Goal: Task Accomplishment & Management: Manage account settings

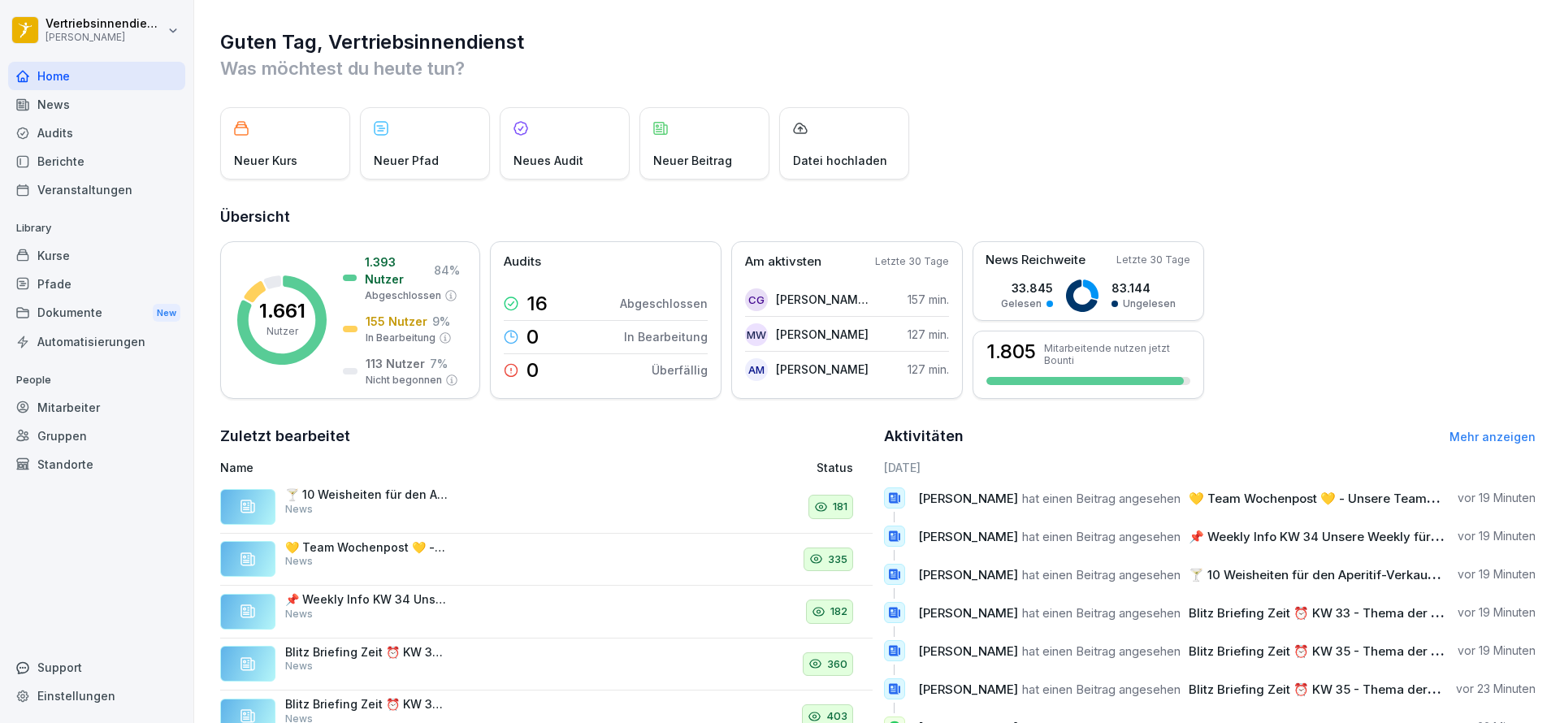
click at [74, 273] on div "Pfade" at bounding box center [96, 284] width 177 height 28
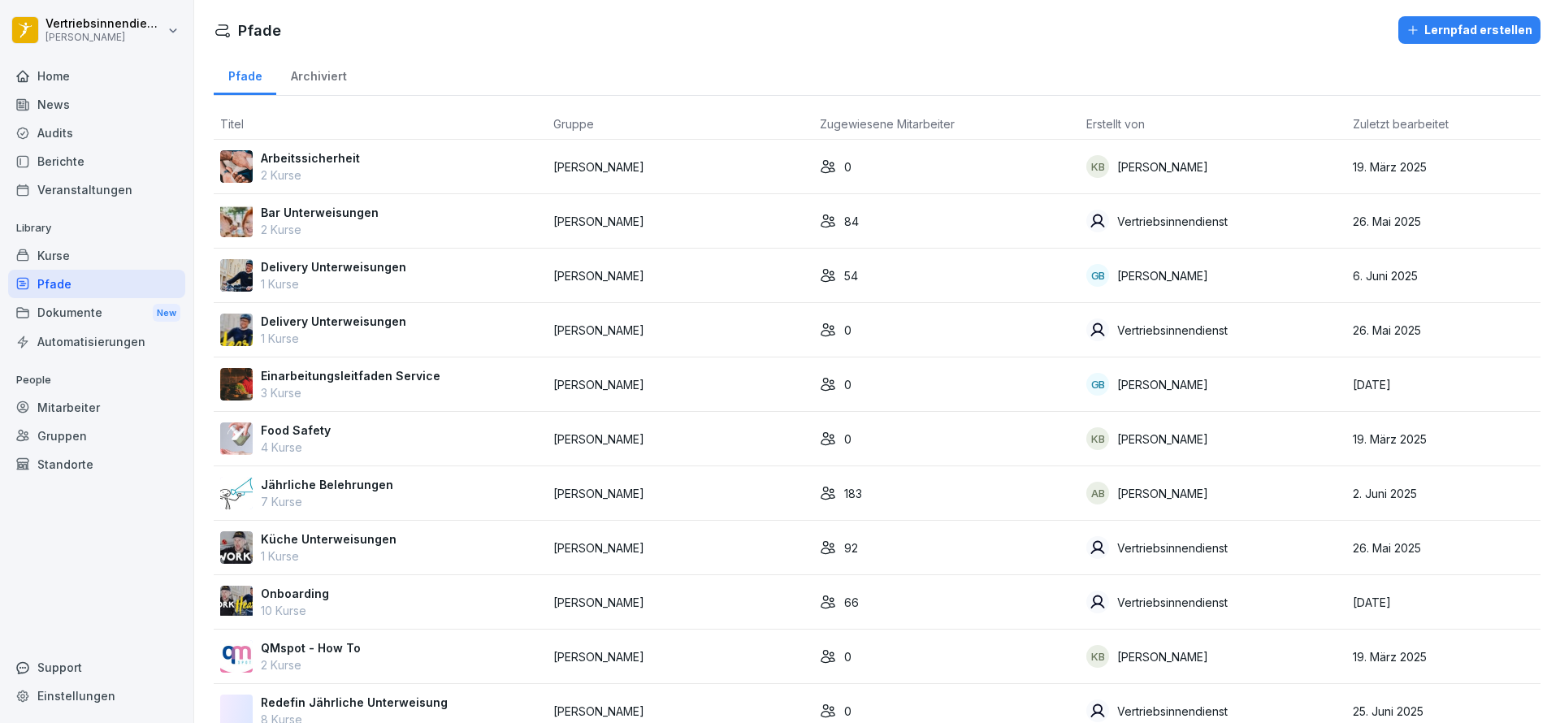
scroll to position [128, 0]
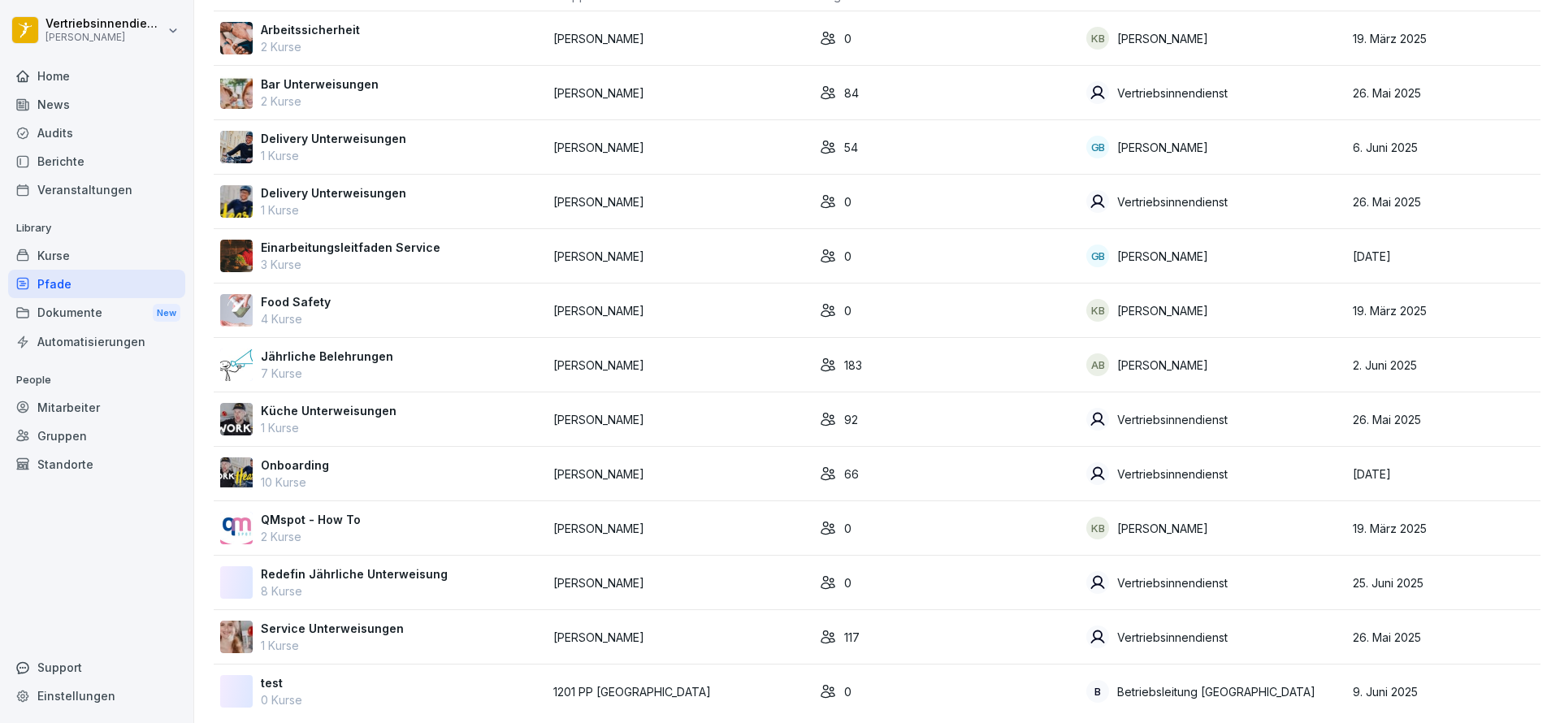
click at [307, 455] on td "Onboarding 10 Kurse" at bounding box center [380, 474] width 333 height 54
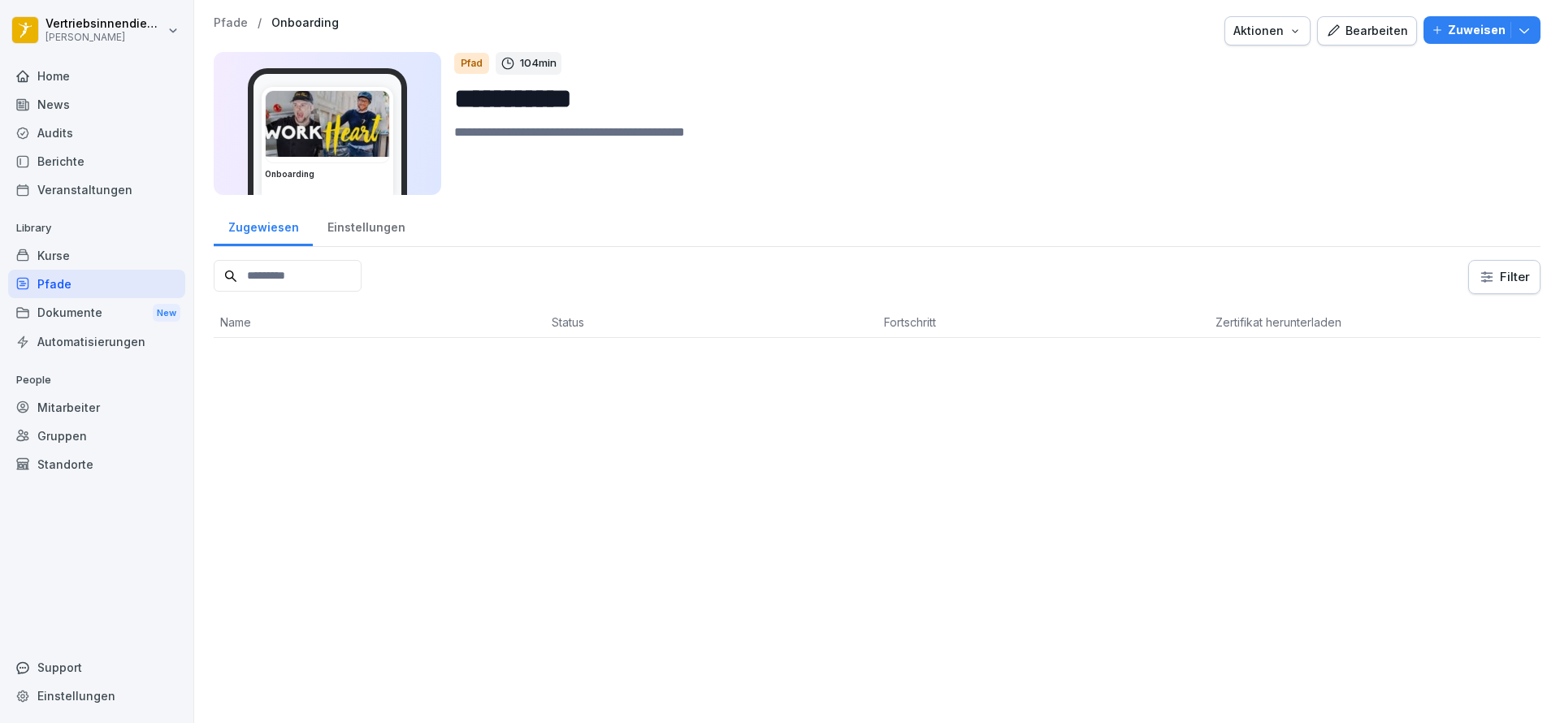
click at [342, 284] on input at bounding box center [288, 276] width 148 height 32
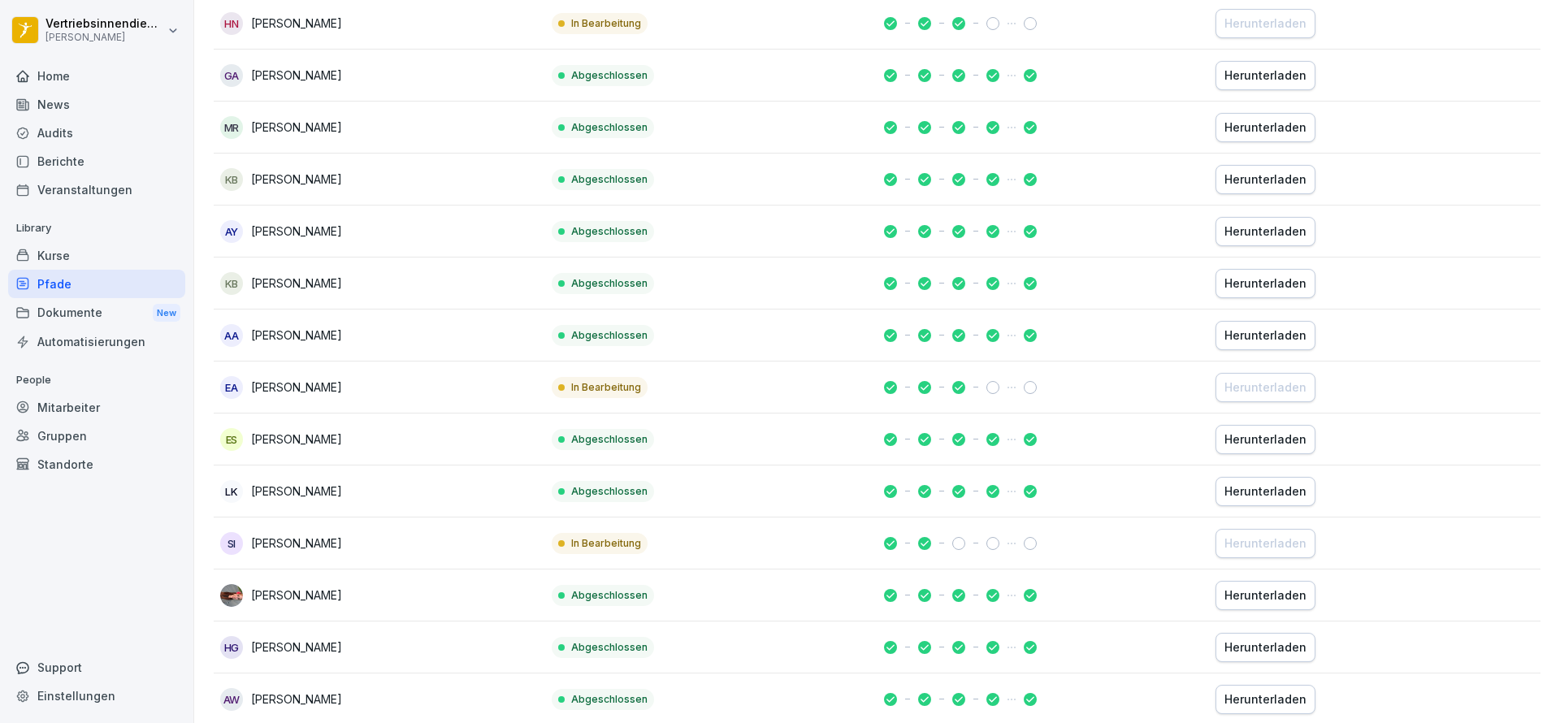
scroll to position [690, 0]
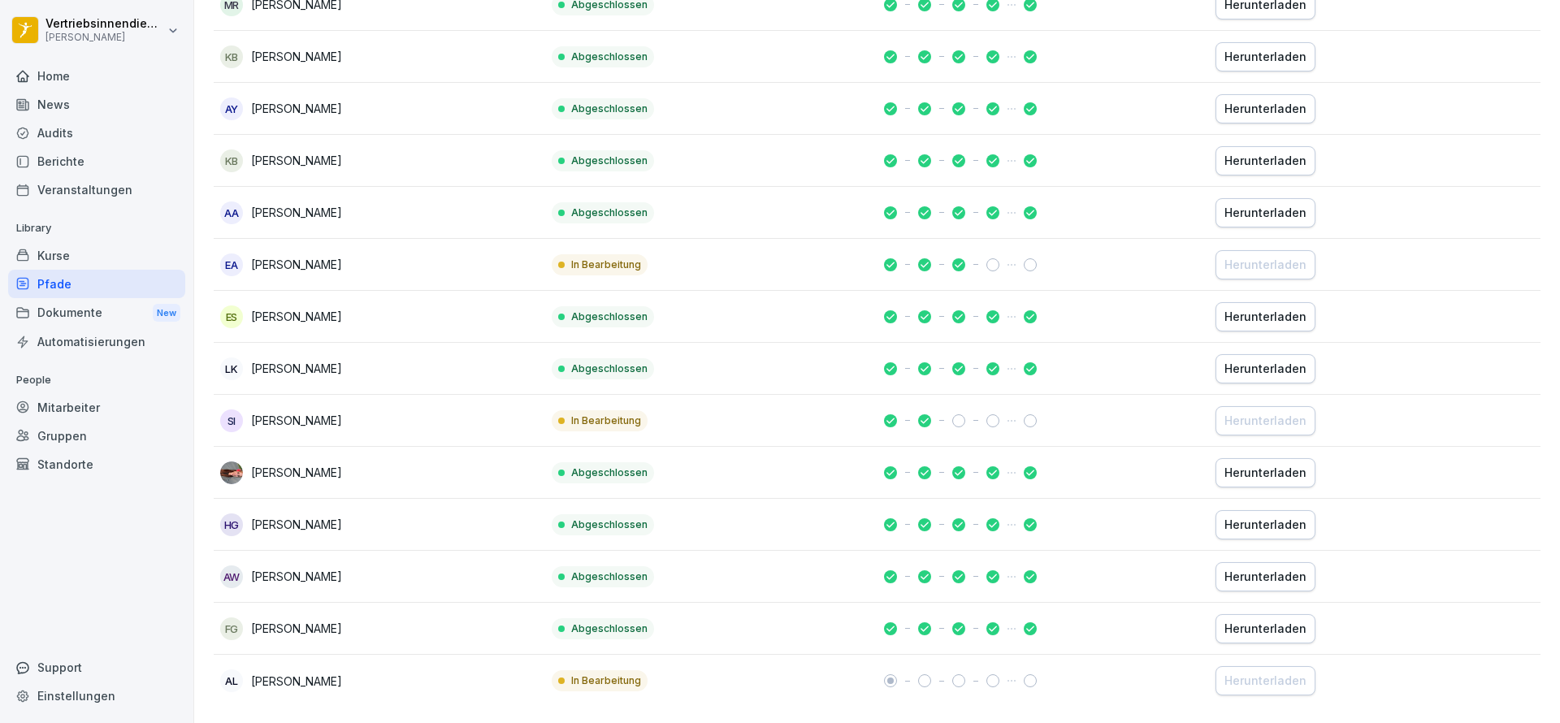
type input "**"
click at [428, 566] on div "AW Analena Woldt" at bounding box center [379, 577] width 319 height 23
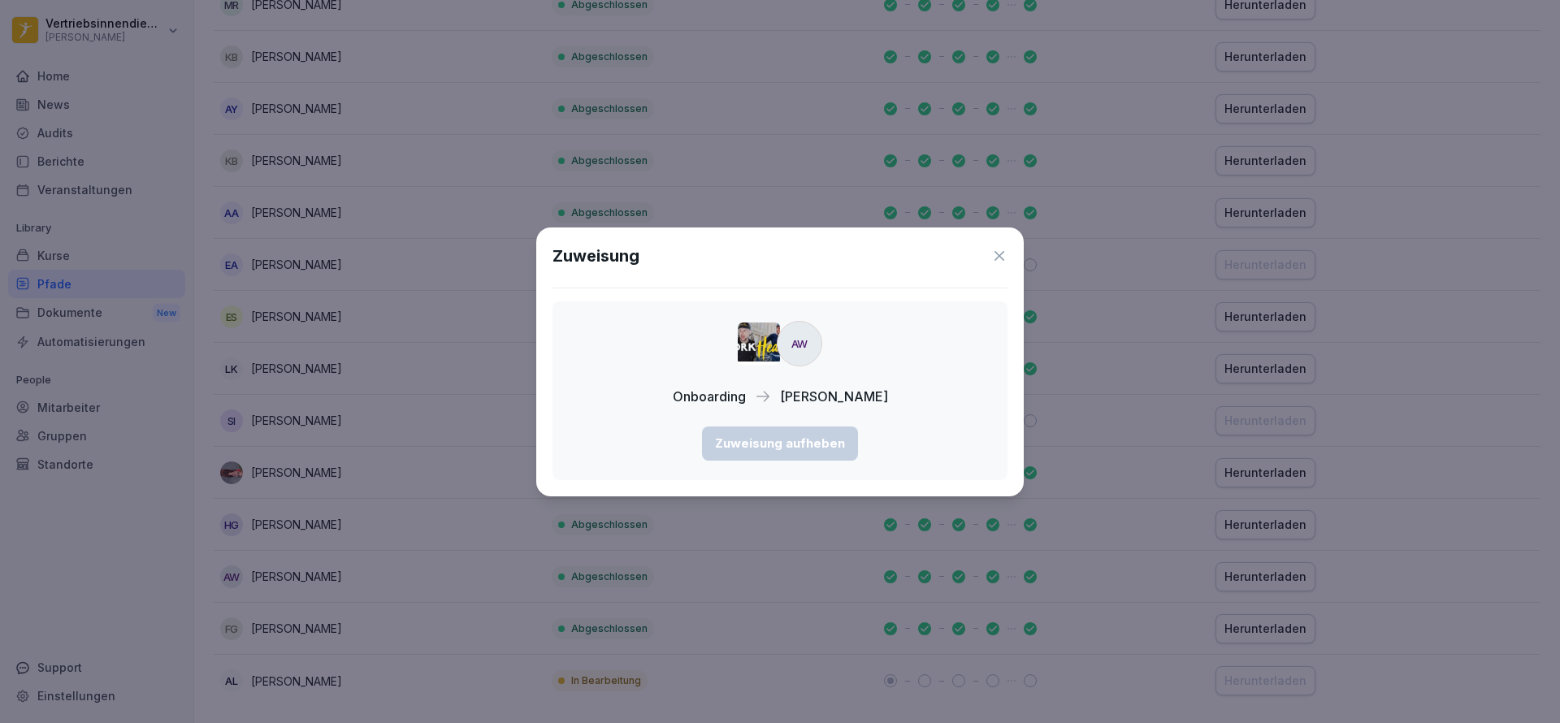
click at [1000, 250] on icon at bounding box center [999, 256] width 16 height 16
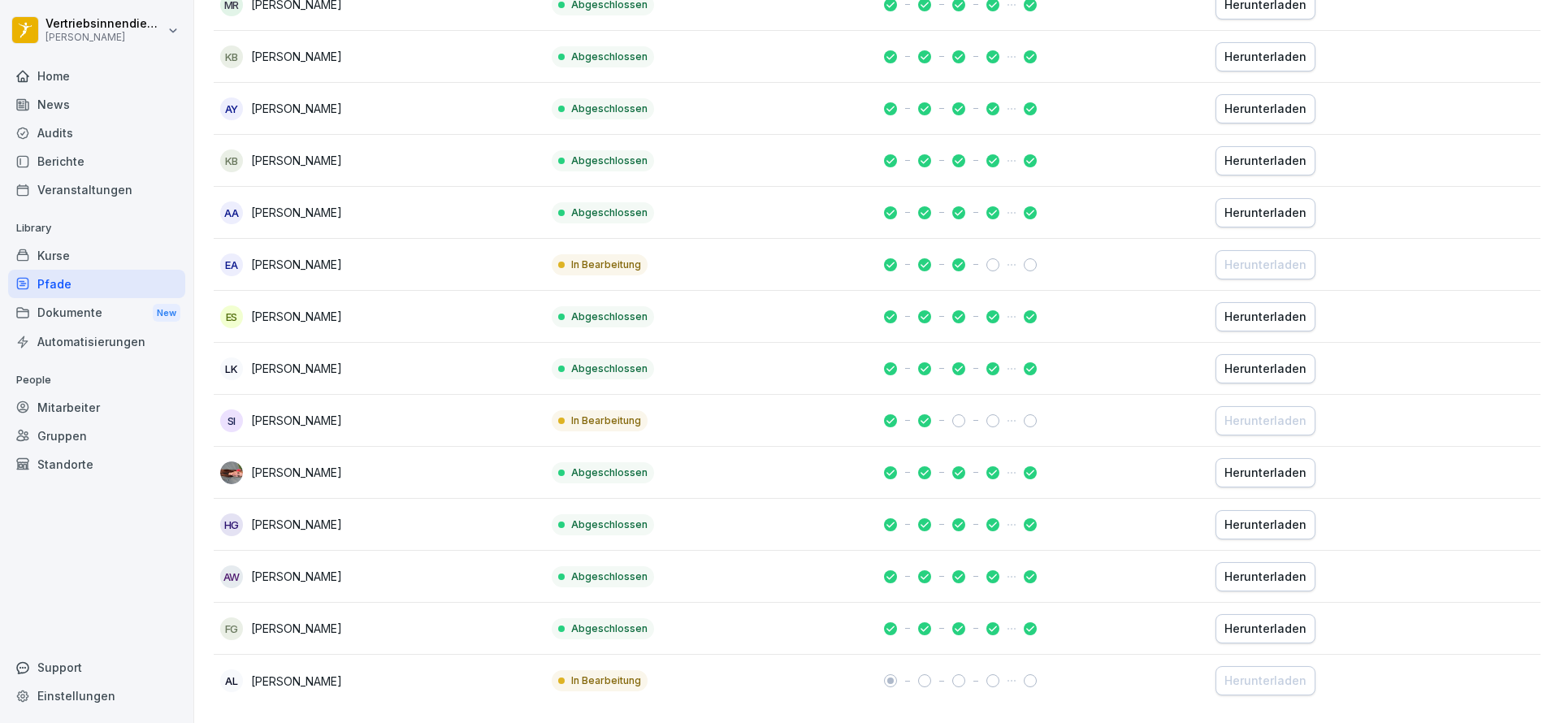
click at [1225, 568] on div "Herunterladen" at bounding box center [1266, 577] width 82 height 18
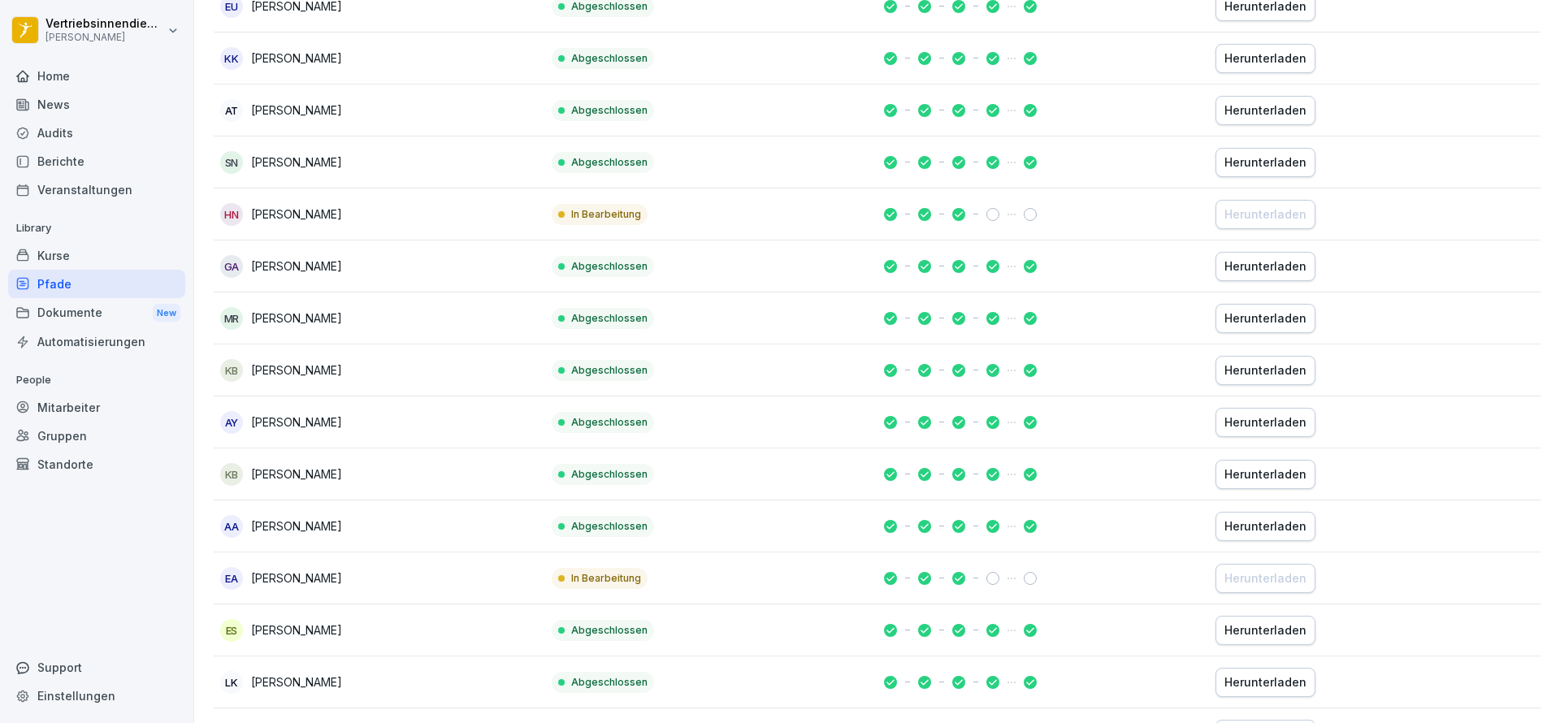
scroll to position [449, 0]
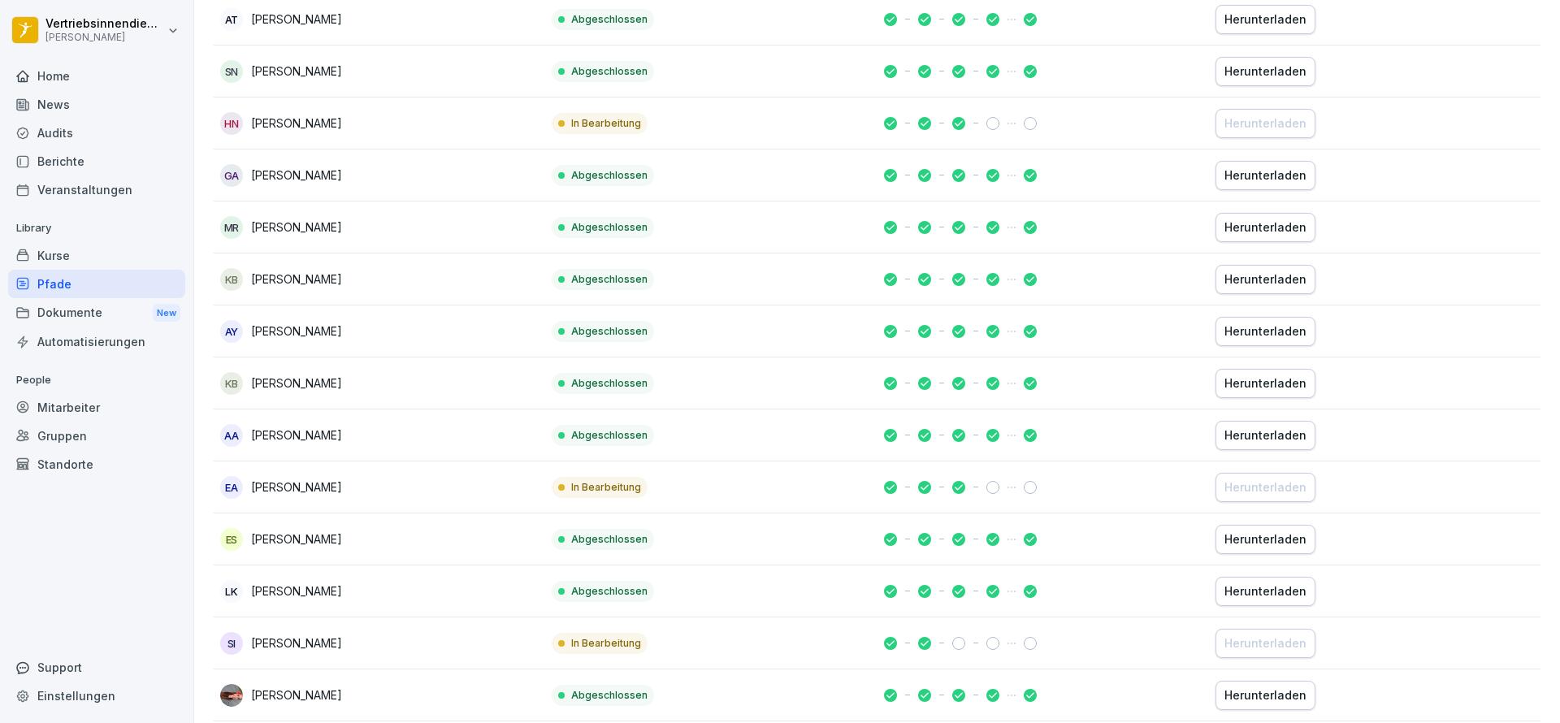
click at [123, 401] on div "Mitarbeiter" at bounding box center [96, 407] width 177 height 28
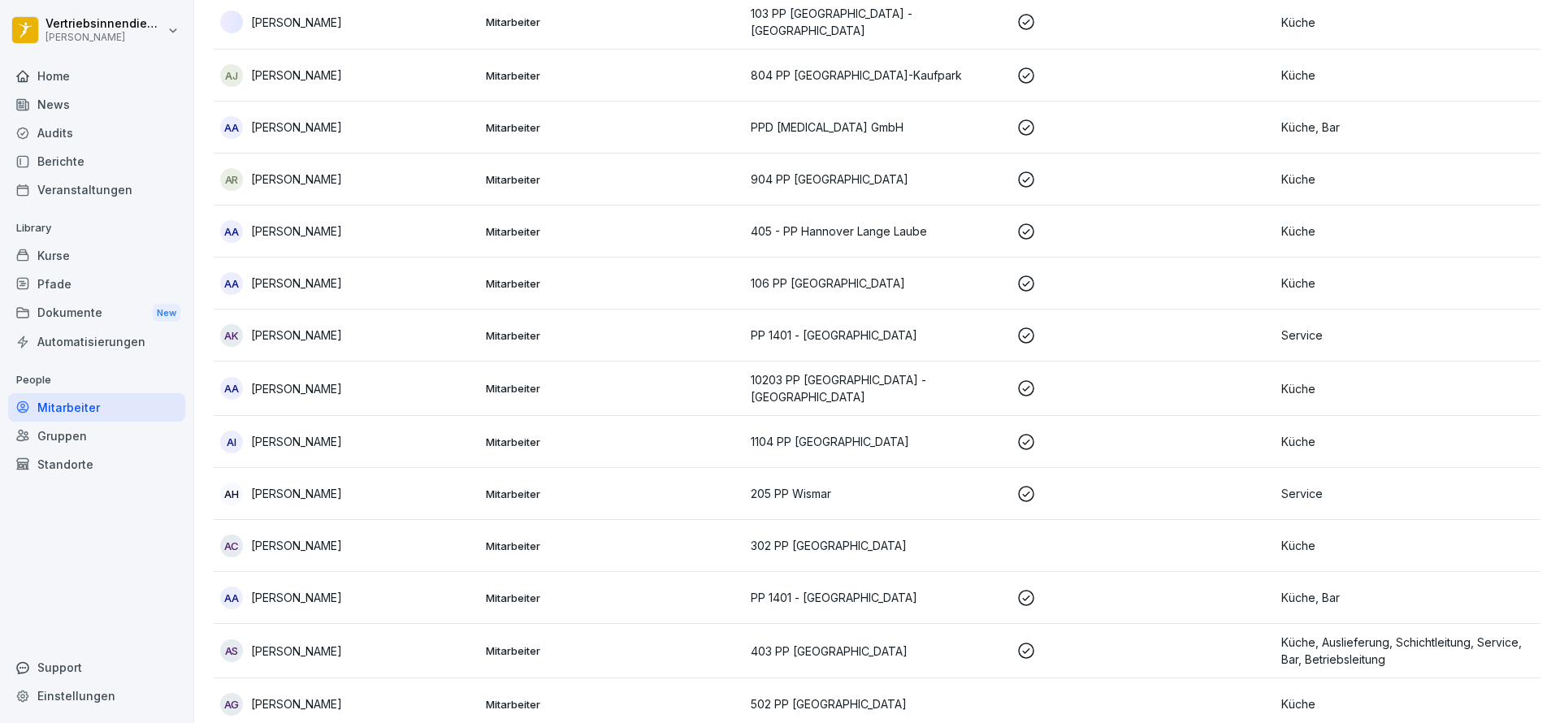
scroll to position [16, 0]
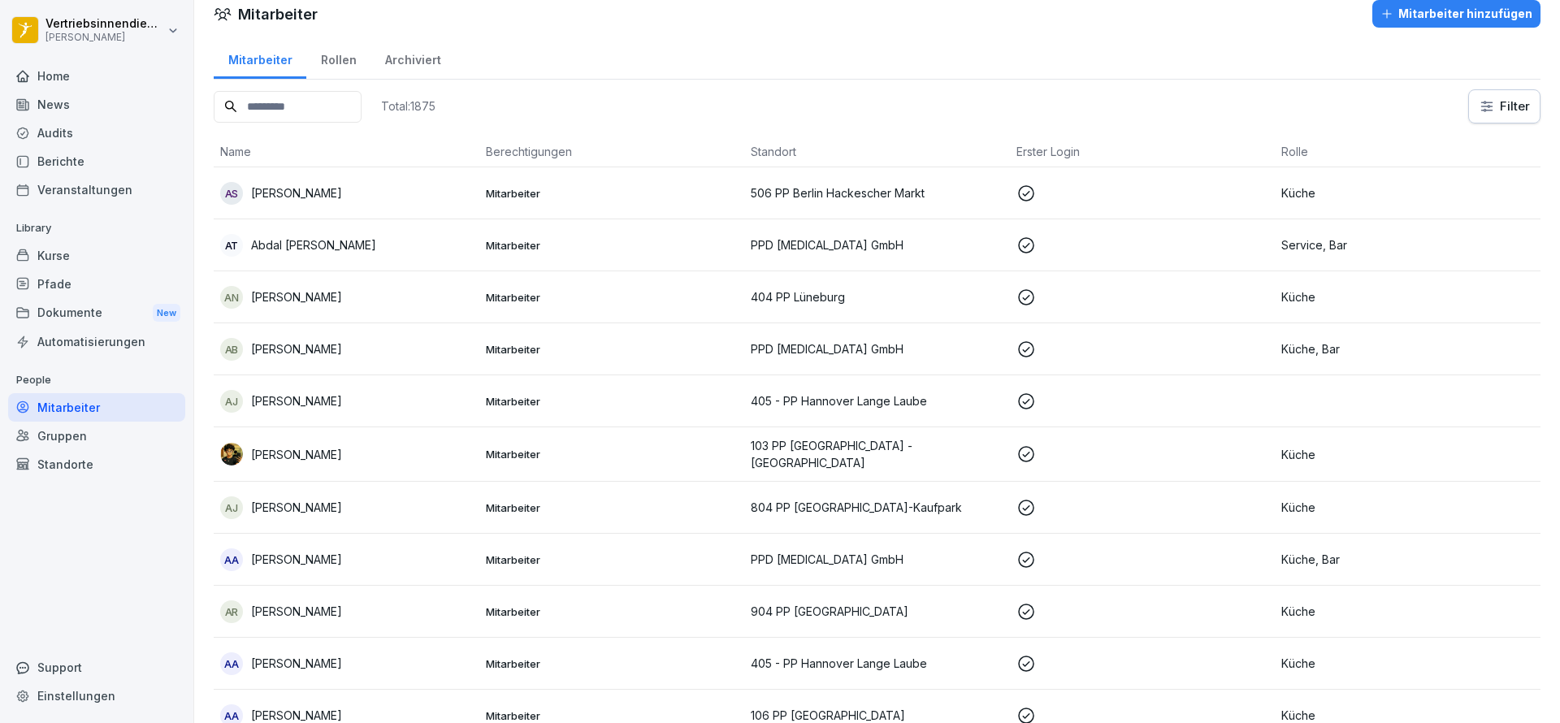
click at [345, 111] on input at bounding box center [288, 107] width 148 height 32
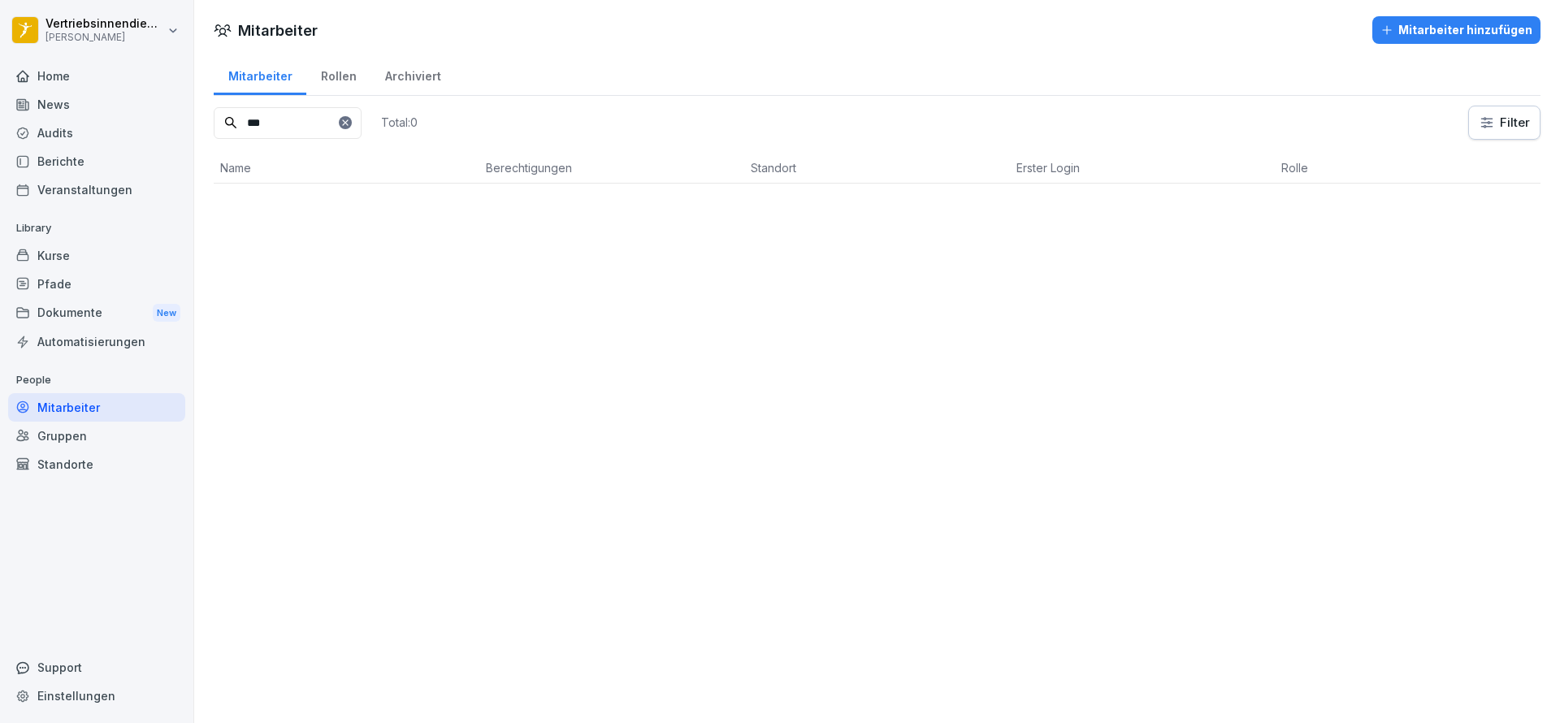
click at [283, 97] on div "Mitarbeiter Rollen Archiviert *** Total: 0 Filter Name Berechtigungen Standort …" at bounding box center [877, 125] width 1366 height 143
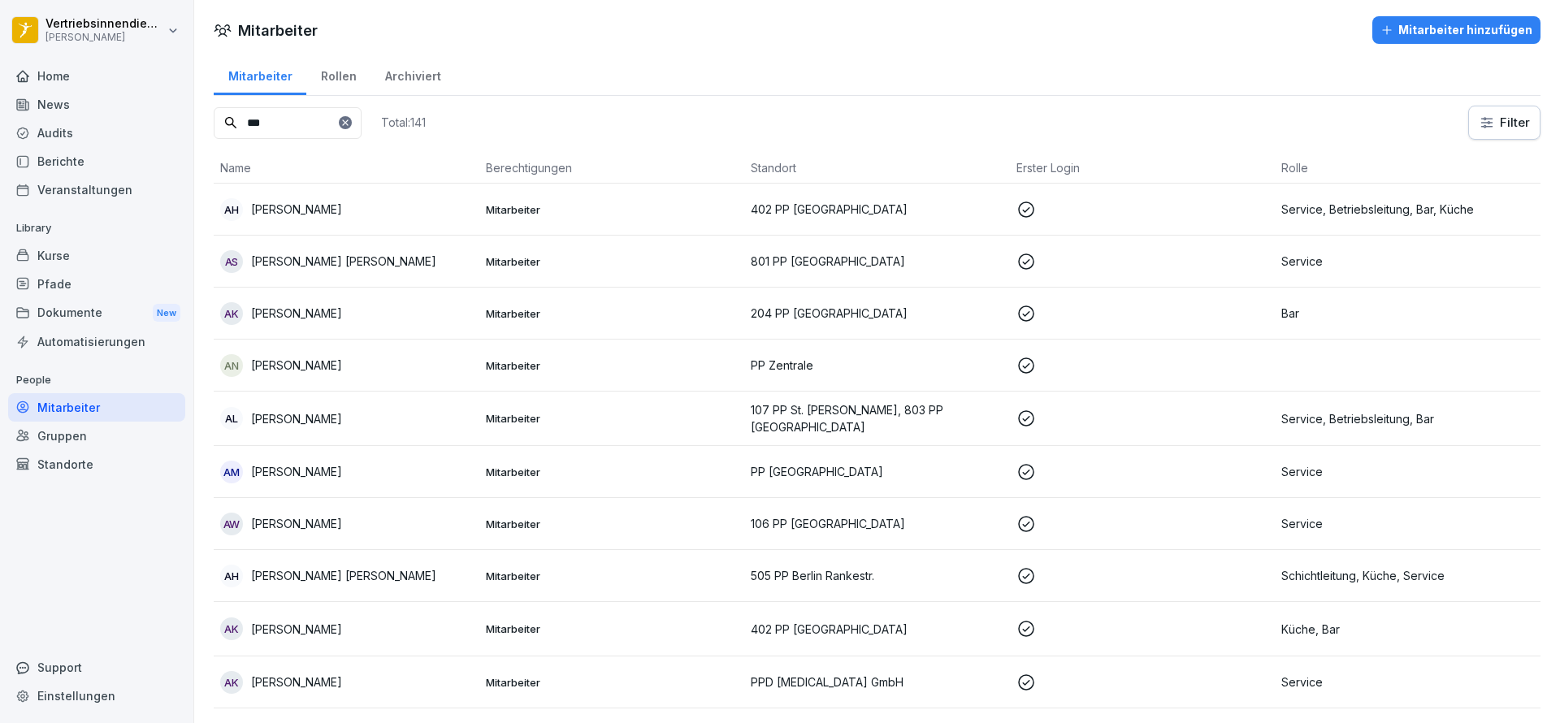
click at [331, 118] on input "***" at bounding box center [288, 123] width 148 height 32
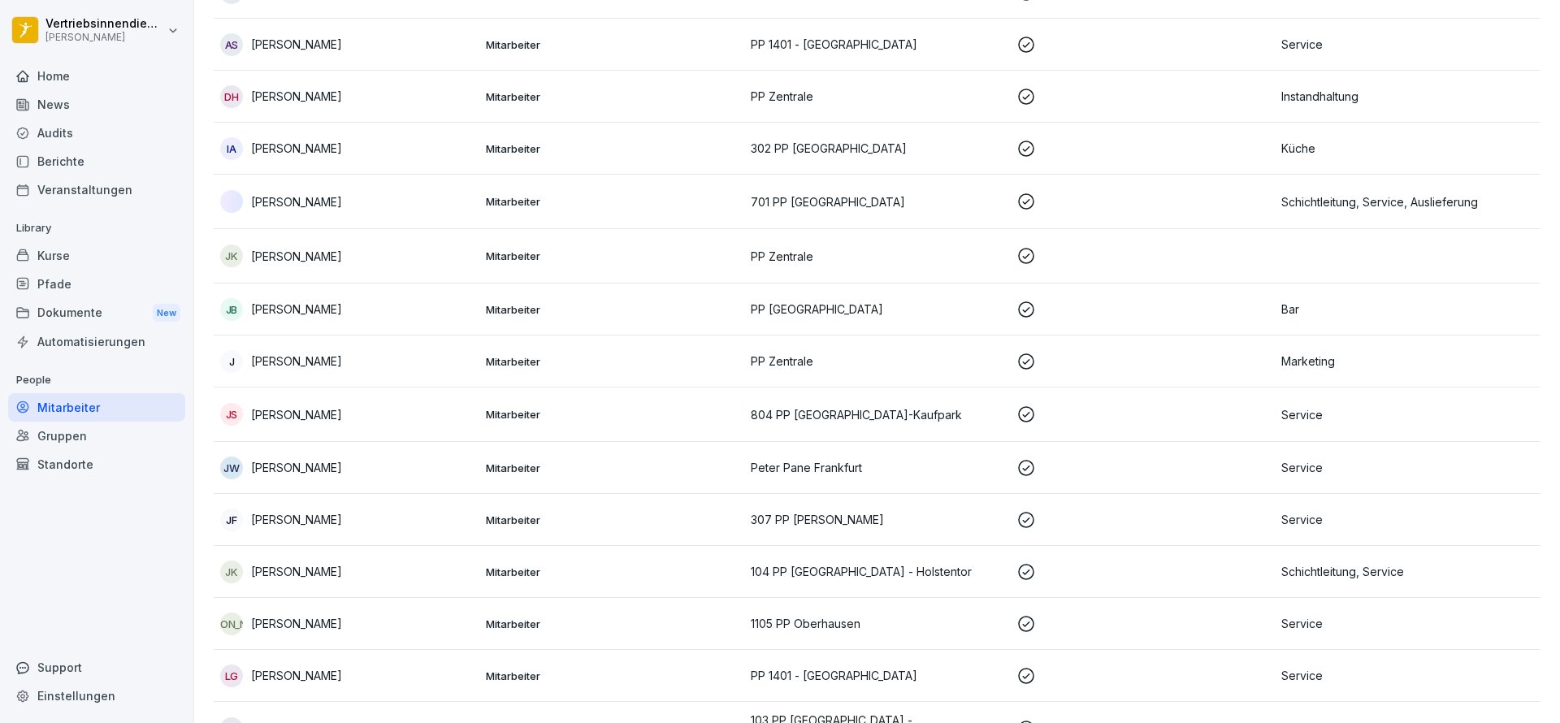
scroll to position [219, 0]
type input "***"
click at [355, 496] on td "JF Juliana Frost" at bounding box center [347, 518] width 266 height 52
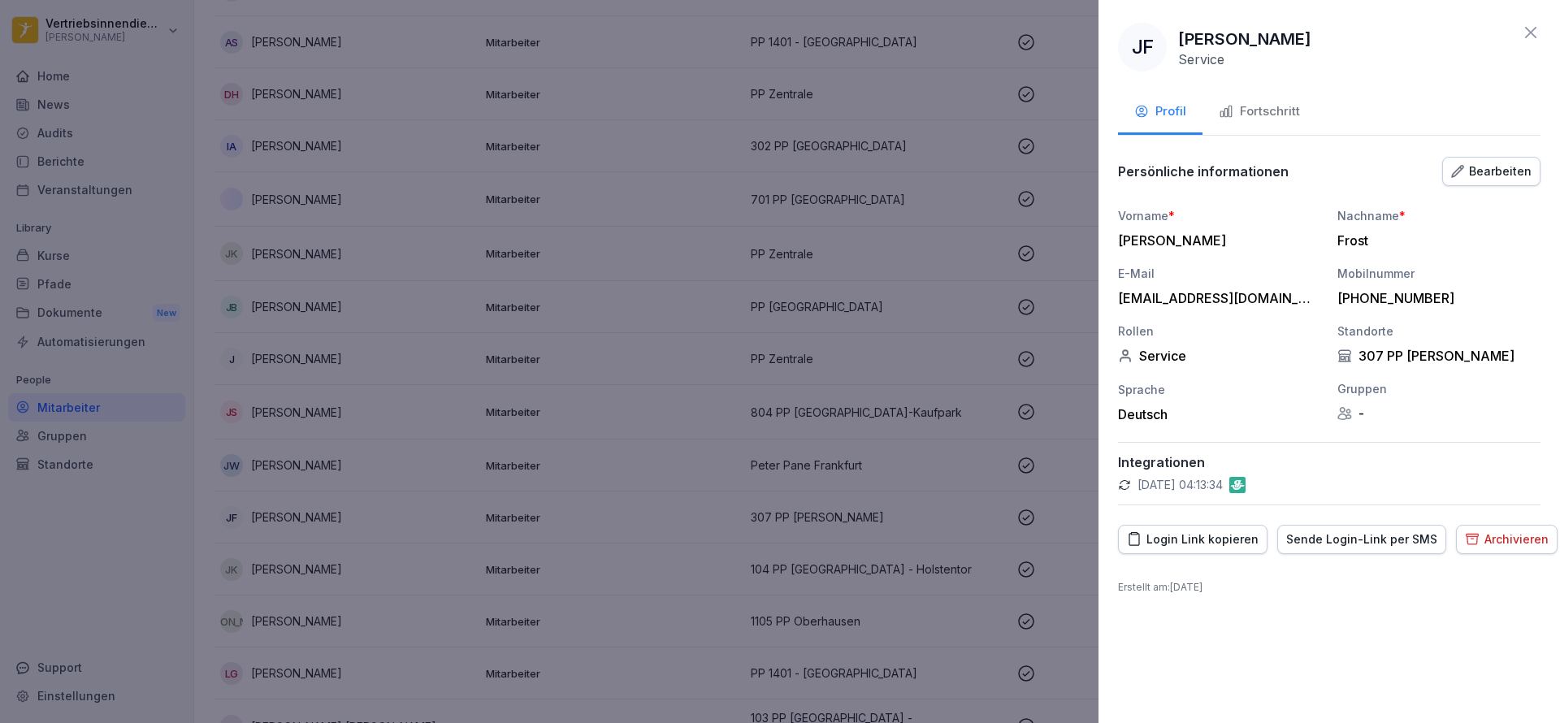
click at [194, 402] on div at bounding box center [780, 361] width 1560 height 723
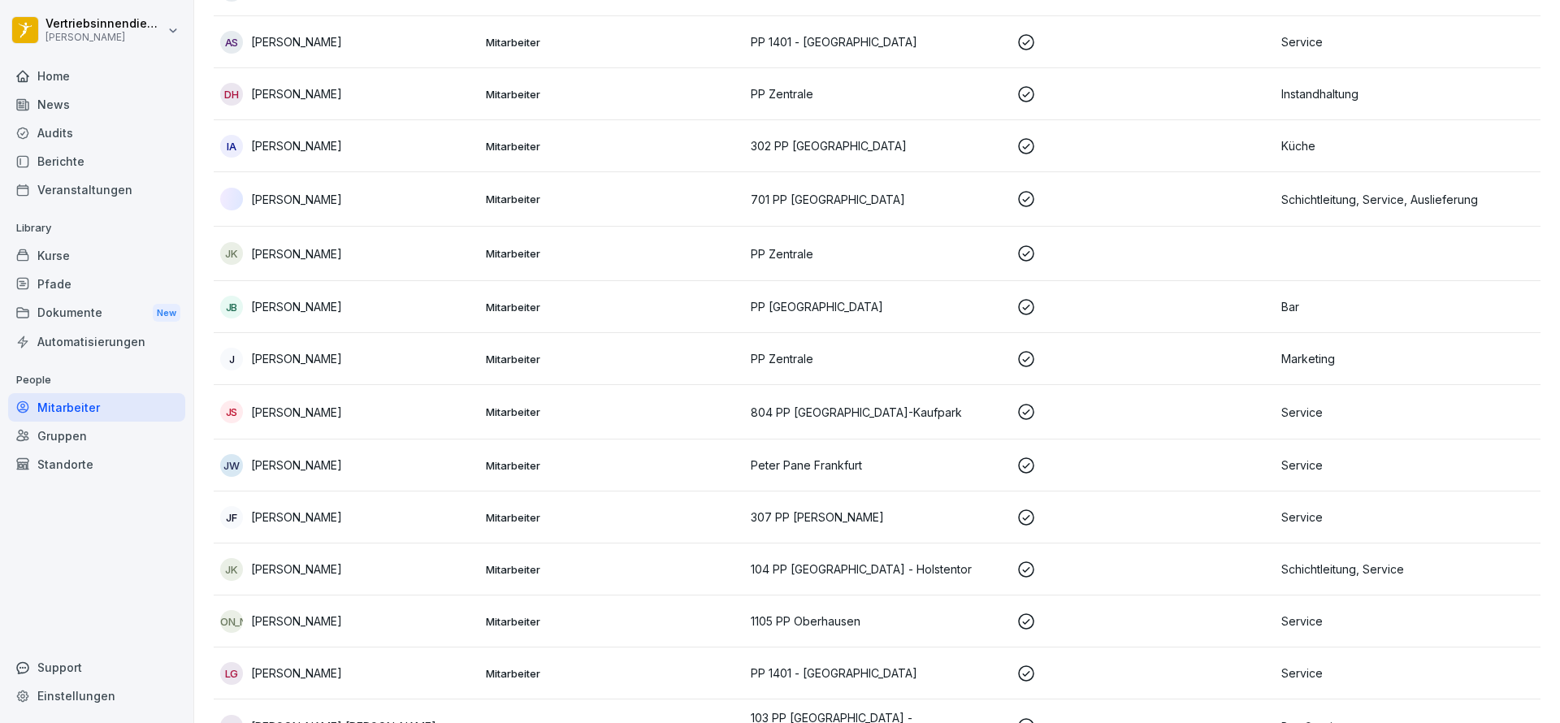
scroll to position [0, 0]
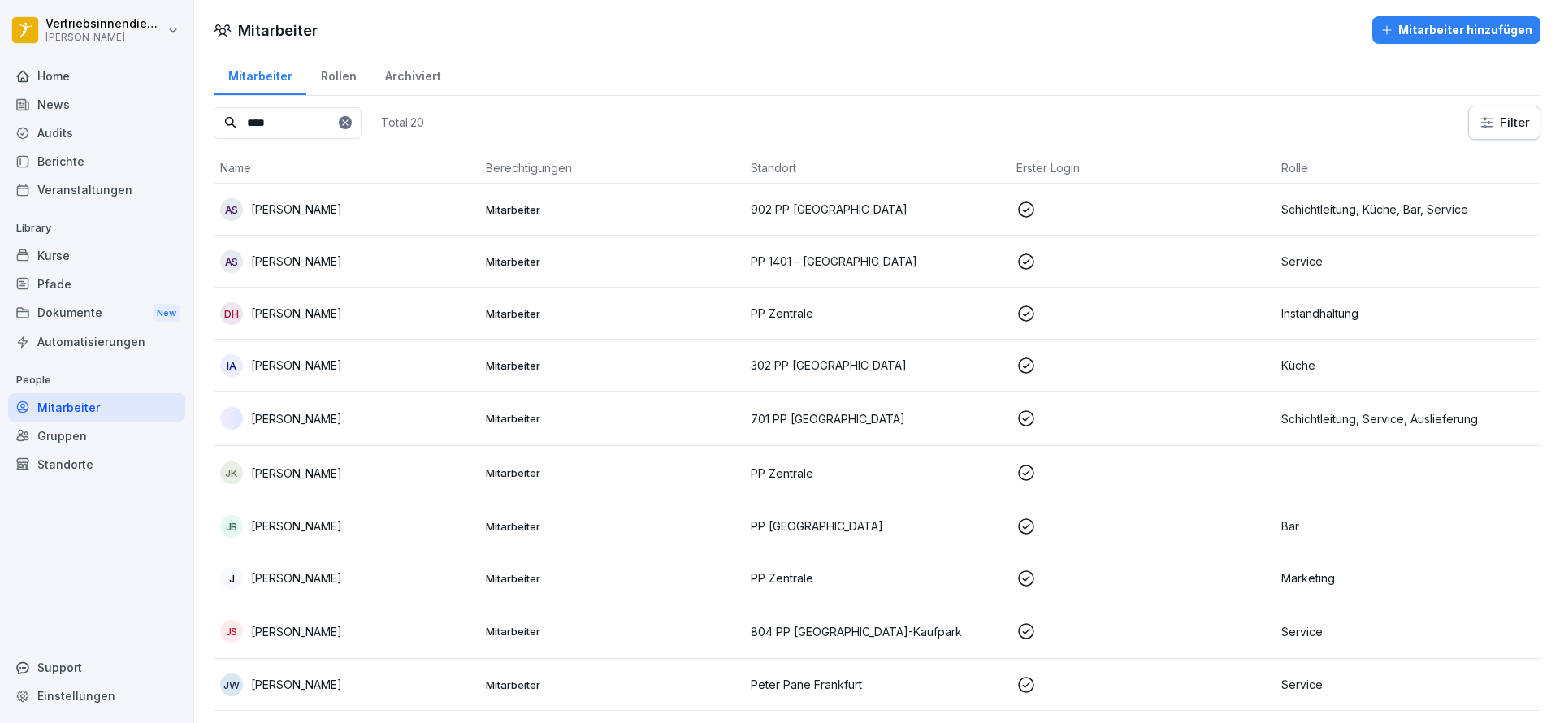
drag, startPoint x: 306, startPoint y: 114, endPoint x: 151, endPoint y: 119, distance: 154.5
click at [151, 119] on div "Vertriebsinnendienst Peter Pane Home News Audits Berichte Veranstaltungen Libra…" at bounding box center [780, 361] width 1560 height 723
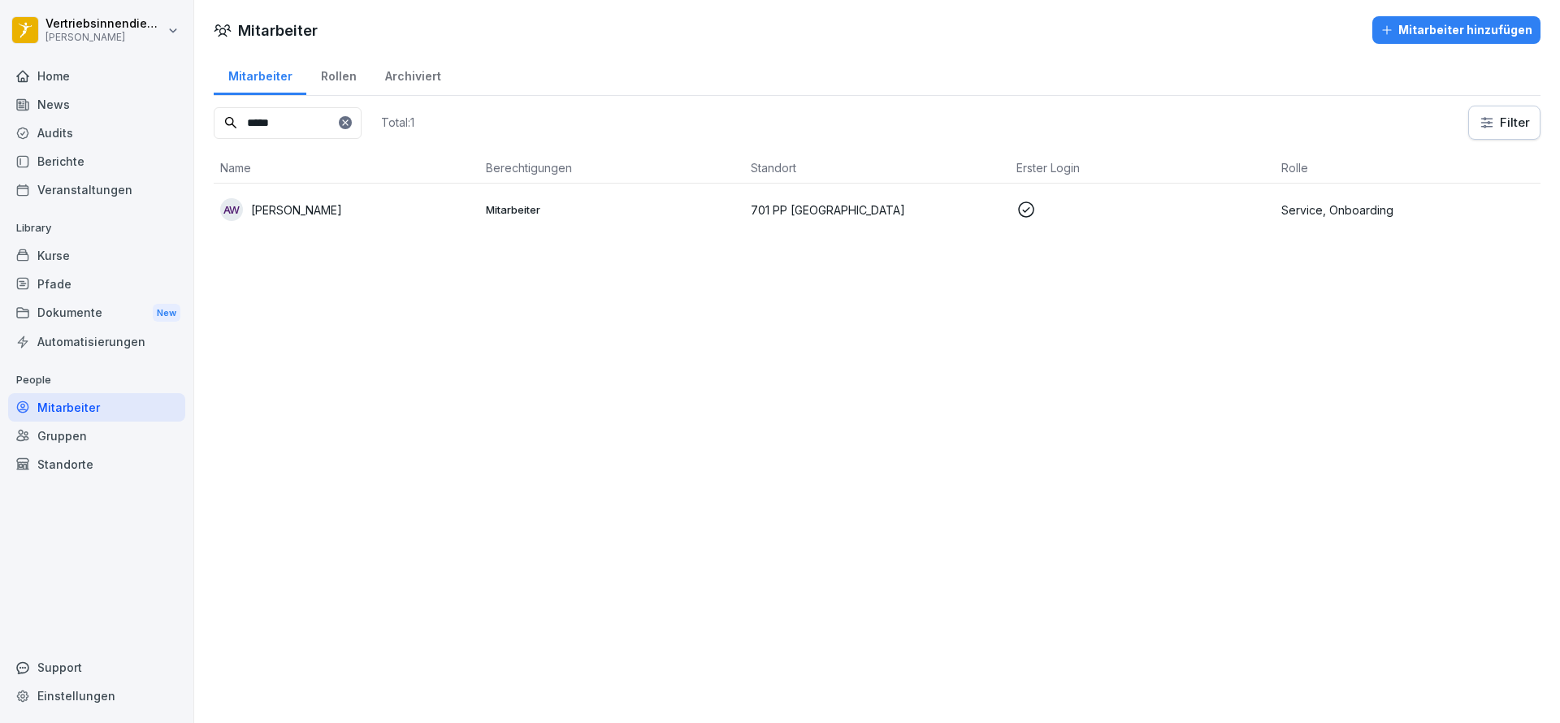
type input "*****"
click at [328, 202] on p "[PERSON_NAME]" at bounding box center [296, 210] width 91 height 17
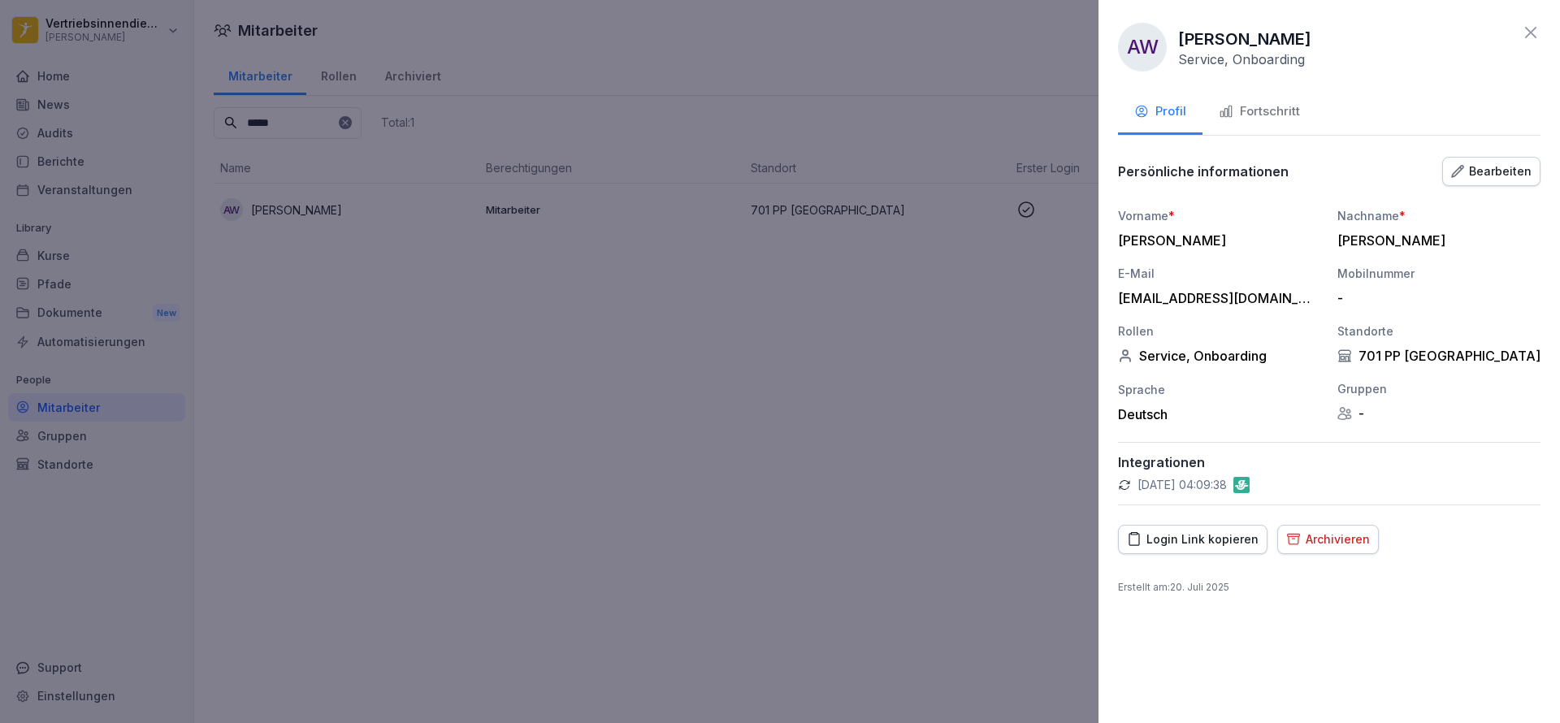
click at [1267, 111] on div "Fortschritt" at bounding box center [1259, 111] width 81 height 19
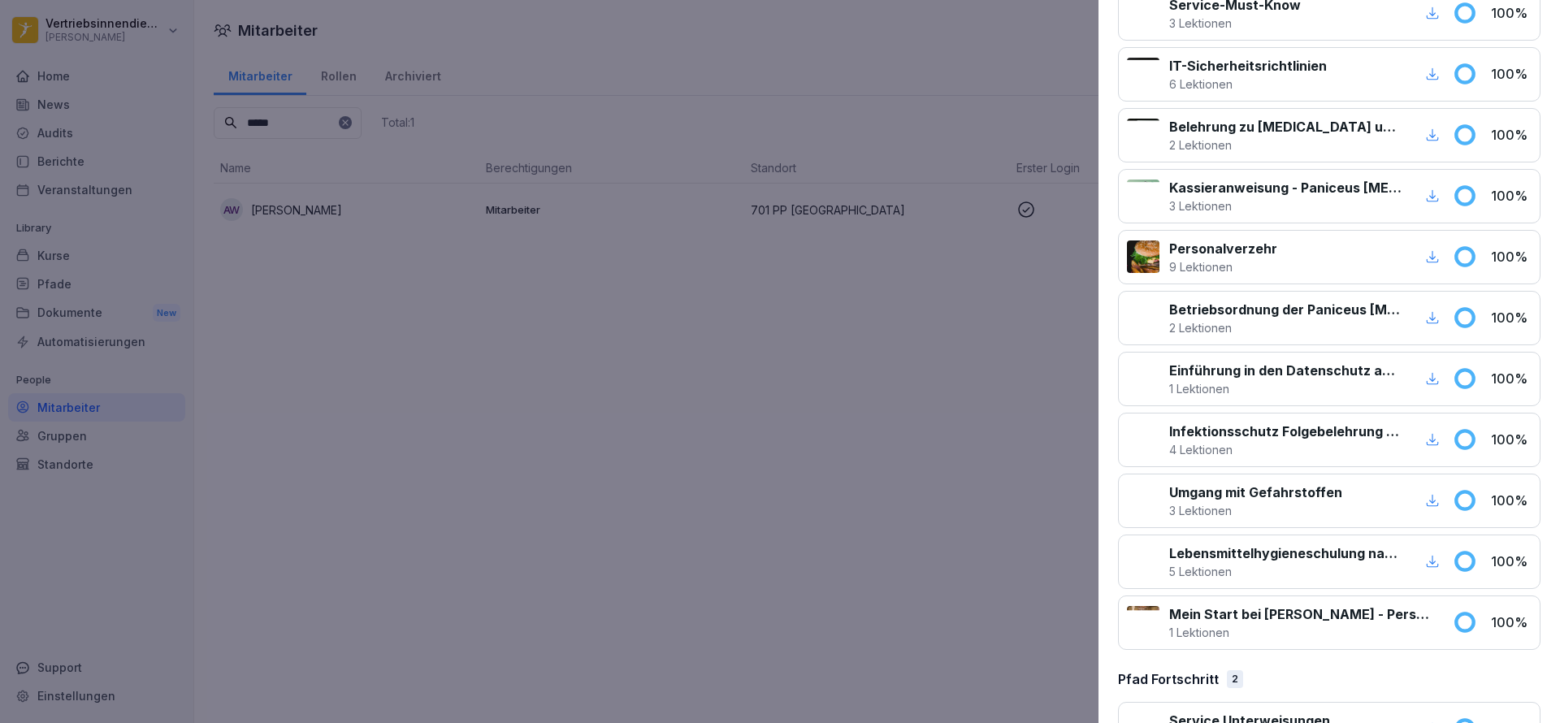
scroll to position [407, 0]
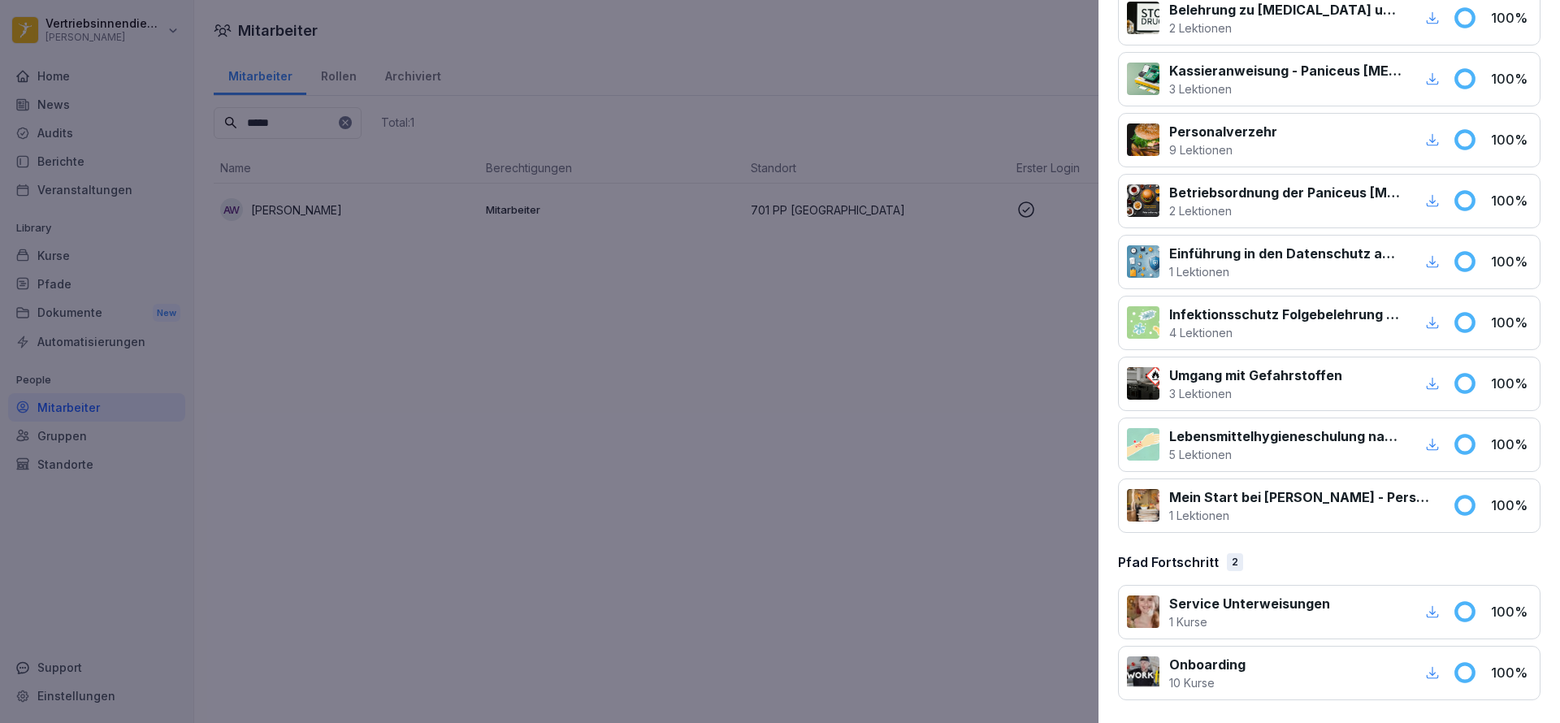
click at [1313, 505] on p "Mein Start bei [PERSON_NAME] - Personalfragebogen" at bounding box center [1301, 498] width 264 height 20
click at [1202, 507] on p "1 Lektionen" at bounding box center [1301, 515] width 264 height 17
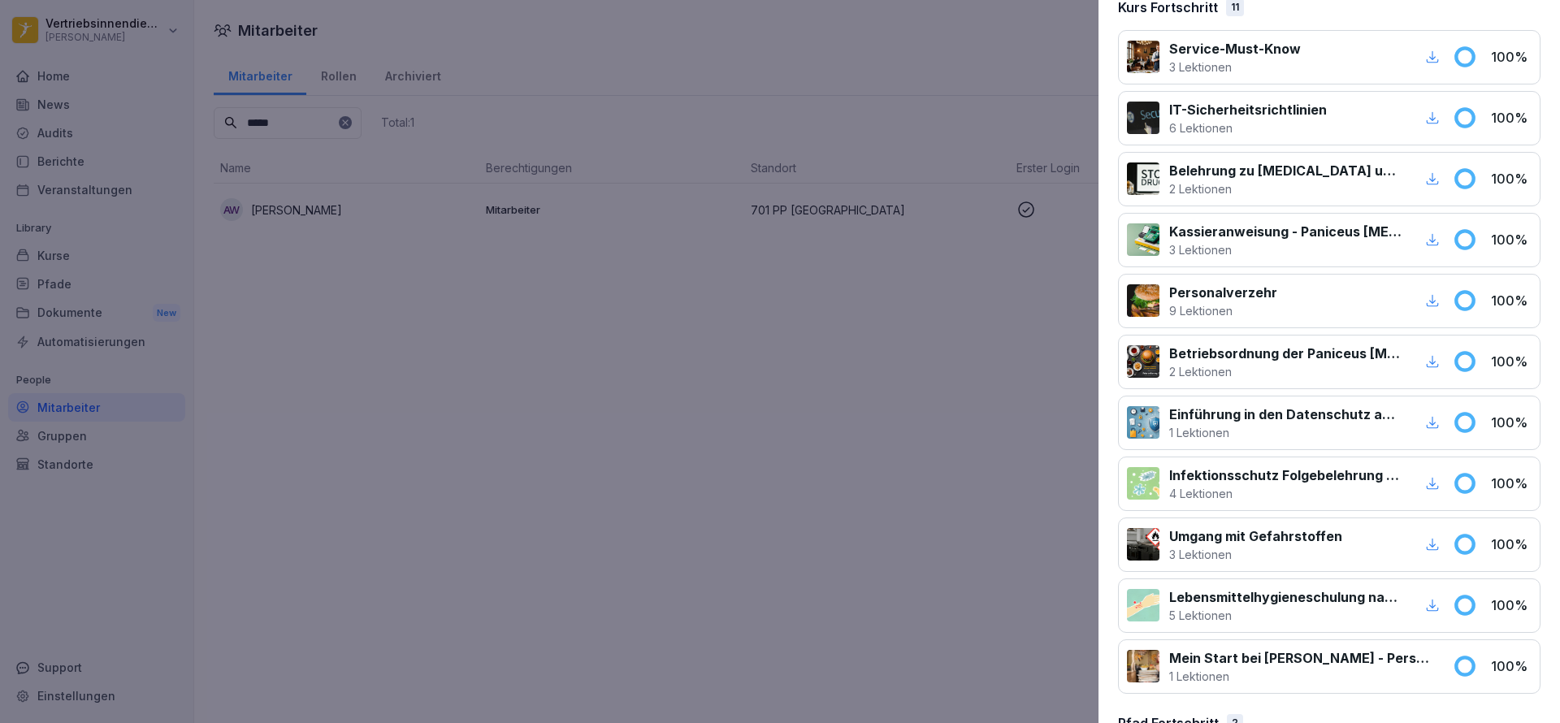
scroll to position [0, 0]
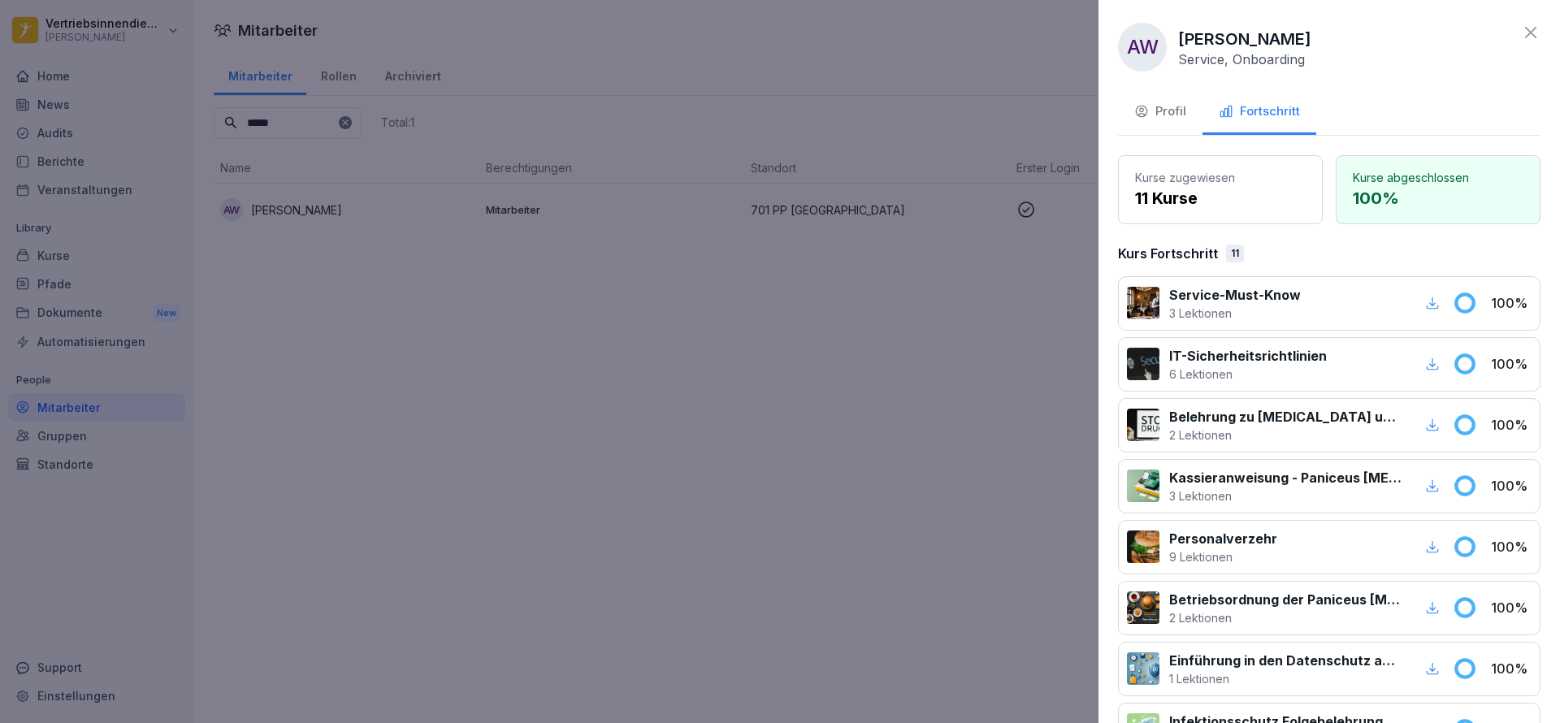
click at [1173, 115] on div "Profil" at bounding box center [1161, 111] width 52 height 19
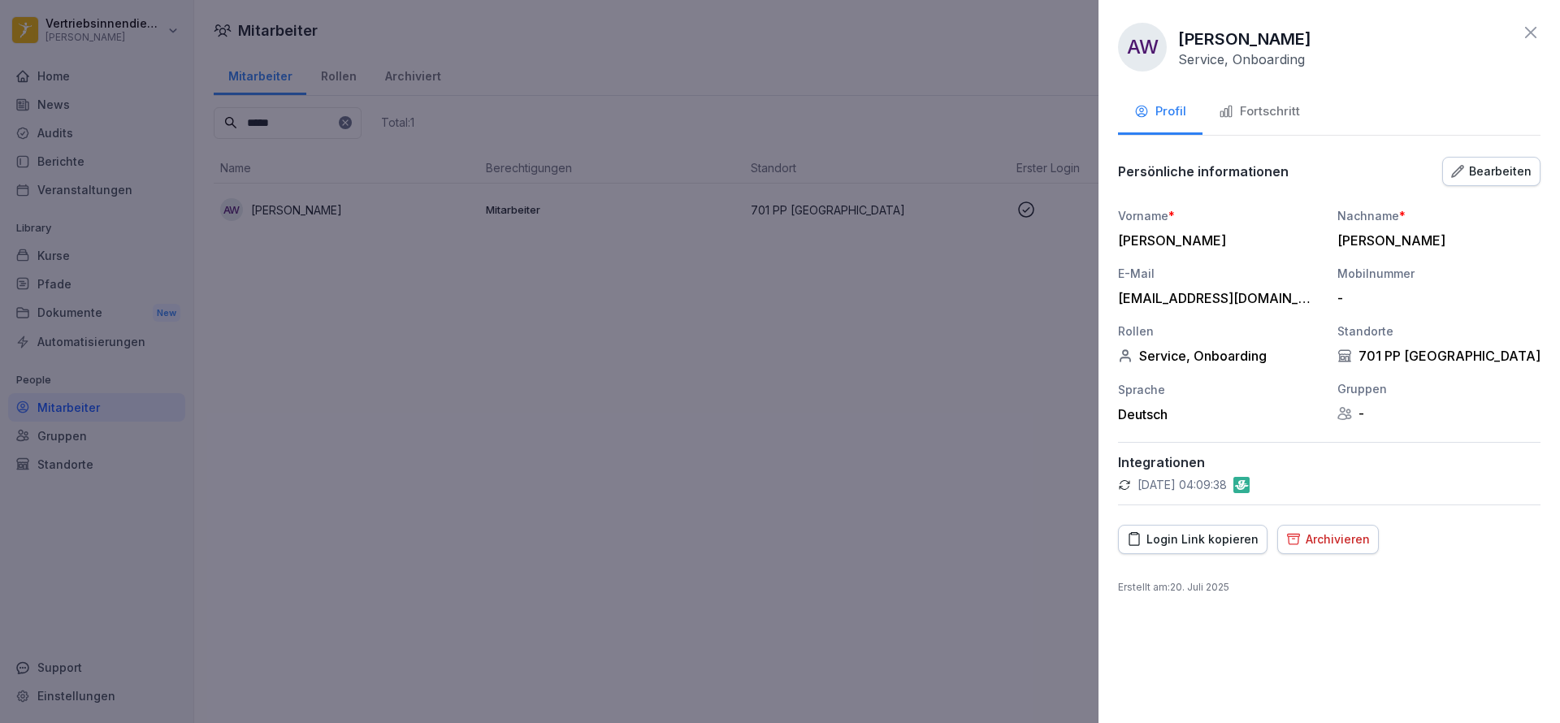
click at [1263, 126] on button "Fortschritt" at bounding box center [1260, 113] width 114 height 44
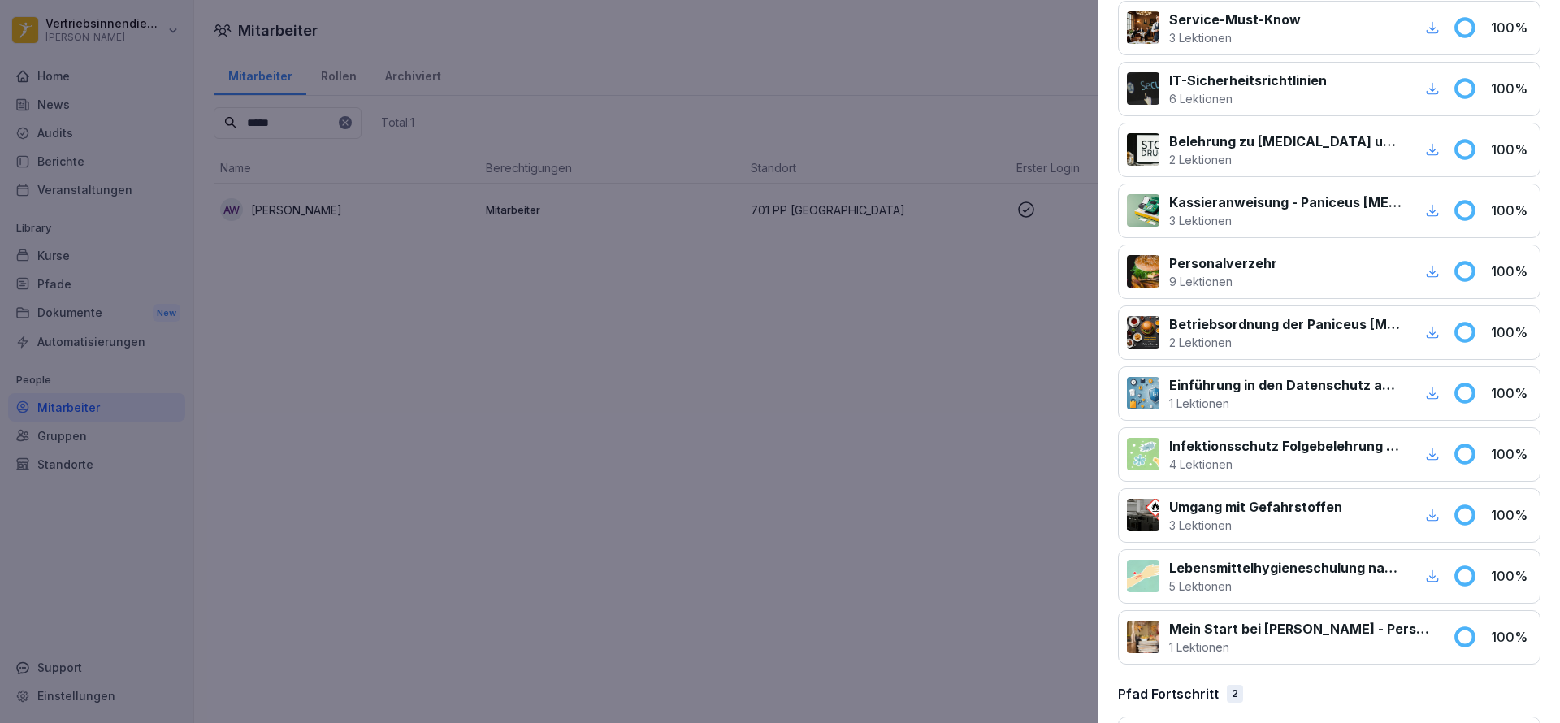
scroll to position [278, 0]
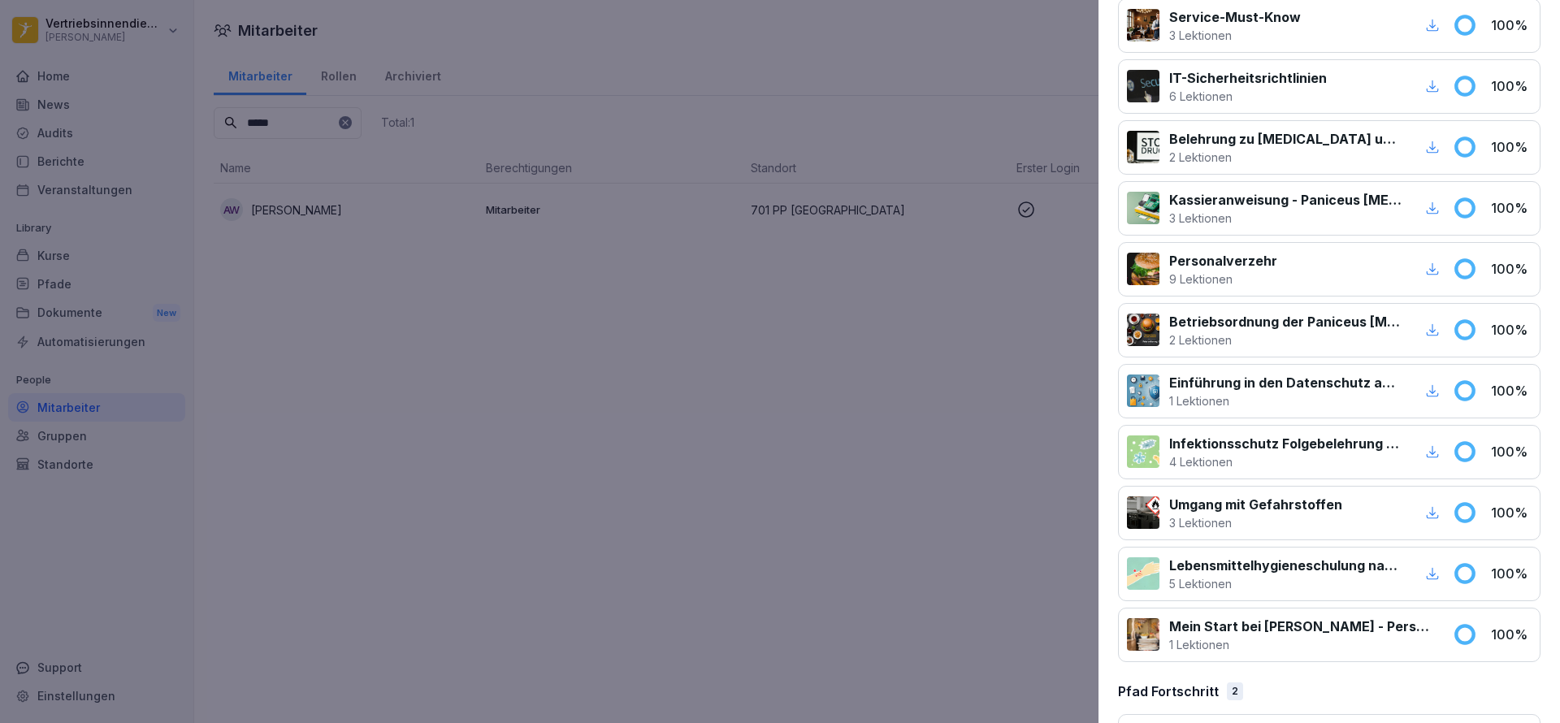
click at [68, 252] on div at bounding box center [780, 361] width 1560 height 723
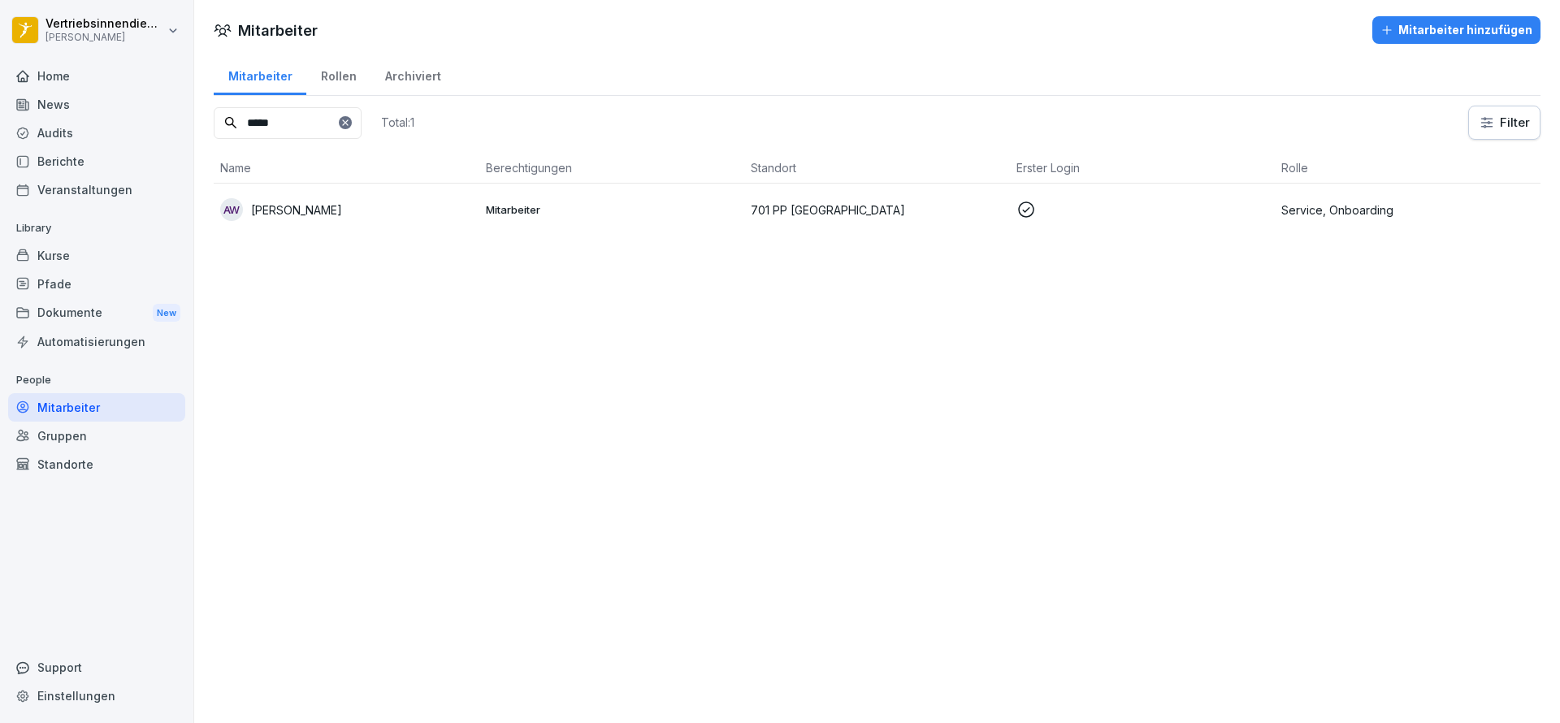
click at [68, 252] on div "Kurse" at bounding box center [96, 255] width 177 height 28
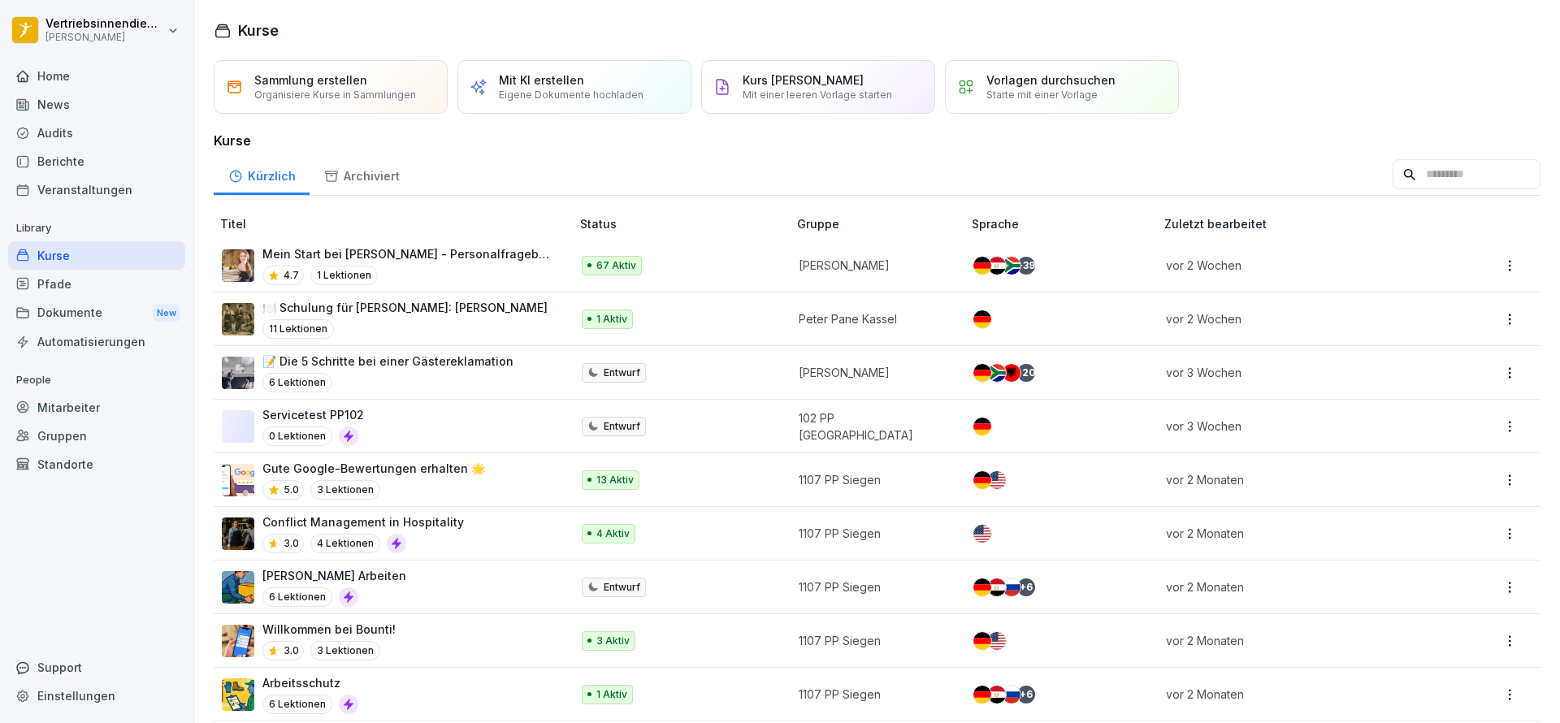
click at [74, 167] on div "Berichte" at bounding box center [96, 161] width 177 height 28
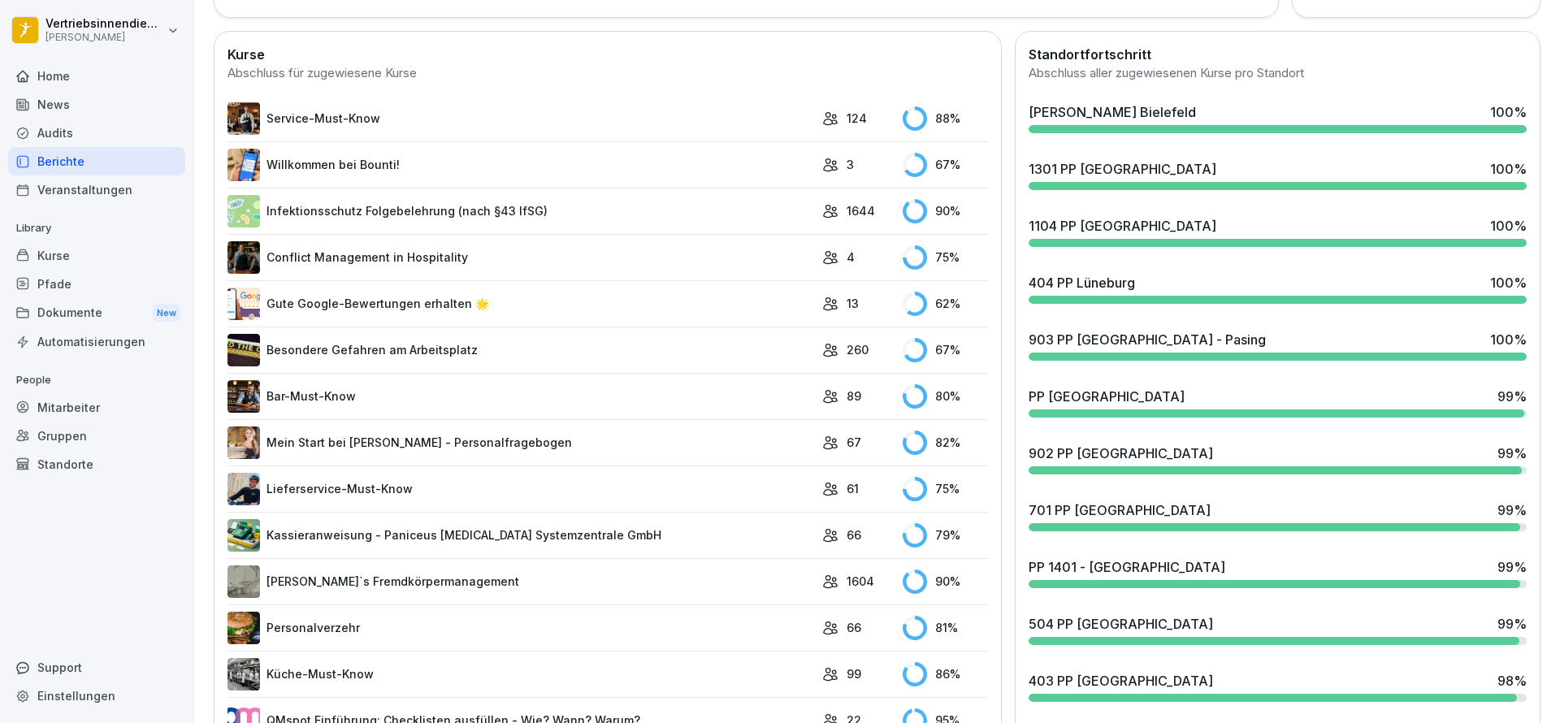
scroll to position [439, 0]
click at [102, 256] on div "Kurse" at bounding box center [96, 255] width 177 height 28
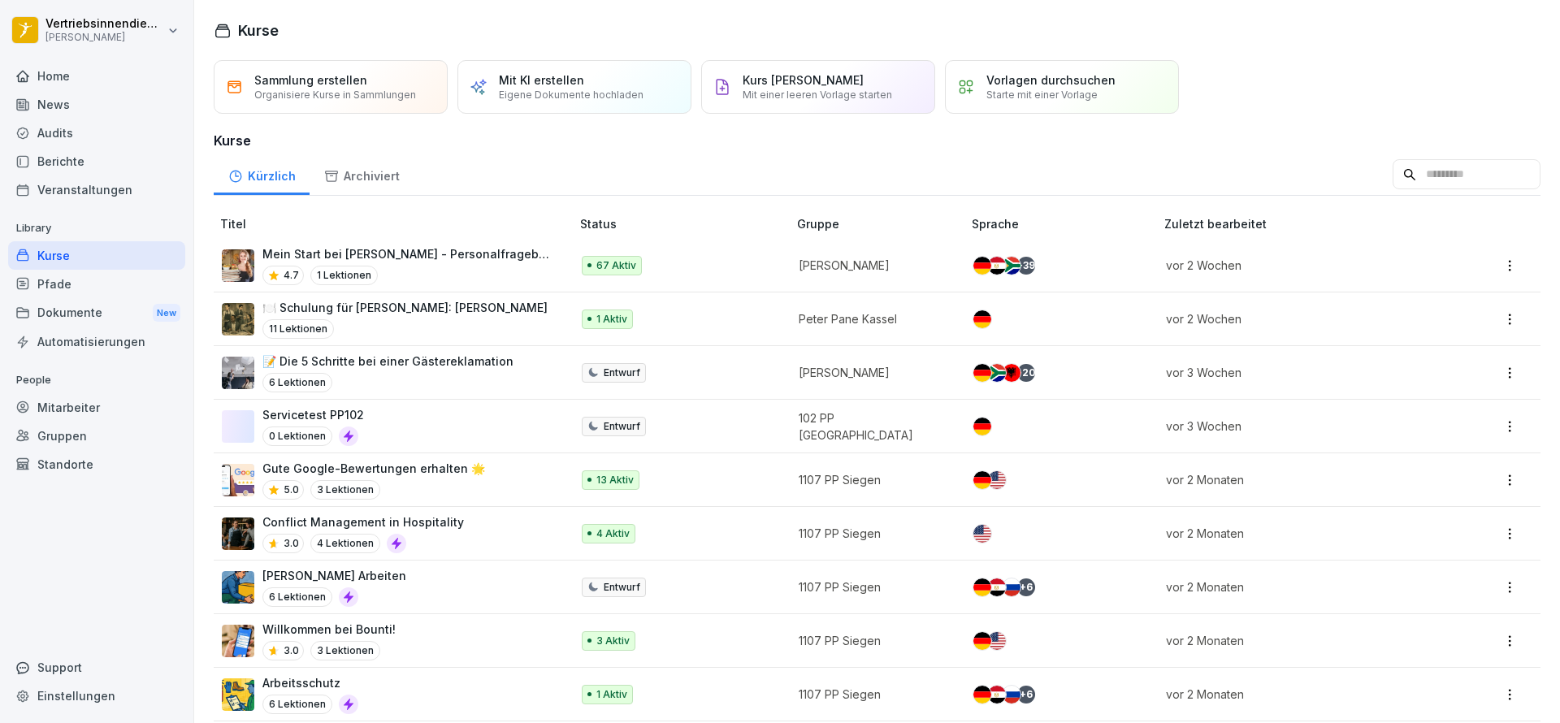
click at [423, 262] on p "Mein Start bei [PERSON_NAME] - Personalfragebogen" at bounding box center [408, 253] width 292 height 17
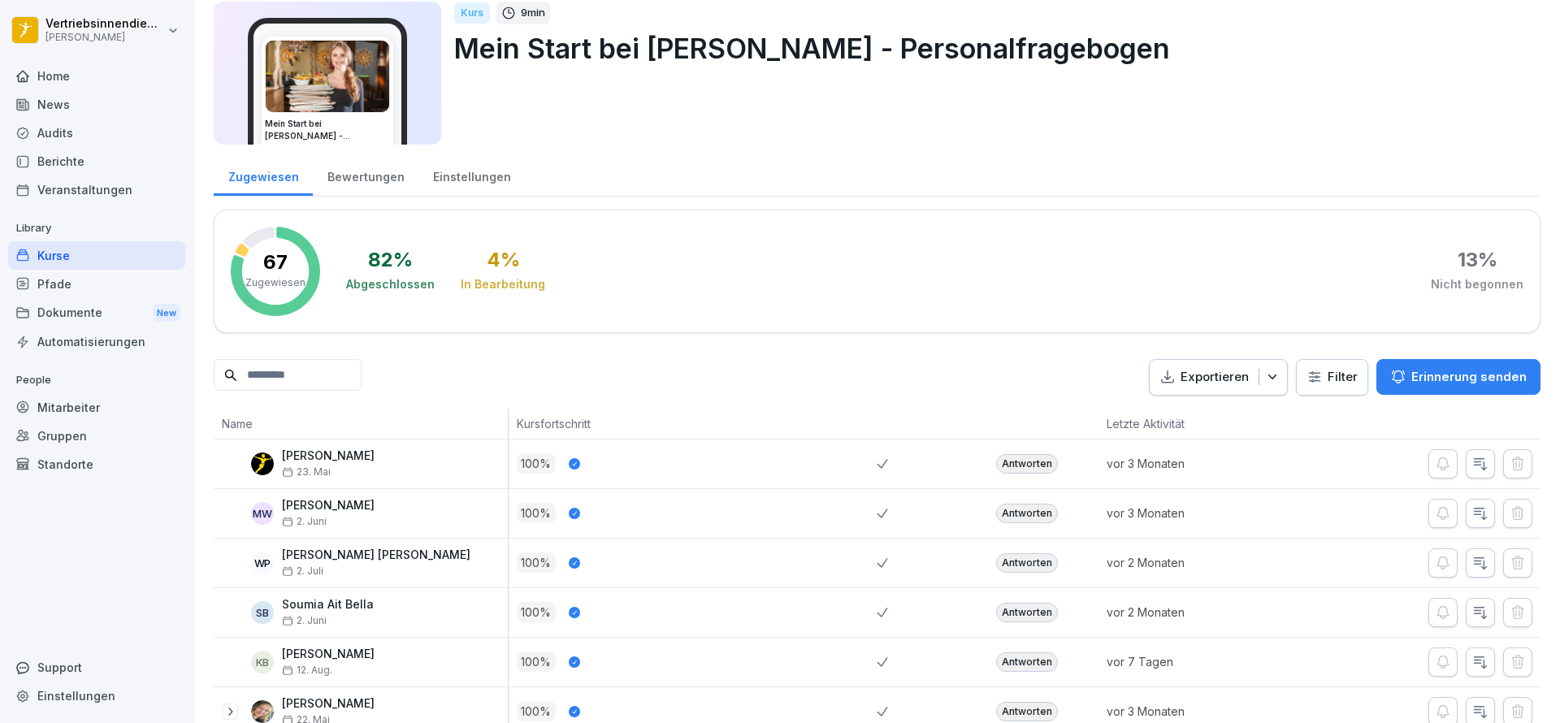
scroll to position [49, 0]
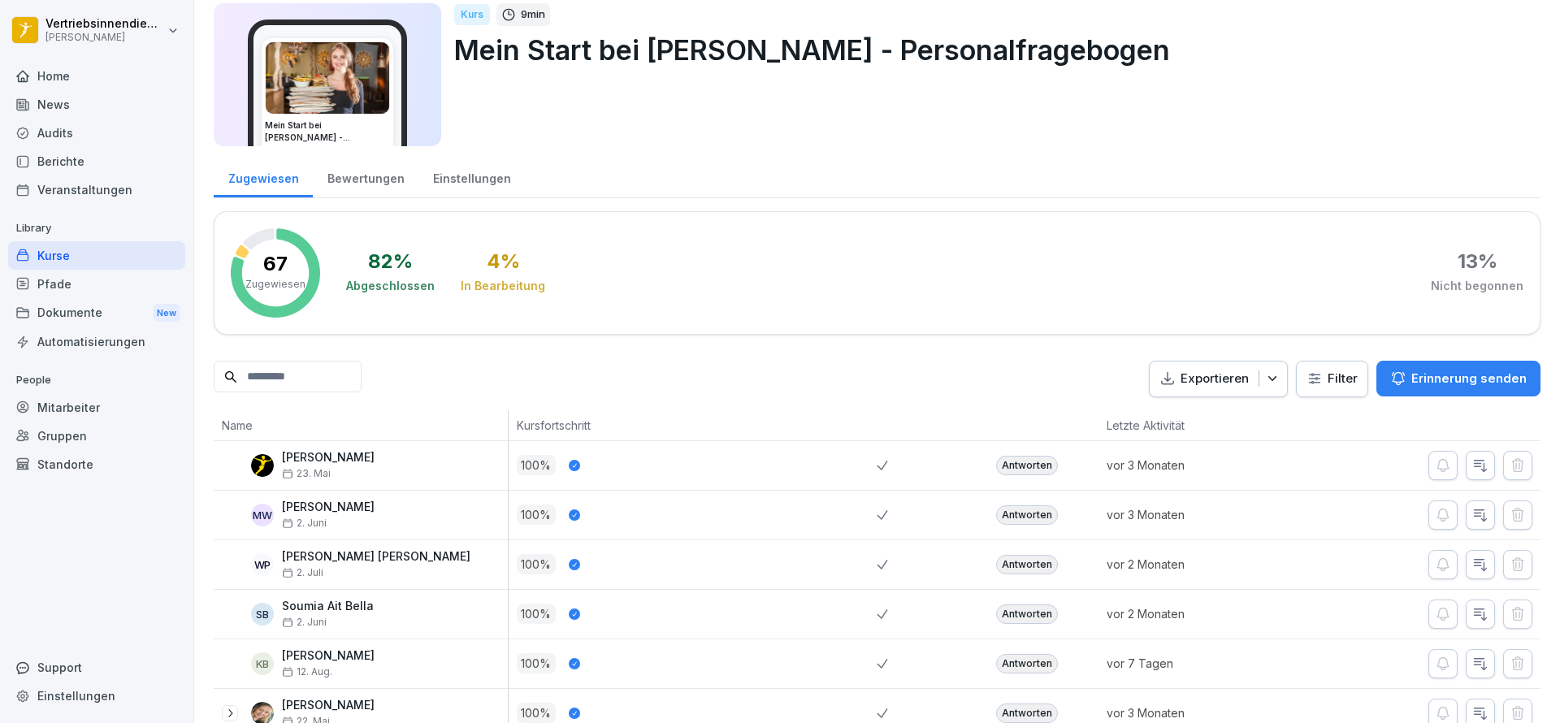
click at [305, 384] on input at bounding box center [288, 377] width 148 height 32
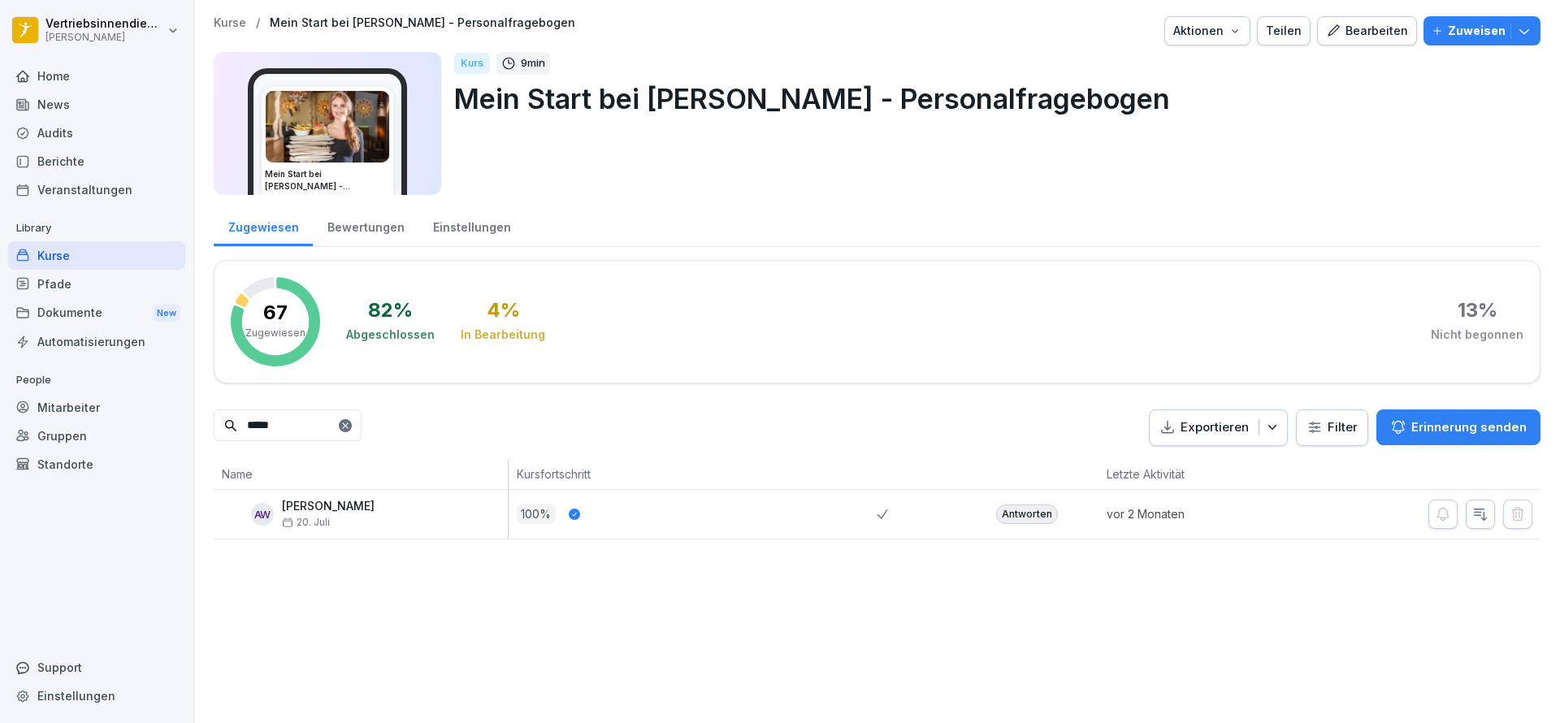
type input "*****"
click at [996, 510] on div "Antworten" at bounding box center [1027, 515] width 62 height 20
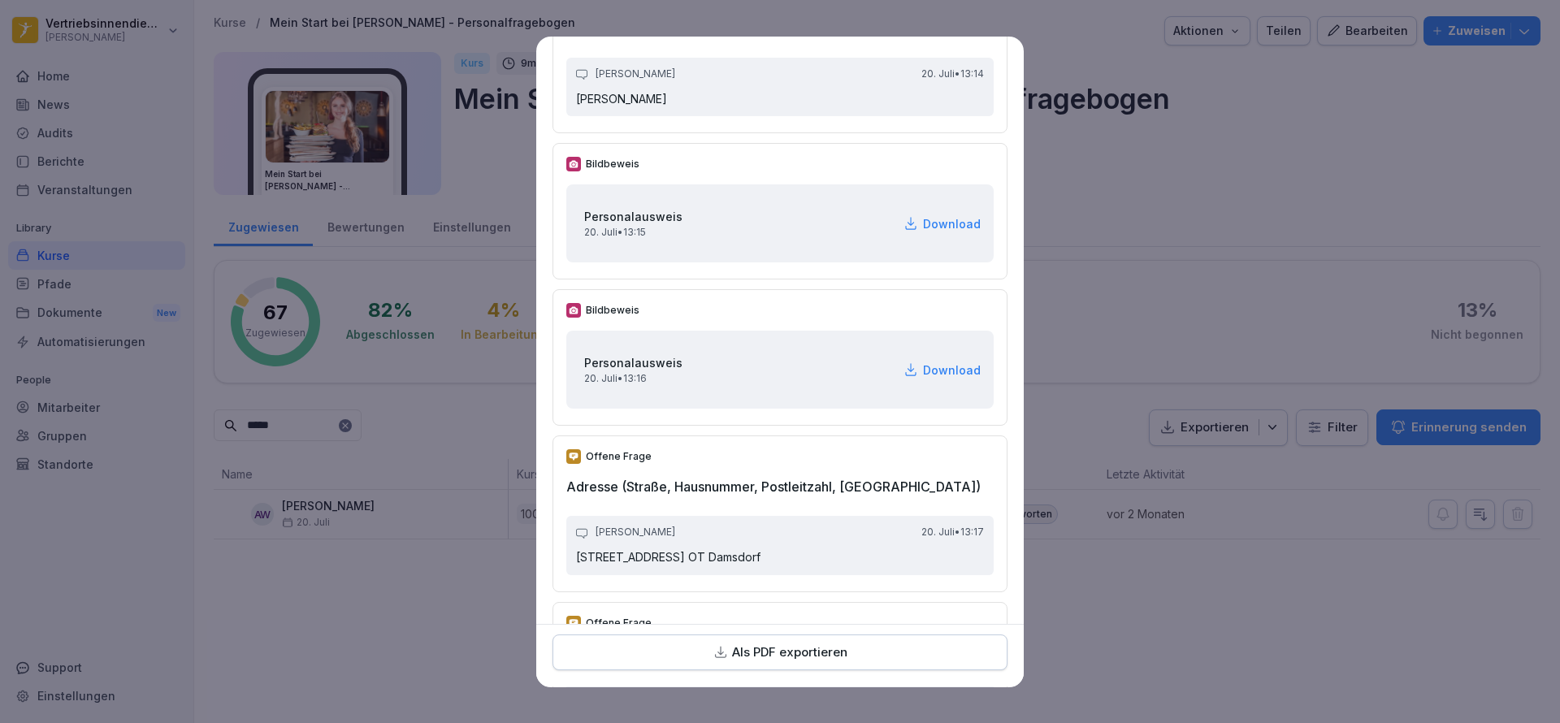
scroll to position [419, 0]
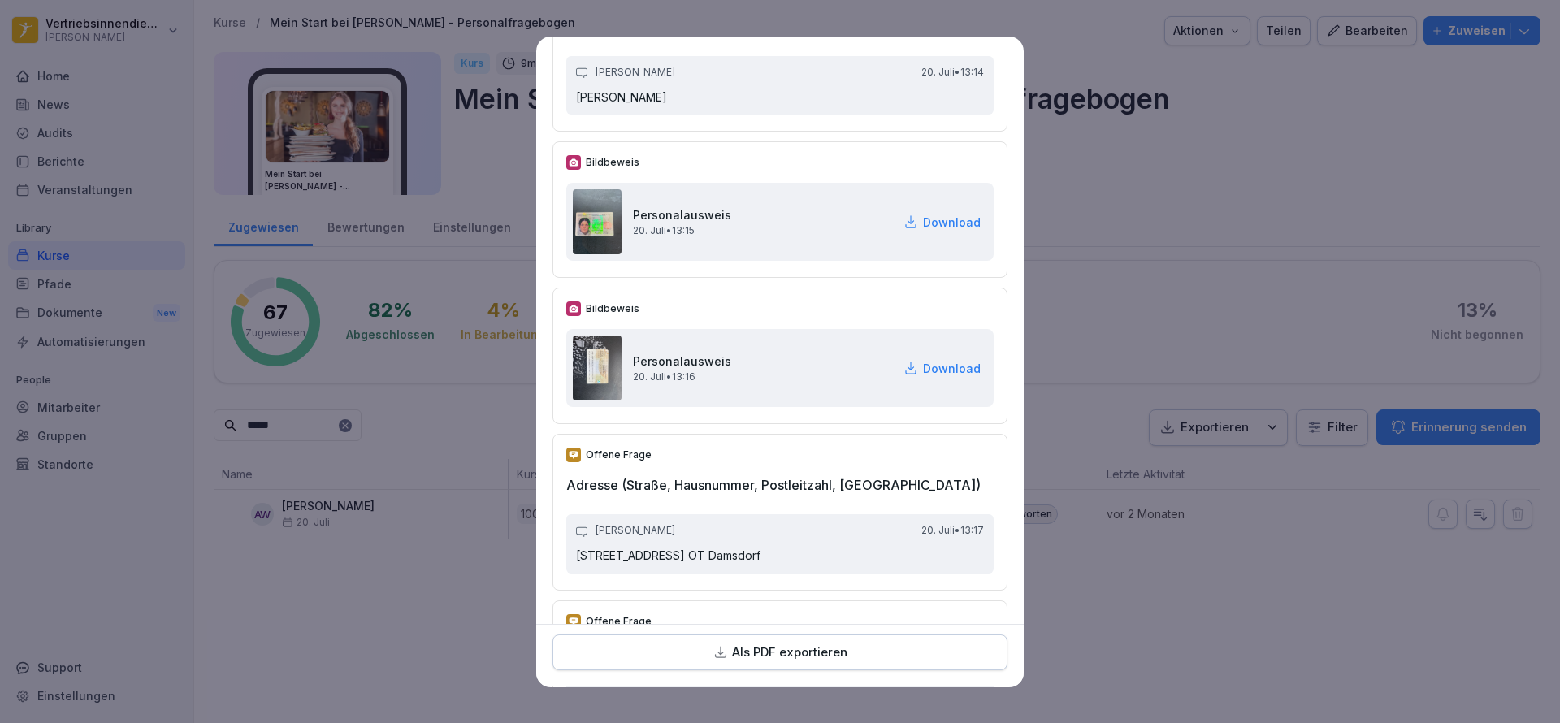
click at [774, 542] on div "Analena Woldt 20. Juli • 13:17 Lehniner Straße 28, 14797 Kloster Lehnin OT Dams…" at bounding box center [779, 543] width 427 height 59
click at [785, 568] on div "Analena Woldt 20. Juli • 13:17 Lehniner Straße 28, 14797 Kloster Lehnin OT Dams…" at bounding box center [779, 543] width 427 height 59
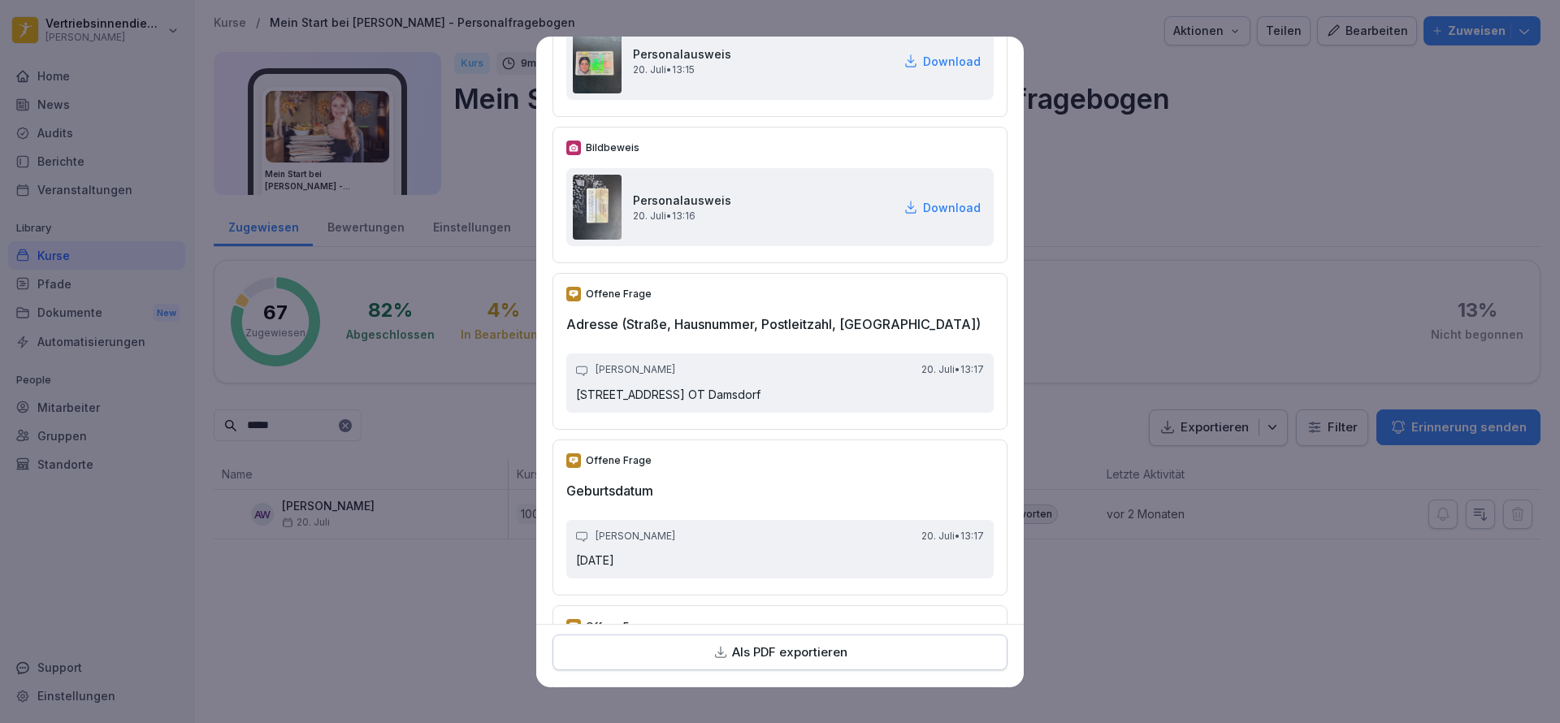
scroll to position [606, 0]
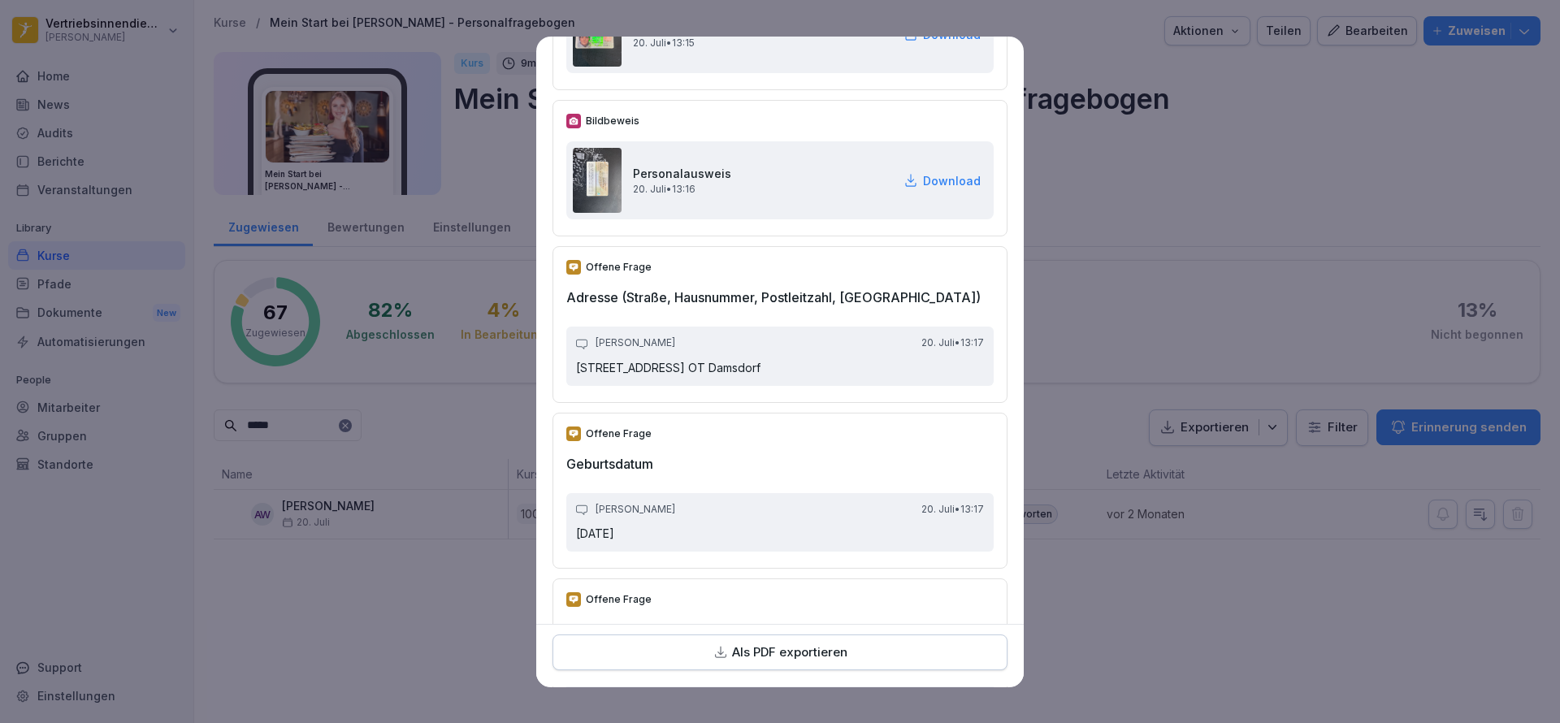
click at [644, 531] on p "11.04.2006" at bounding box center [780, 534] width 408 height 16
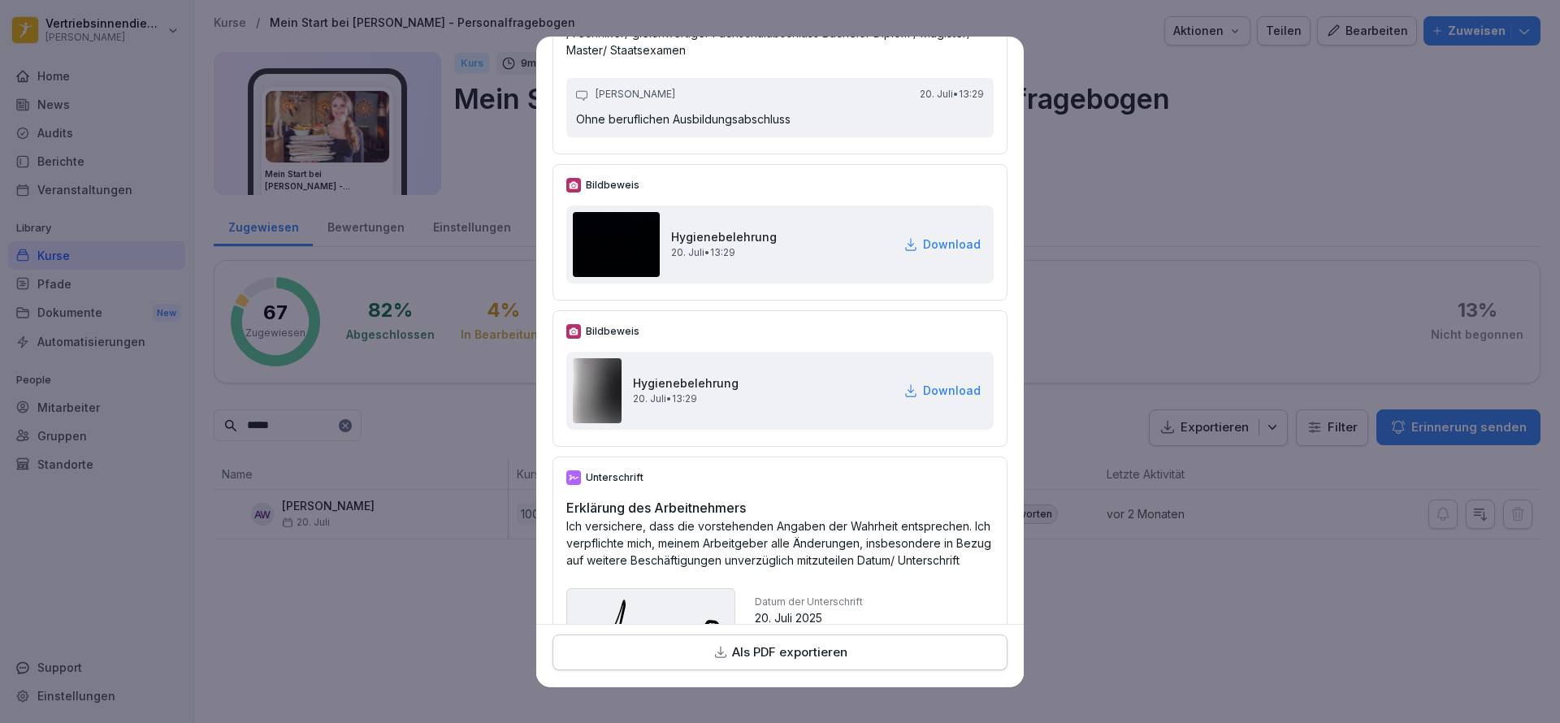
scroll to position [4722, 0]
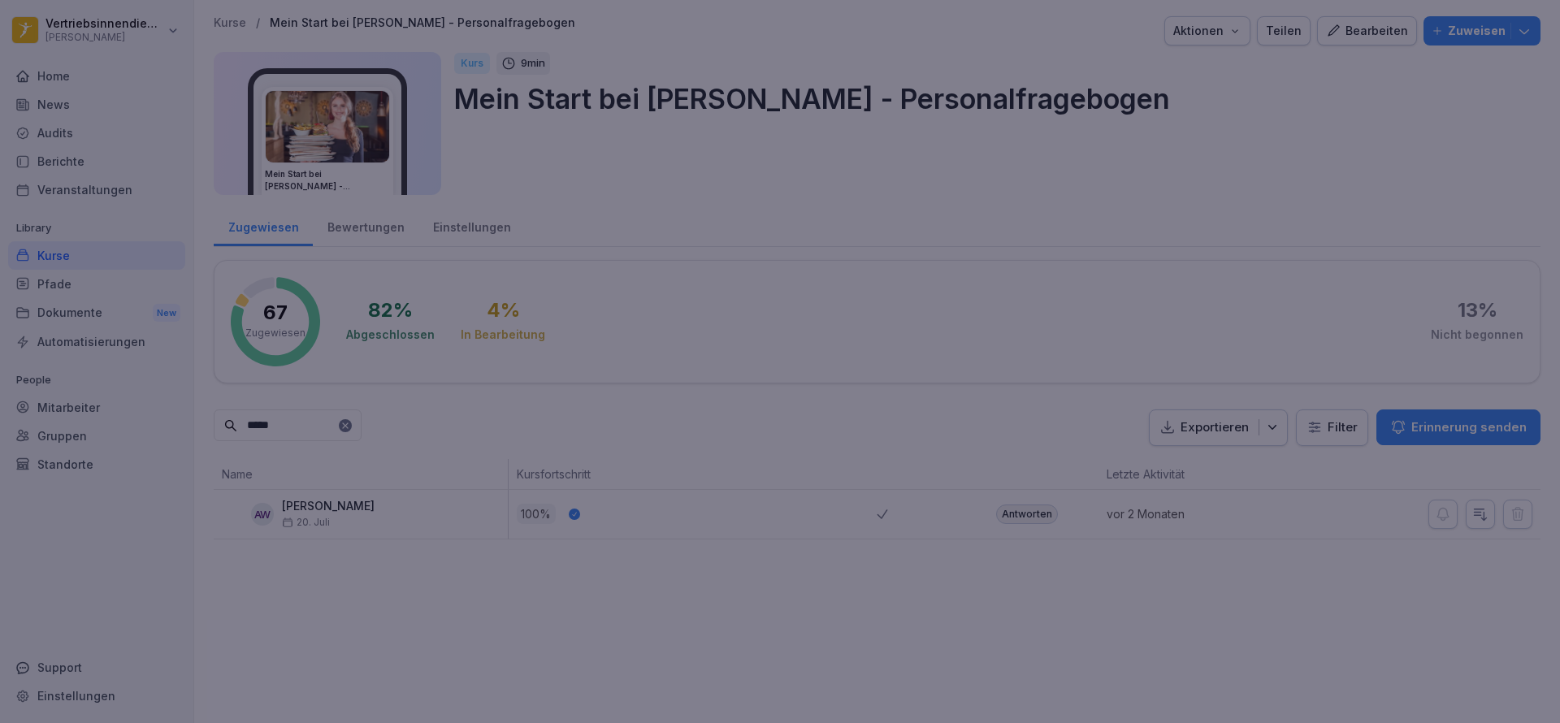
click at [1047, 475] on div at bounding box center [780, 361] width 1560 height 723
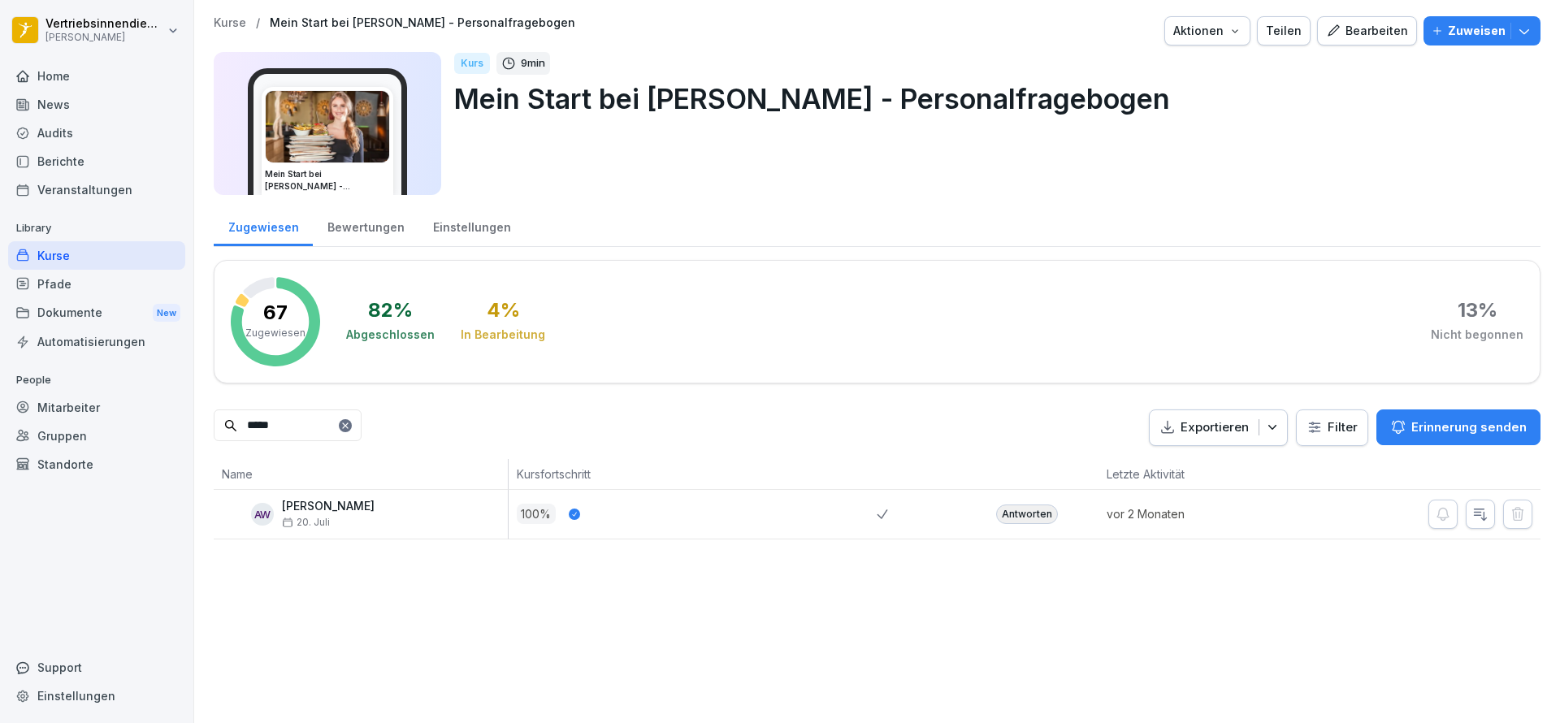
click at [114, 83] on div "Home" at bounding box center [96, 76] width 177 height 28
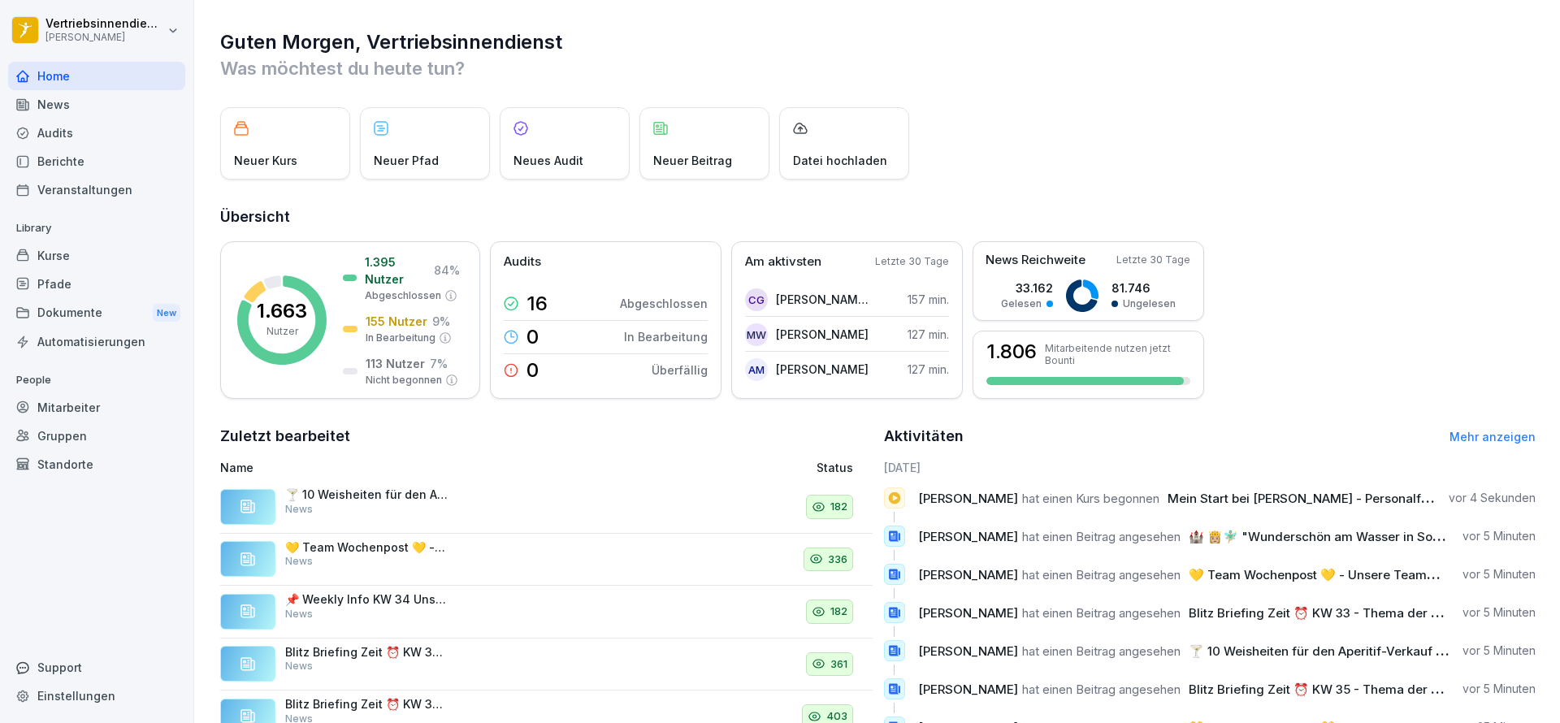
scroll to position [120, 0]
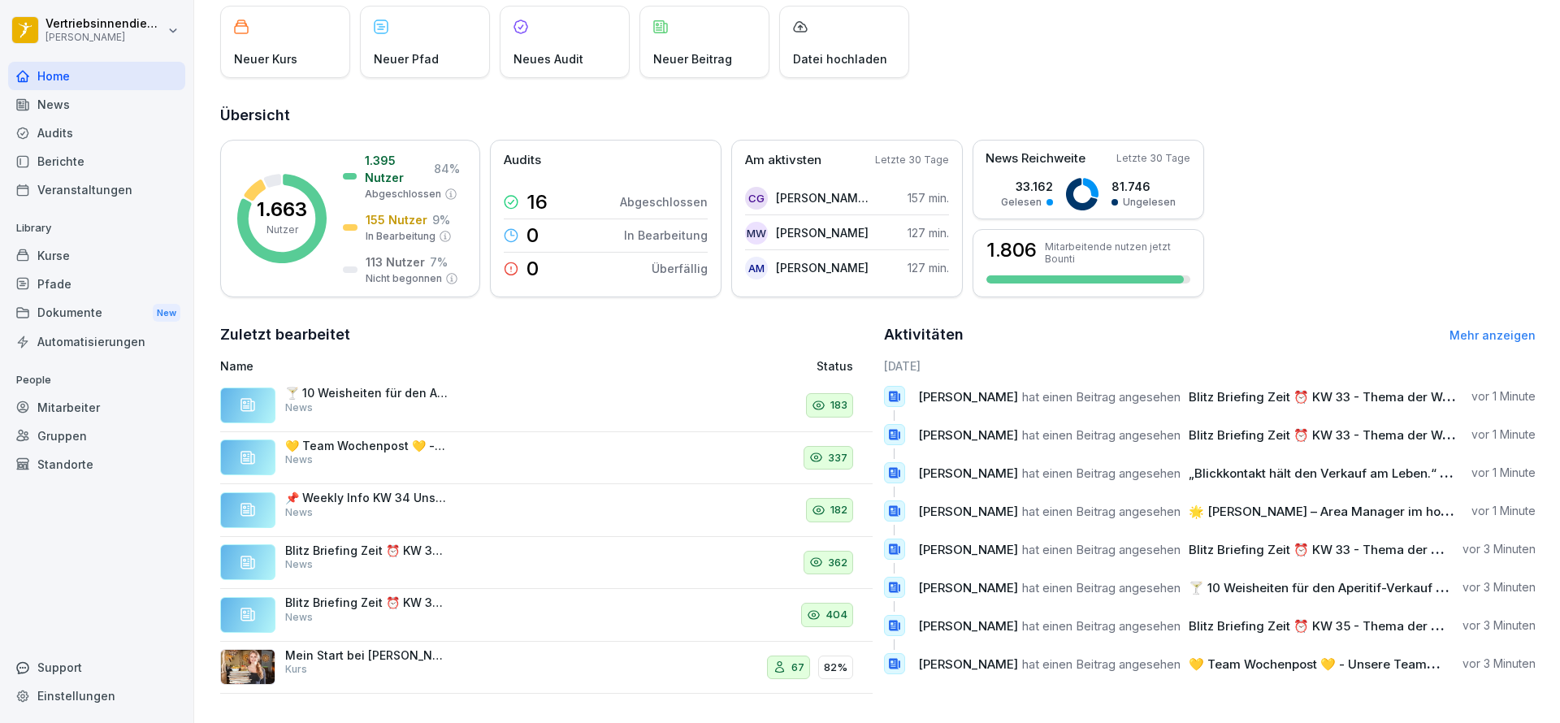
click at [125, 80] on div "Home" at bounding box center [96, 76] width 177 height 28
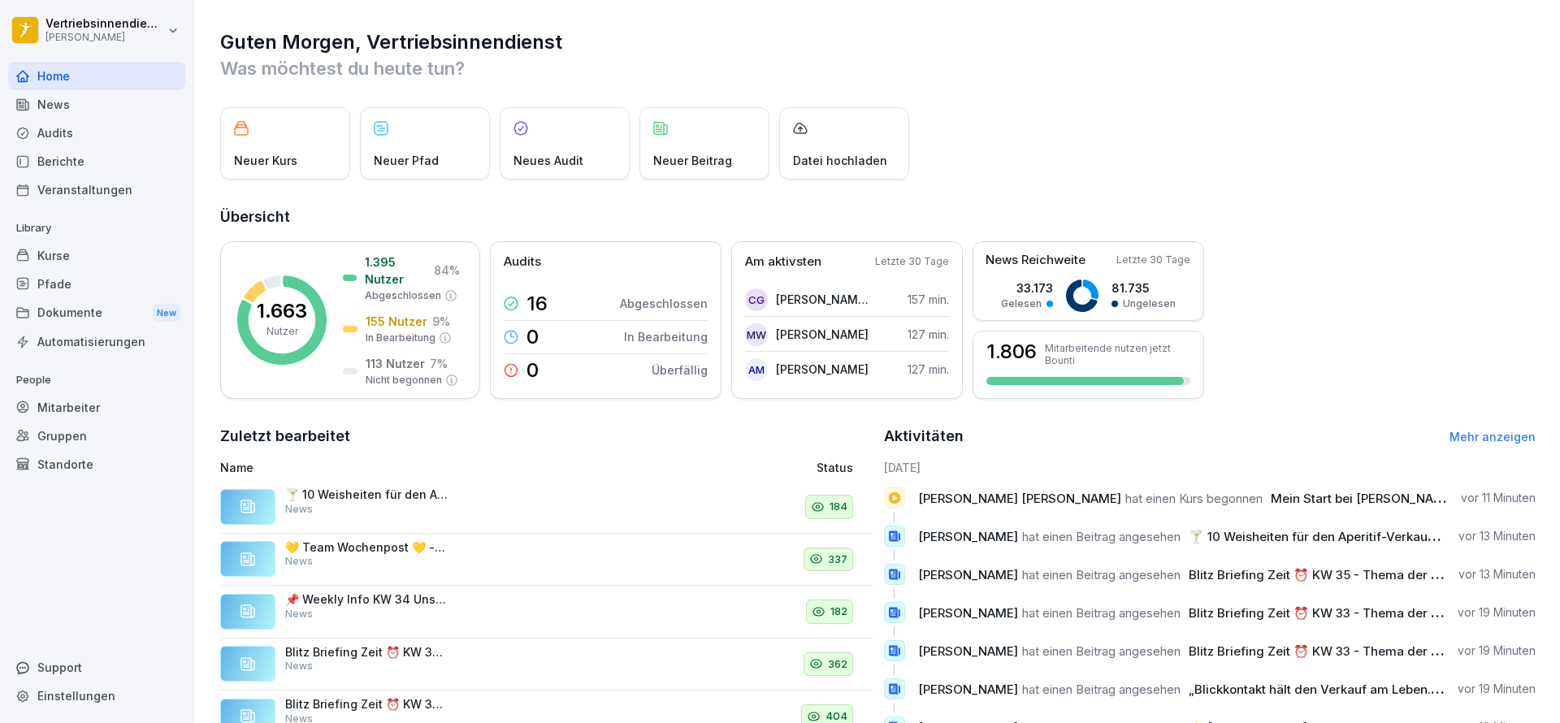
click at [81, 412] on div "Mitarbeiter" at bounding box center [96, 407] width 177 height 28
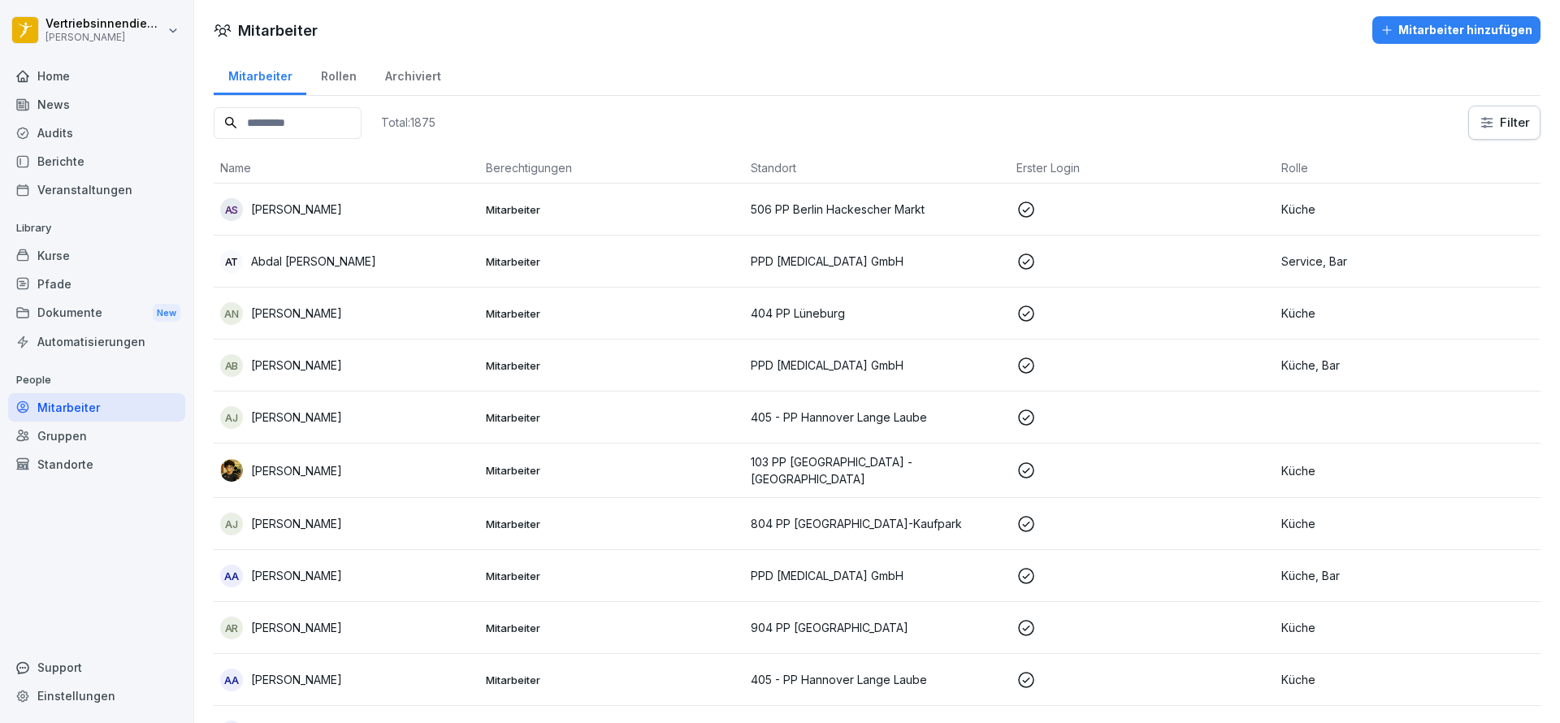
click at [277, 212] on p "[PERSON_NAME]" at bounding box center [296, 209] width 91 height 17
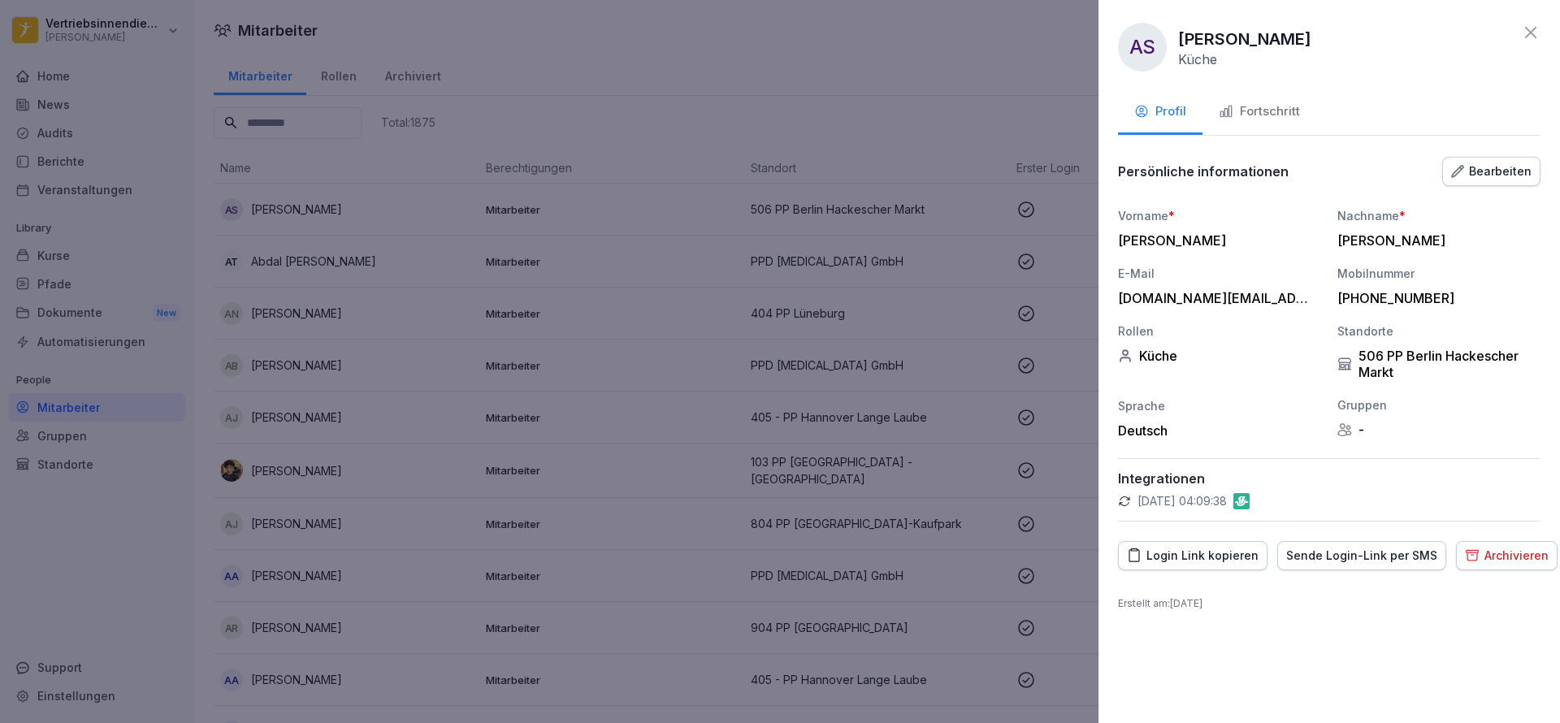
click at [124, 461] on div at bounding box center [780, 361] width 1560 height 723
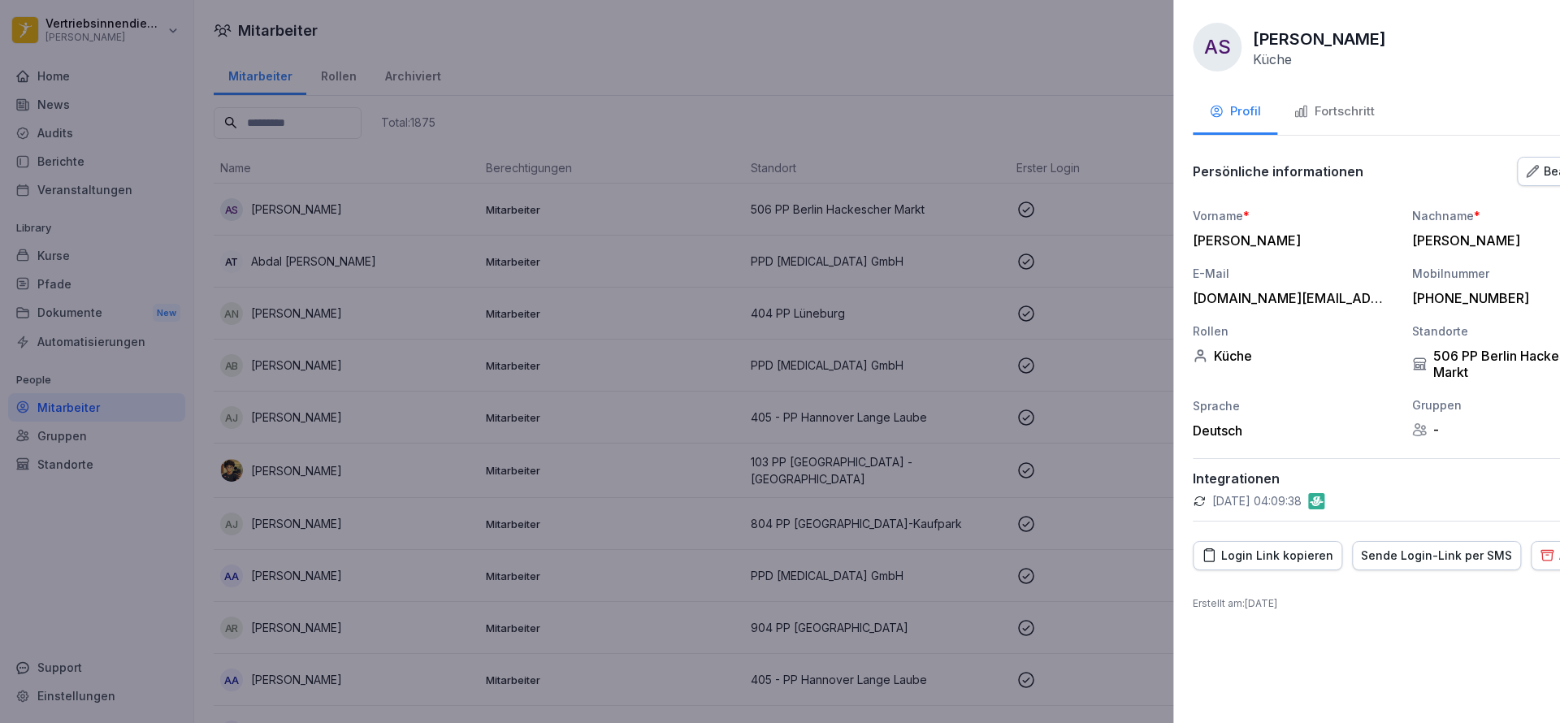
click at [318, 406] on div at bounding box center [780, 361] width 1560 height 723
click at [310, 417] on p "[PERSON_NAME]" at bounding box center [296, 417] width 91 height 17
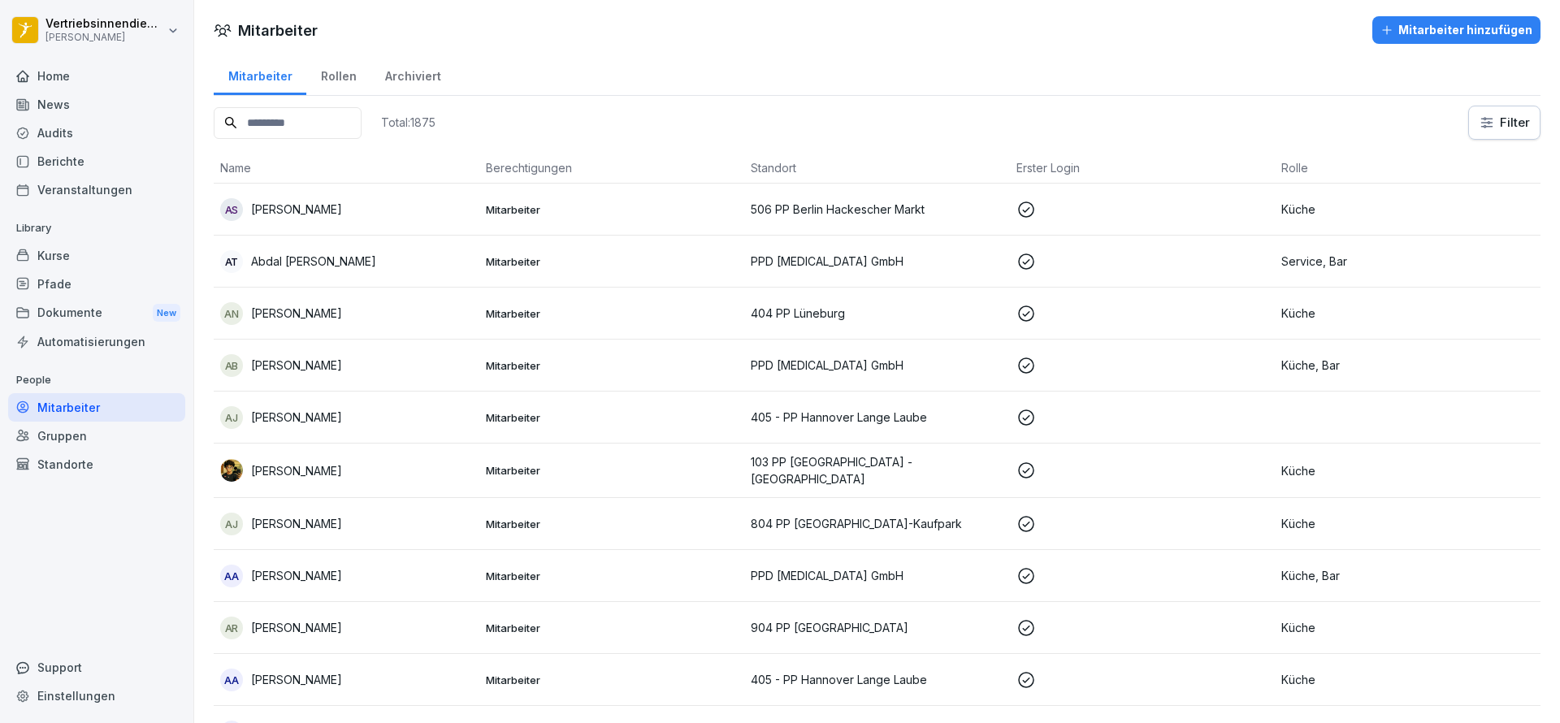
click at [317, 397] on div at bounding box center [780, 361] width 1560 height 723
click at [280, 211] on p "[PERSON_NAME]" at bounding box center [296, 209] width 91 height 17
click at [1101, 210] on div at bounding box center [780, 361] width 1560 height 723
click at [780, 219] on td "506 PP Berlin Hackescher Markt" at bounding box center [877, 210] width 266 height 52
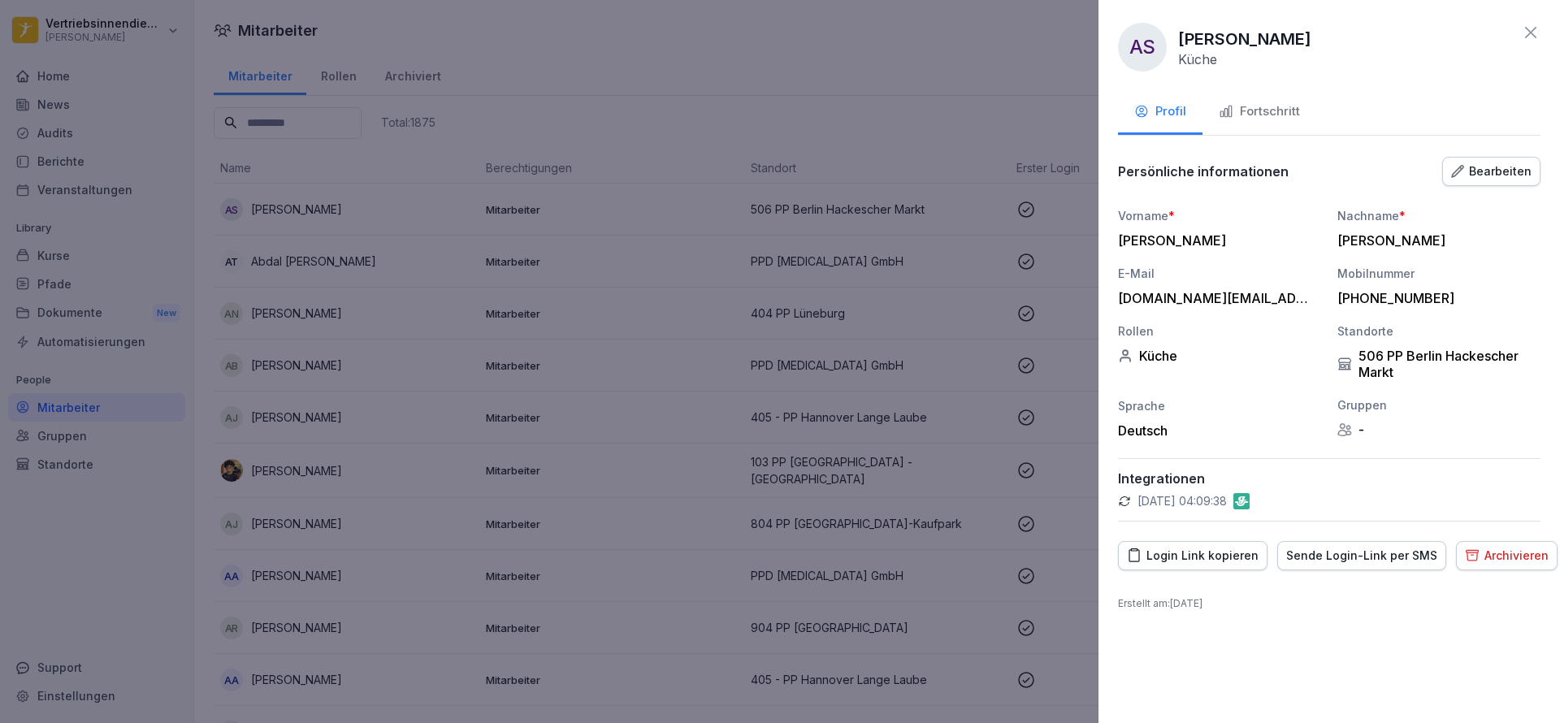
click at [1257, 110] on div "Fortschritt" at bounding box center [1259, 111] width 81 height 19
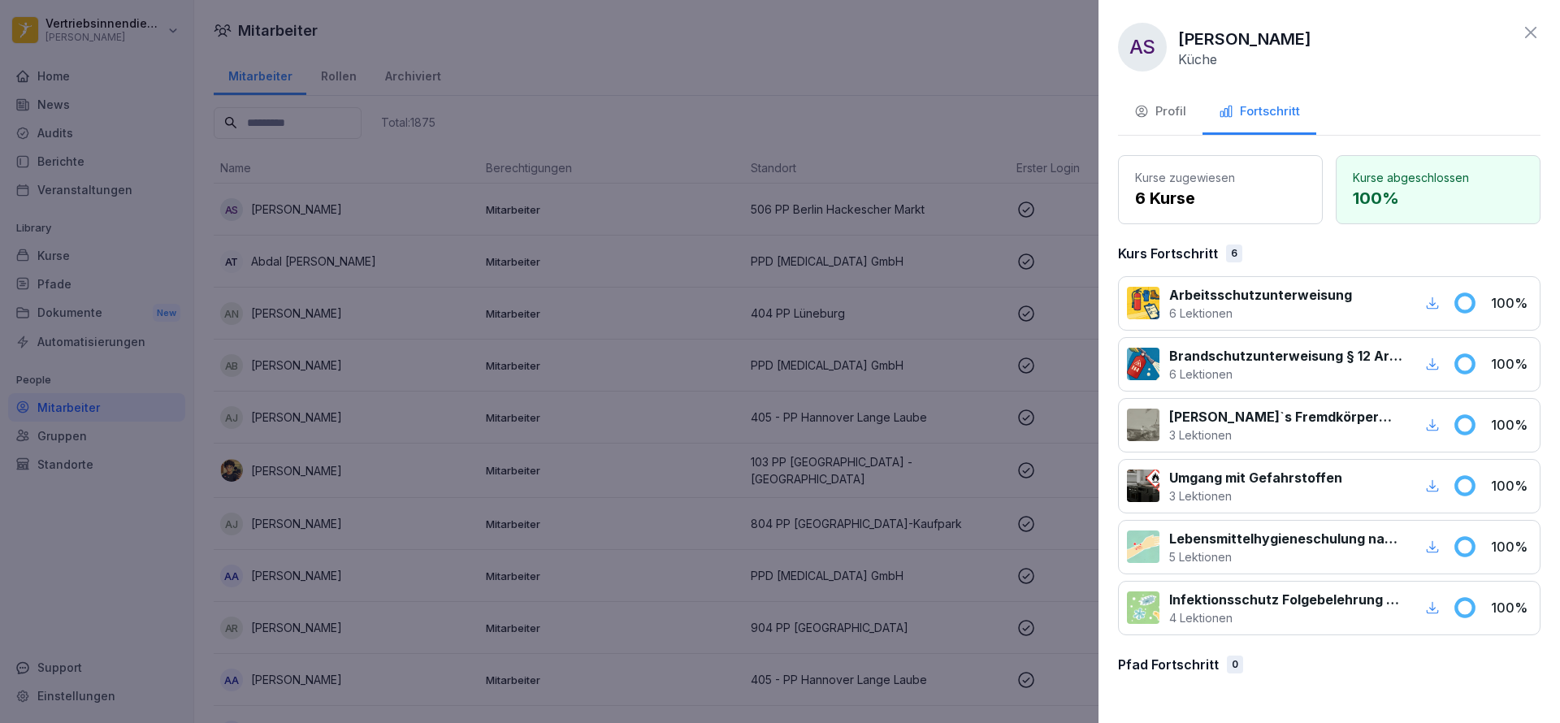
click at [1162, 117] on div "Profil" at bounding box center [1161, 111] width 52 height 19
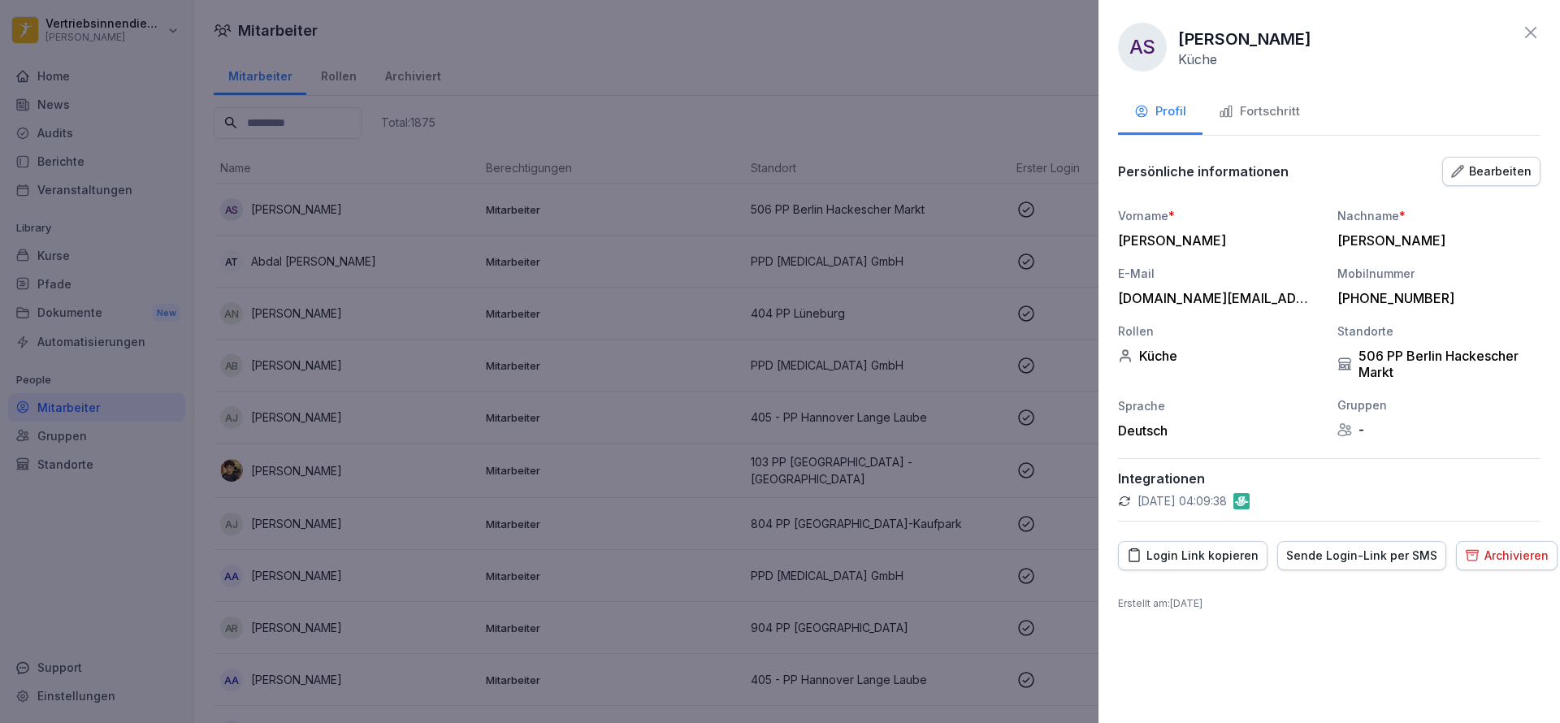
click at [854, 125] on div at bounding box center [780, 361] width 1560 height 723
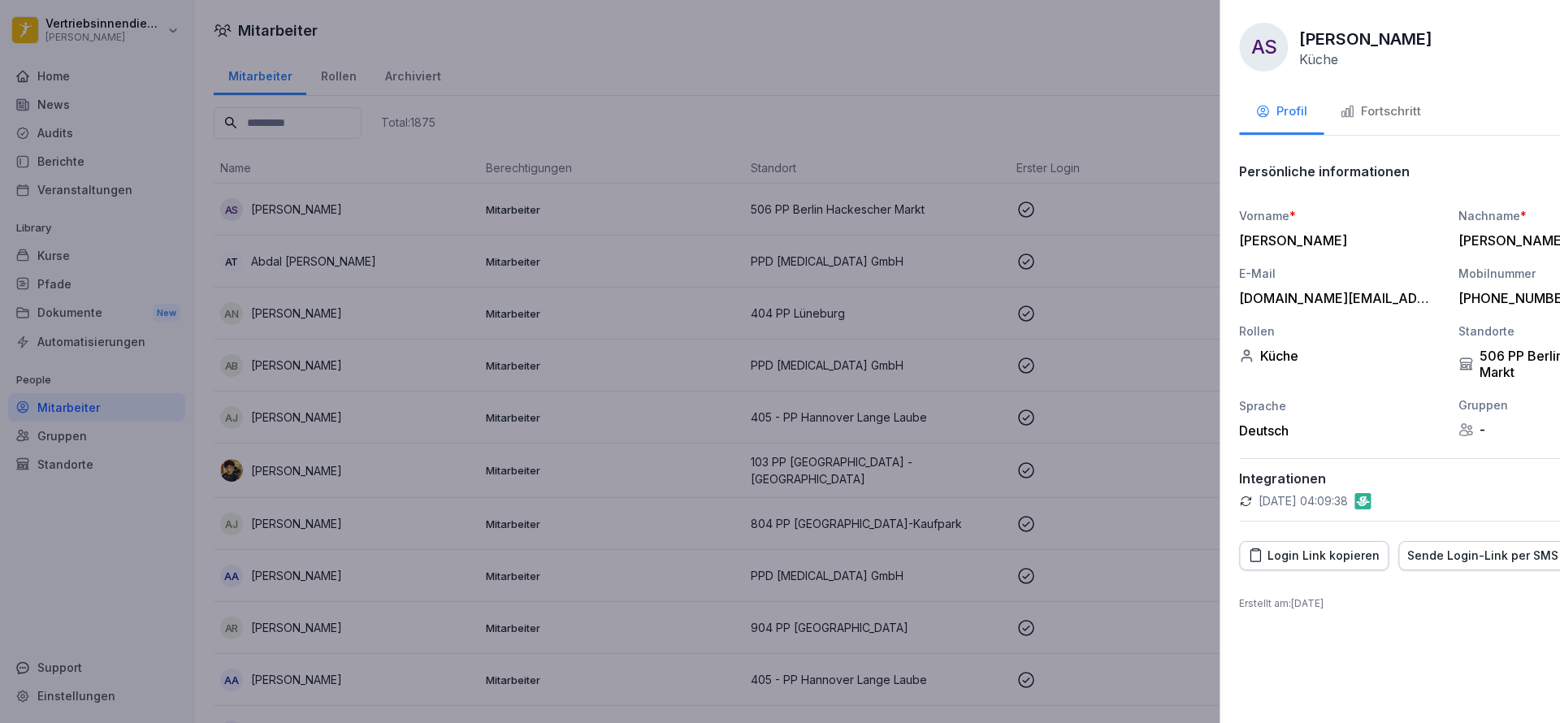
click at [70, 62] on div "Home" at bounding box center [96, 76] width 177 height 28
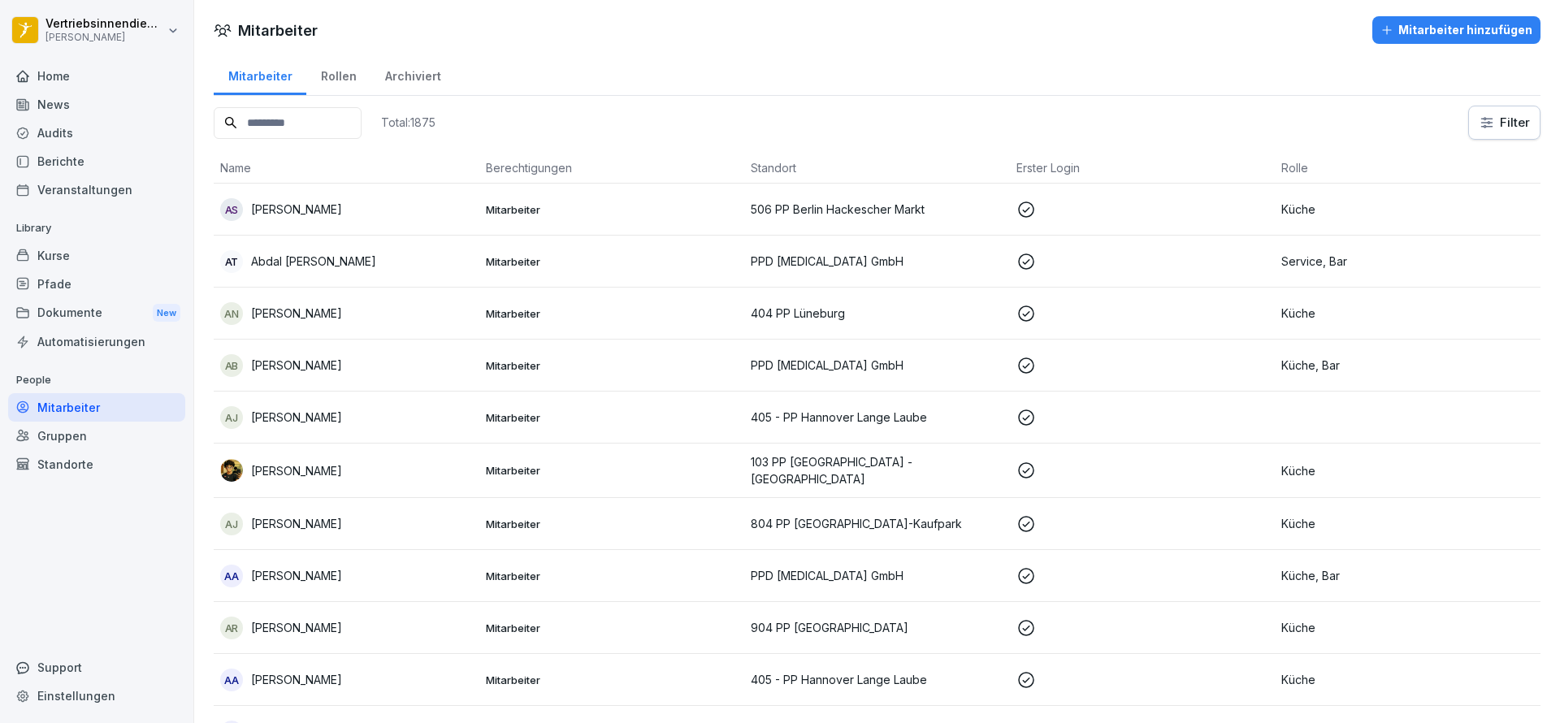
click at [68, 79] on div "Home" at bounding box center [96, 76] width 177 height 28
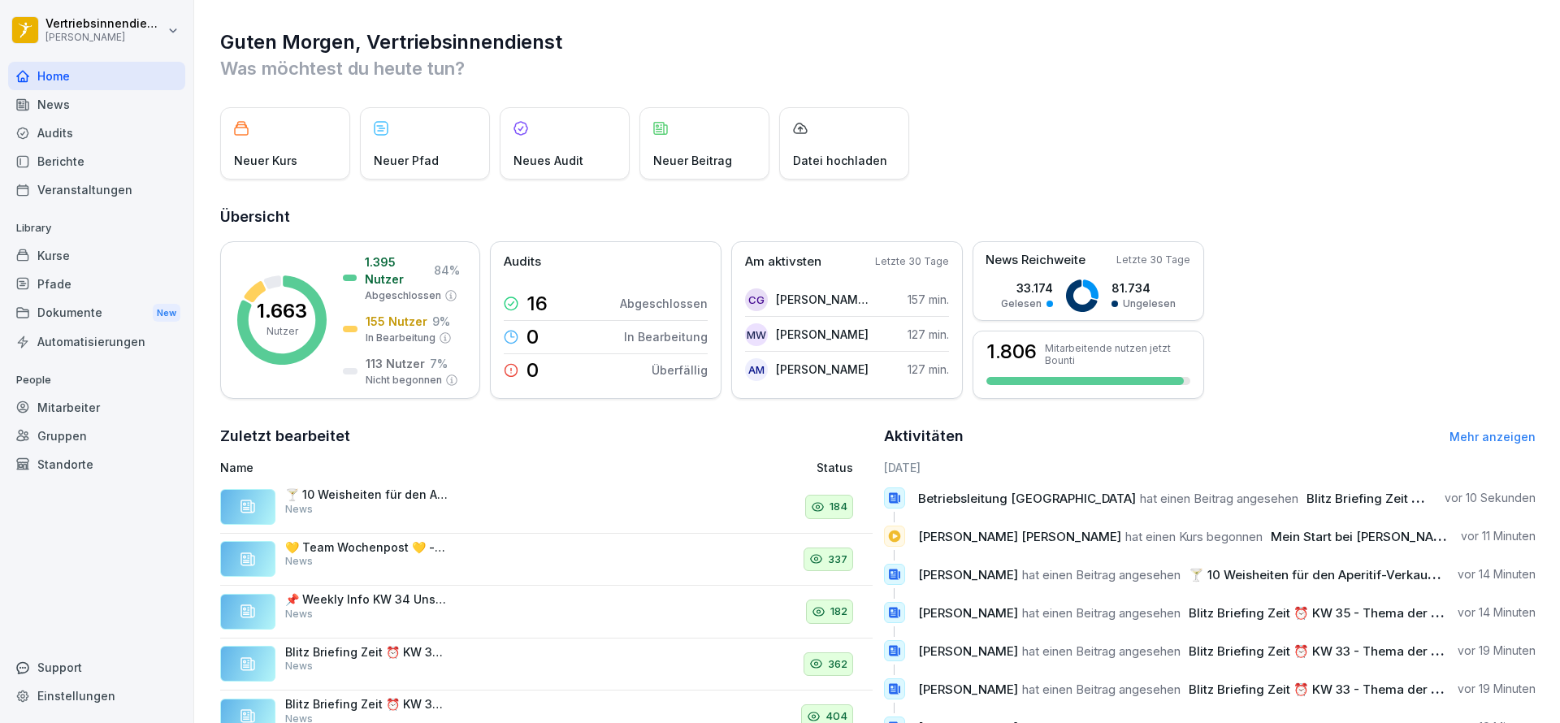
click at [46, 251] on div "Kurse" at bounding box center [96, 255] width 177 height 28
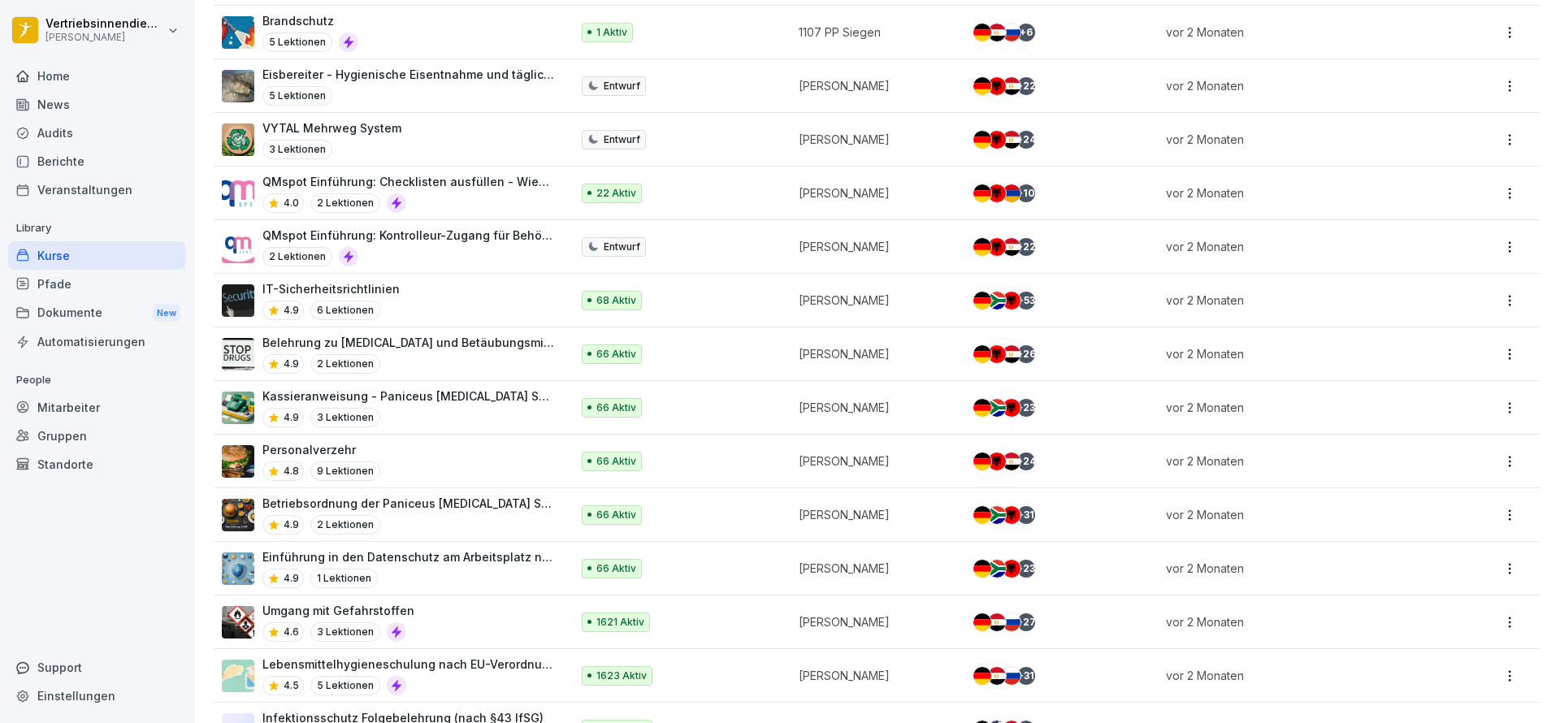
scroll to position [995, 0]
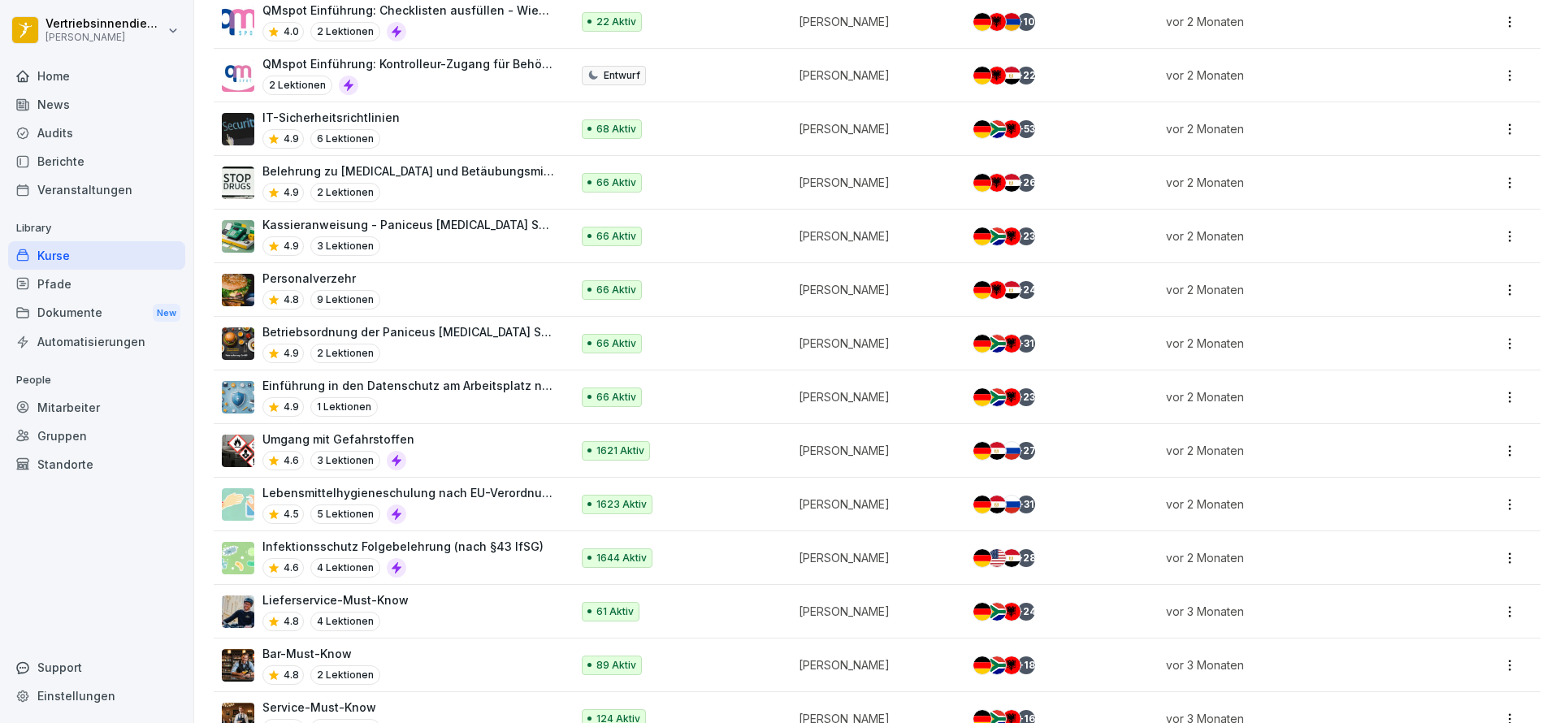
click at [365, 434] on p "Umgang mit Gefahrstoffen" at bounding box center [338, 439] width 152 height 17
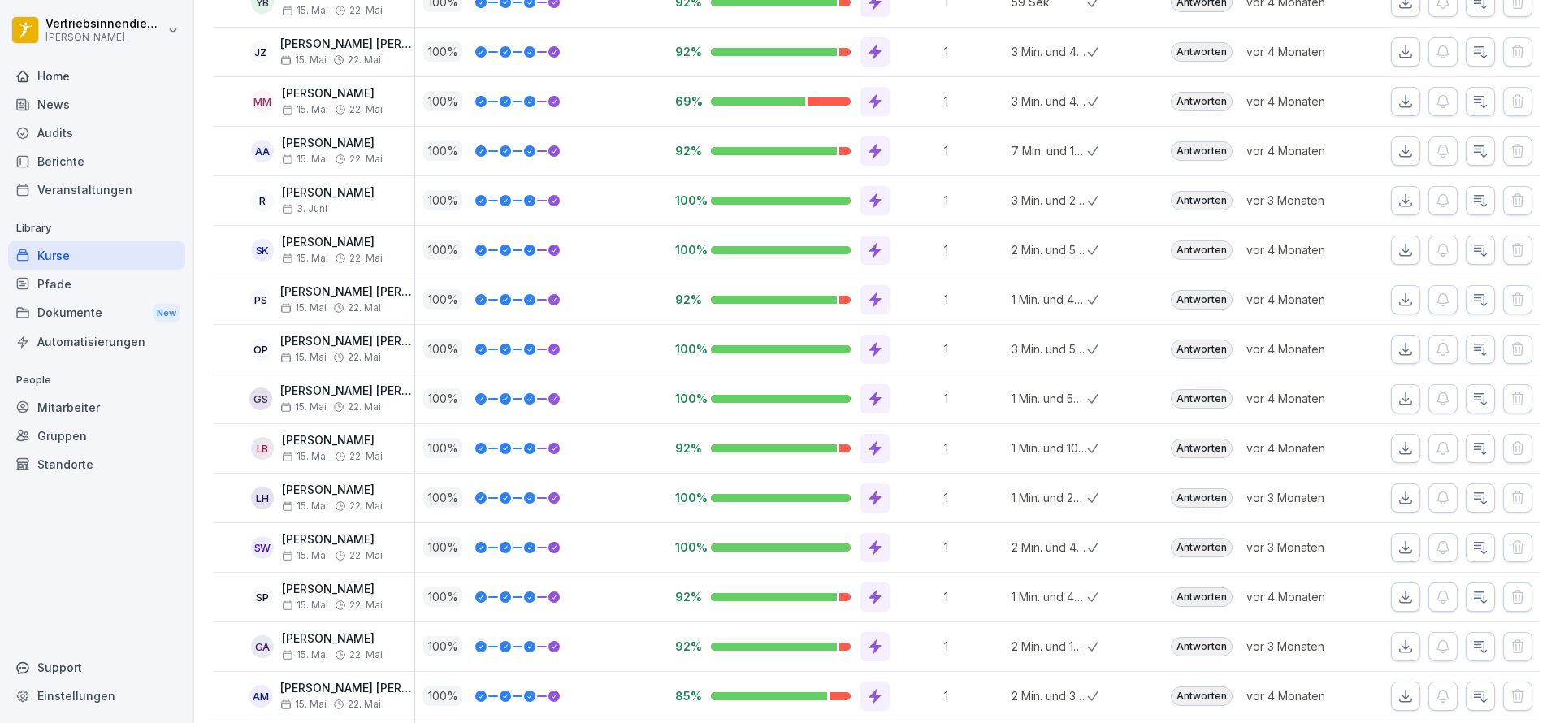
scroll to position [8591, 0]
click at [102, 413] on div "Mitarbeiter" at bounding box center [96, 407] width 177 height 28
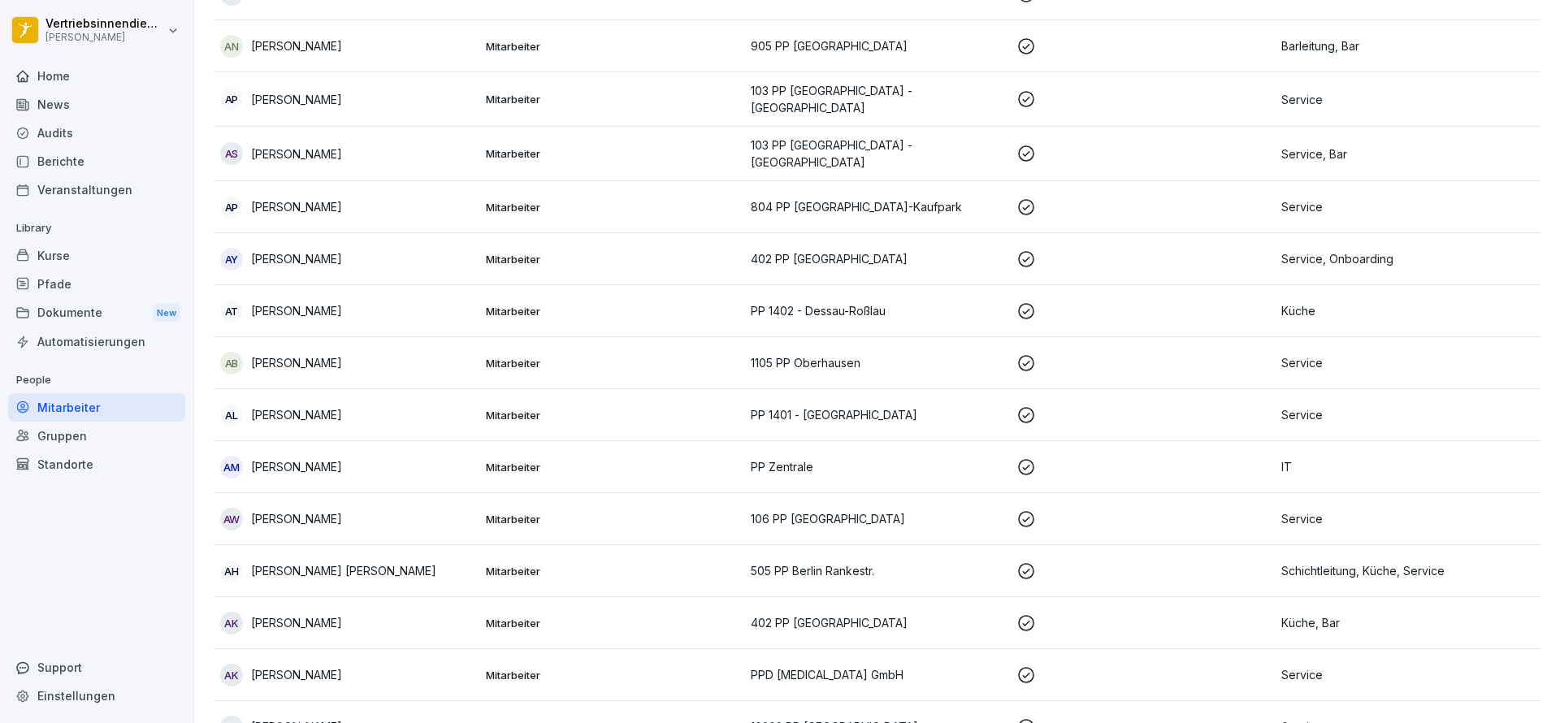
scroll to position [16, 0]
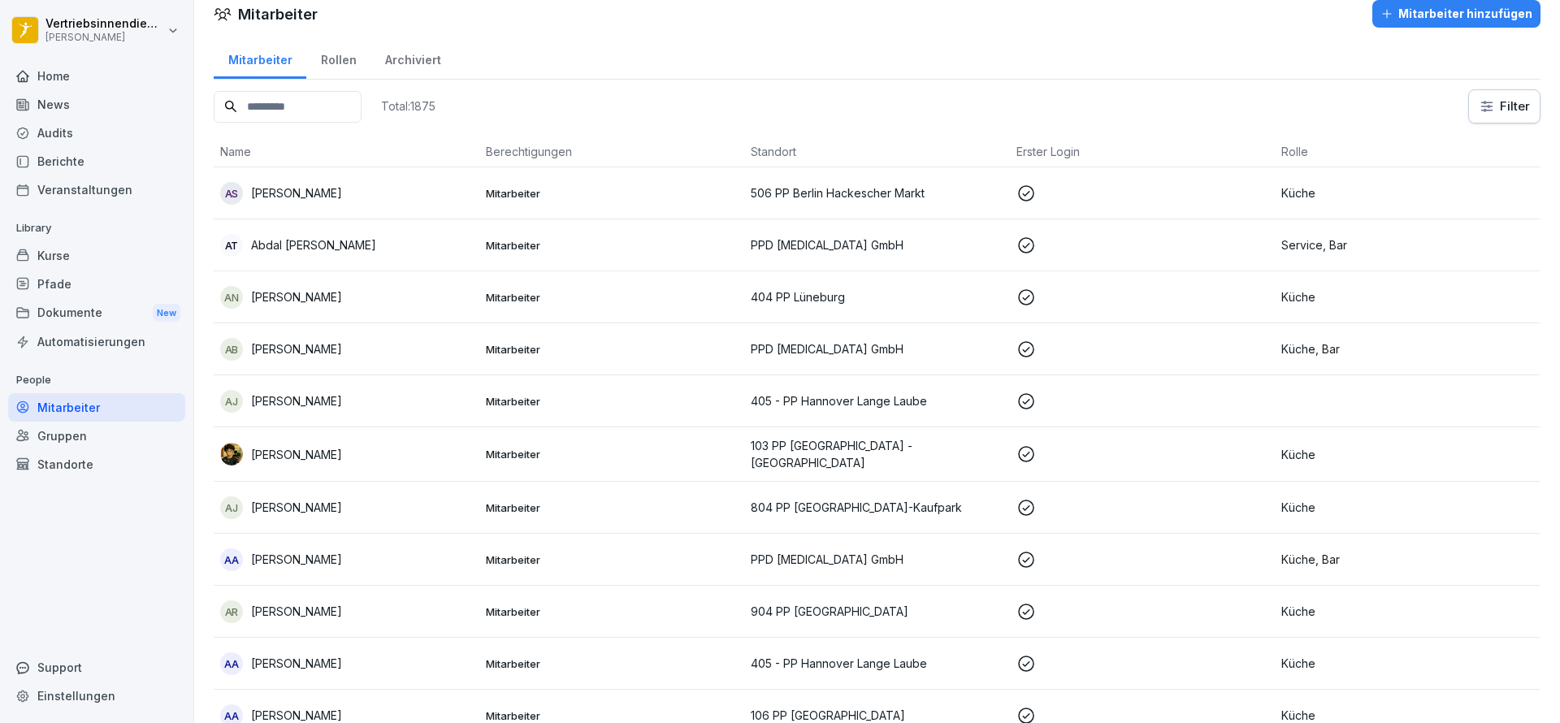
click at [350, 98] on input at bounding box center [288, 107] width 148 height 32
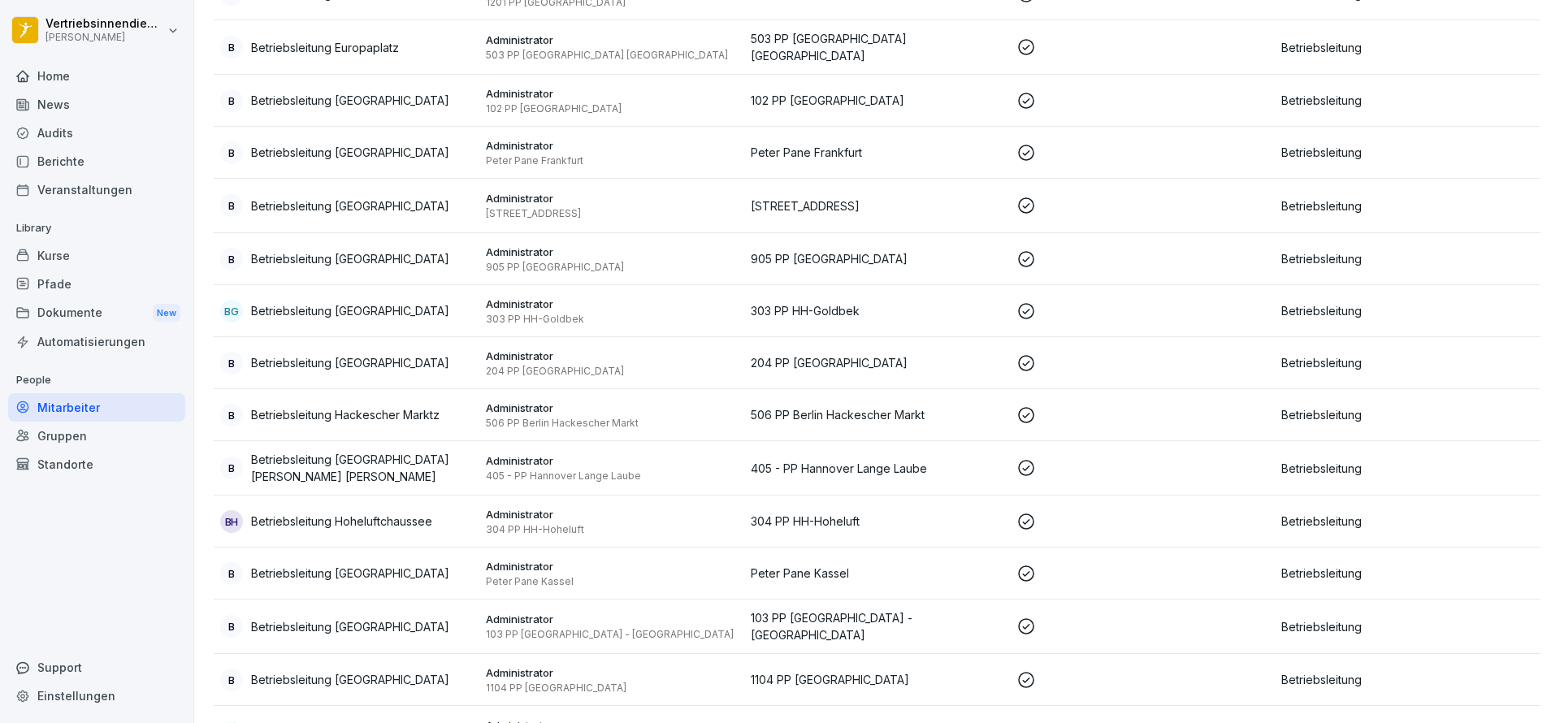
scroll to position [896, 0]
type input "********"
click at [374, 363] on p "Betriebsleitung [GEOGRAPHIC_DATA]" at bounding box center [350, 360] width 198 height 17
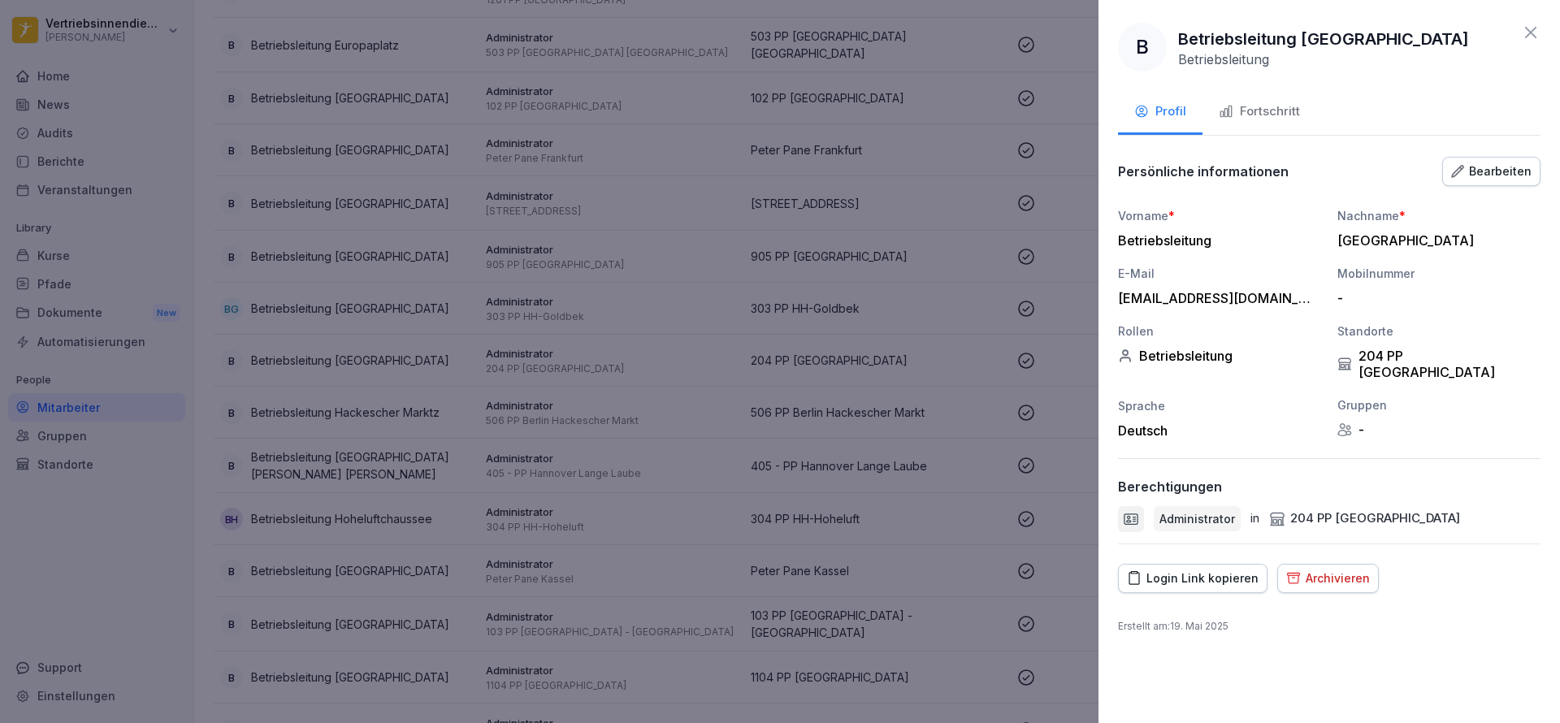
click at [1247, 119] on div "Fortschritt" at bounding box center [1259, 111] width 81 height 19
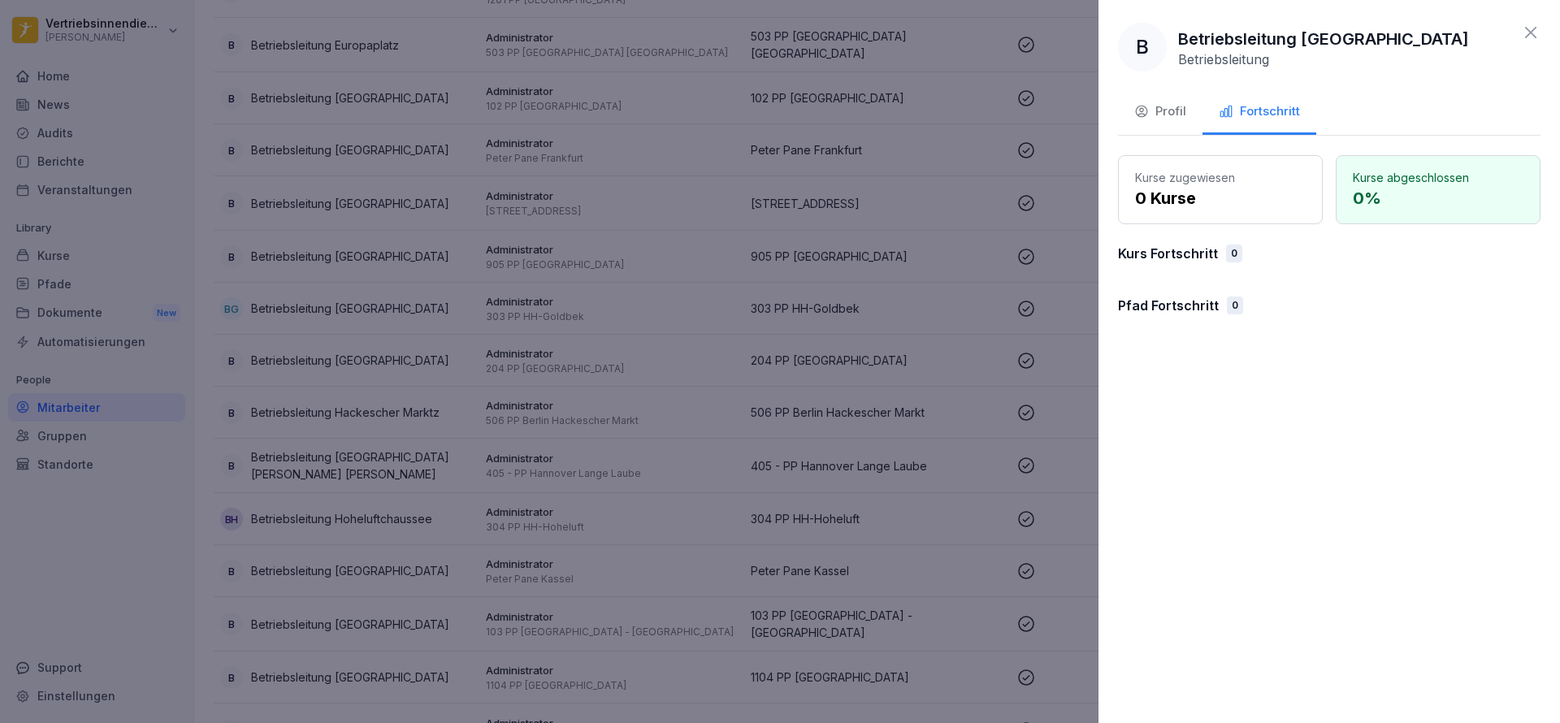
click at [494, 304] on div at bounding box center [780, 361] width 1560 height 723
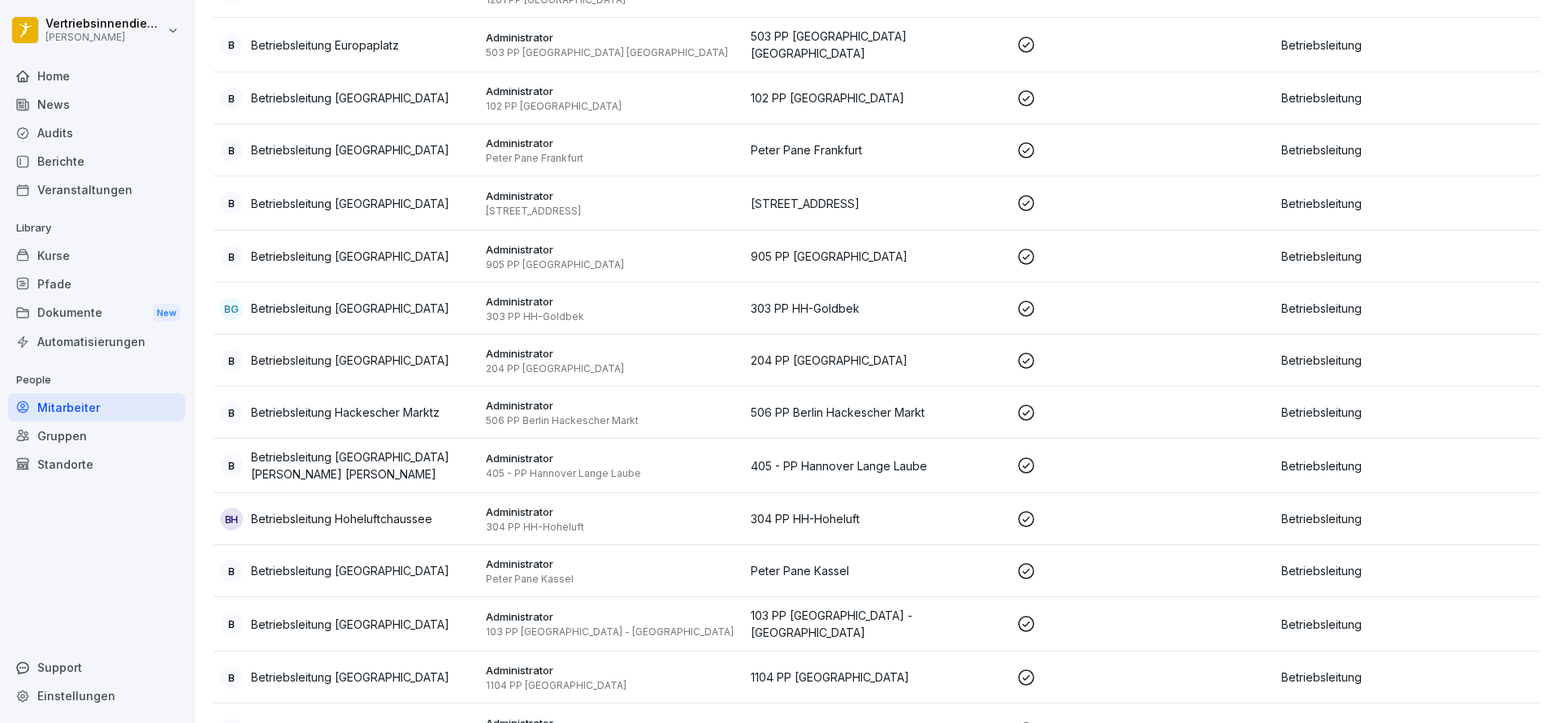
click at [310, 357] on p "Betriebsleitung [GEOGRAPHIC_DATA]" at bounding box center [350, 360] width 198 height 17
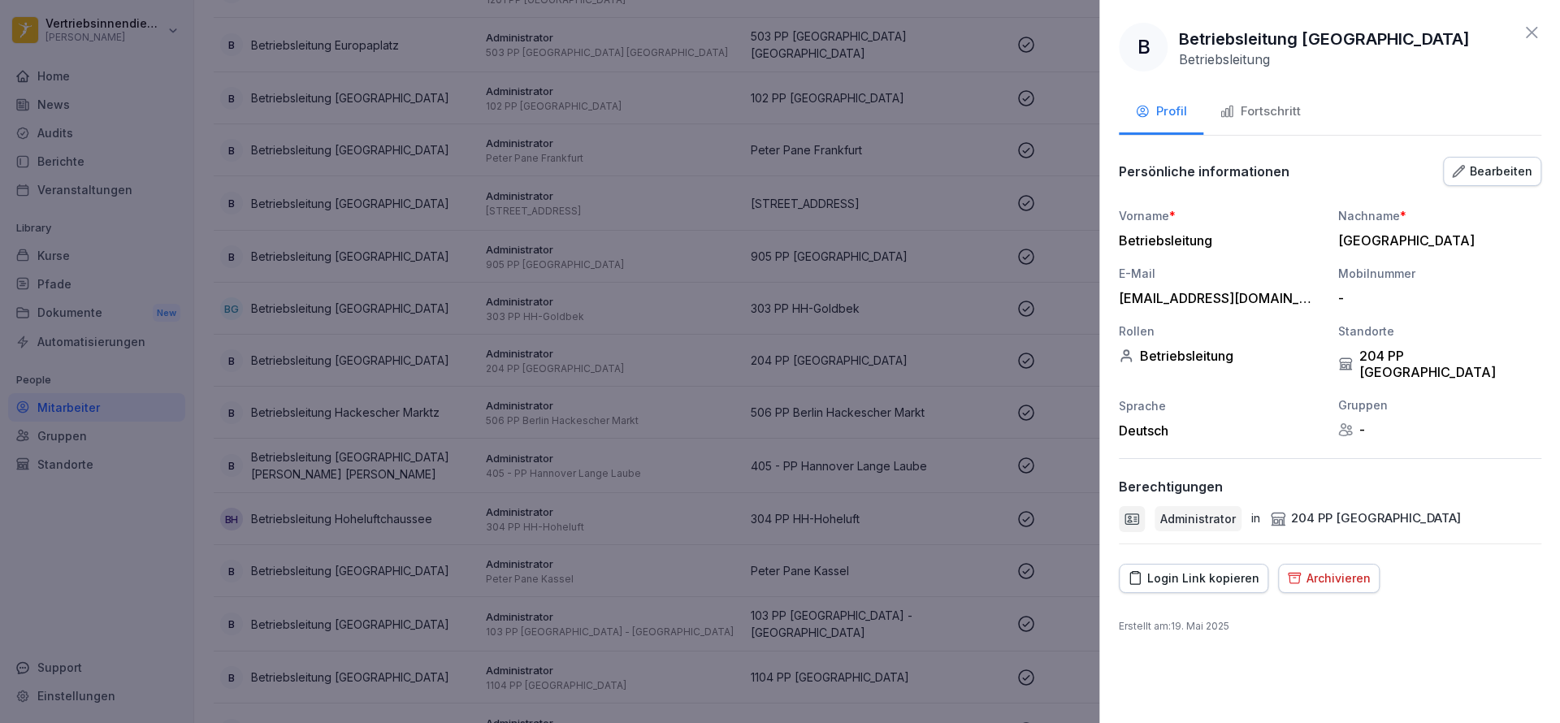
click at [146, 308] on div at bounding box center [780, 361] width 1560 height 723
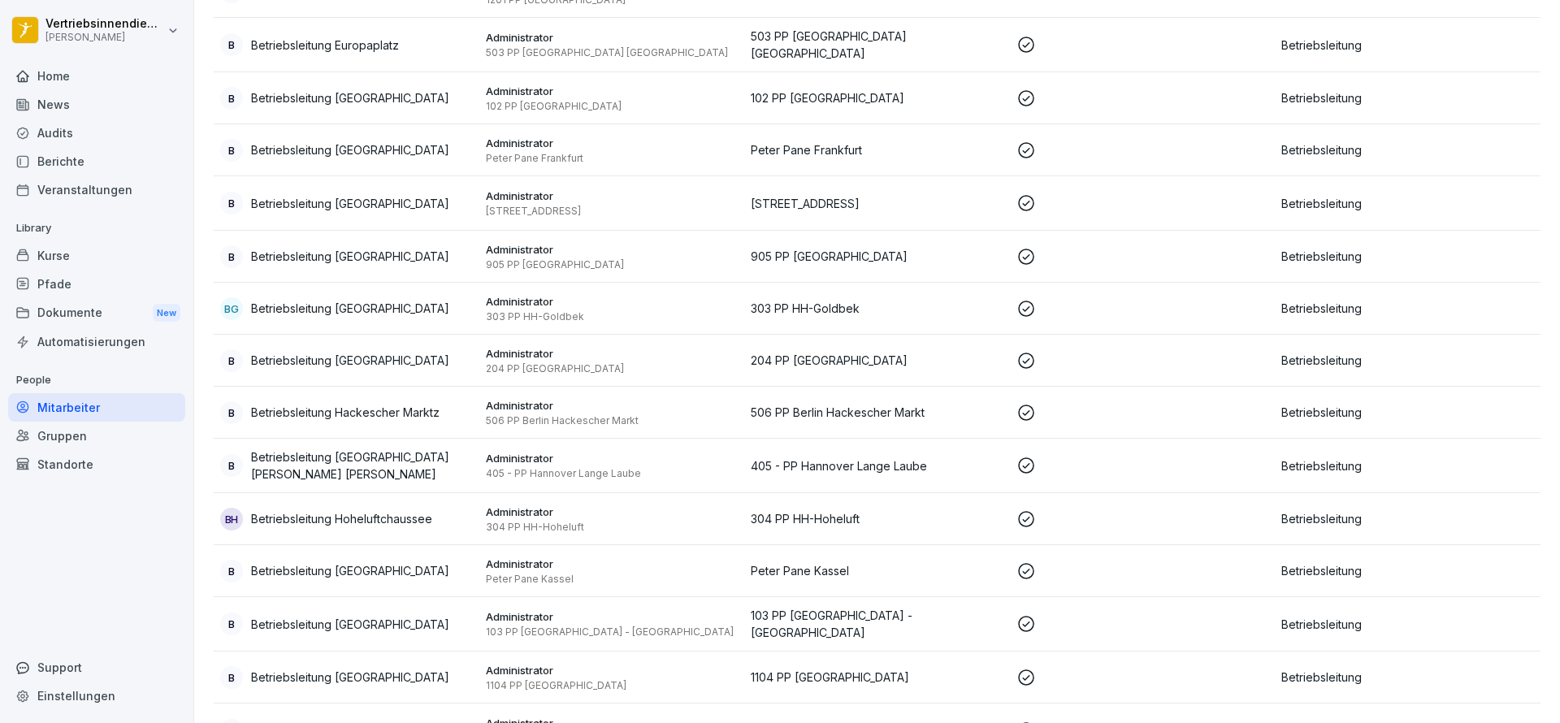
click at [108, 280] on div "Pfade" at bounding box center [96, 284] width 177 height 28
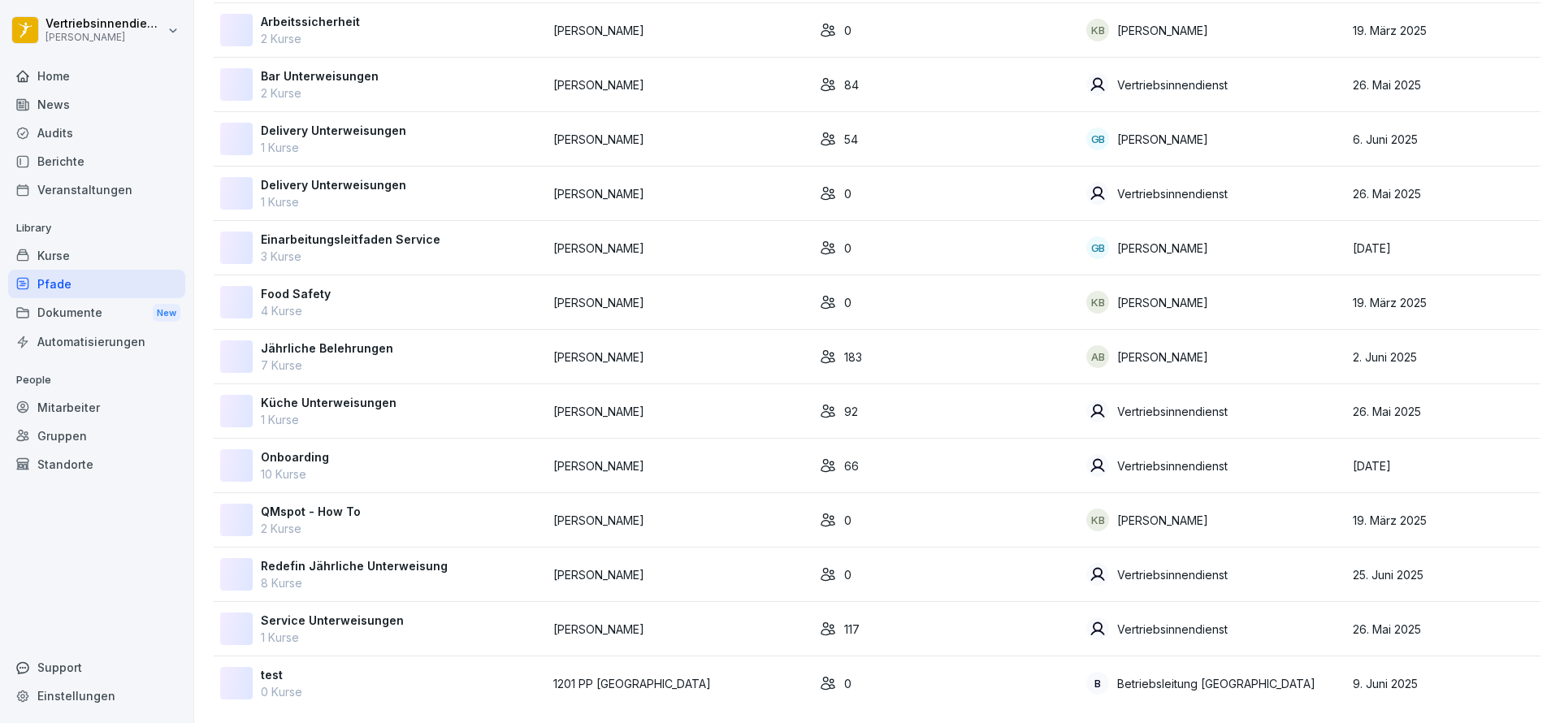
scroll to position [109, 0]
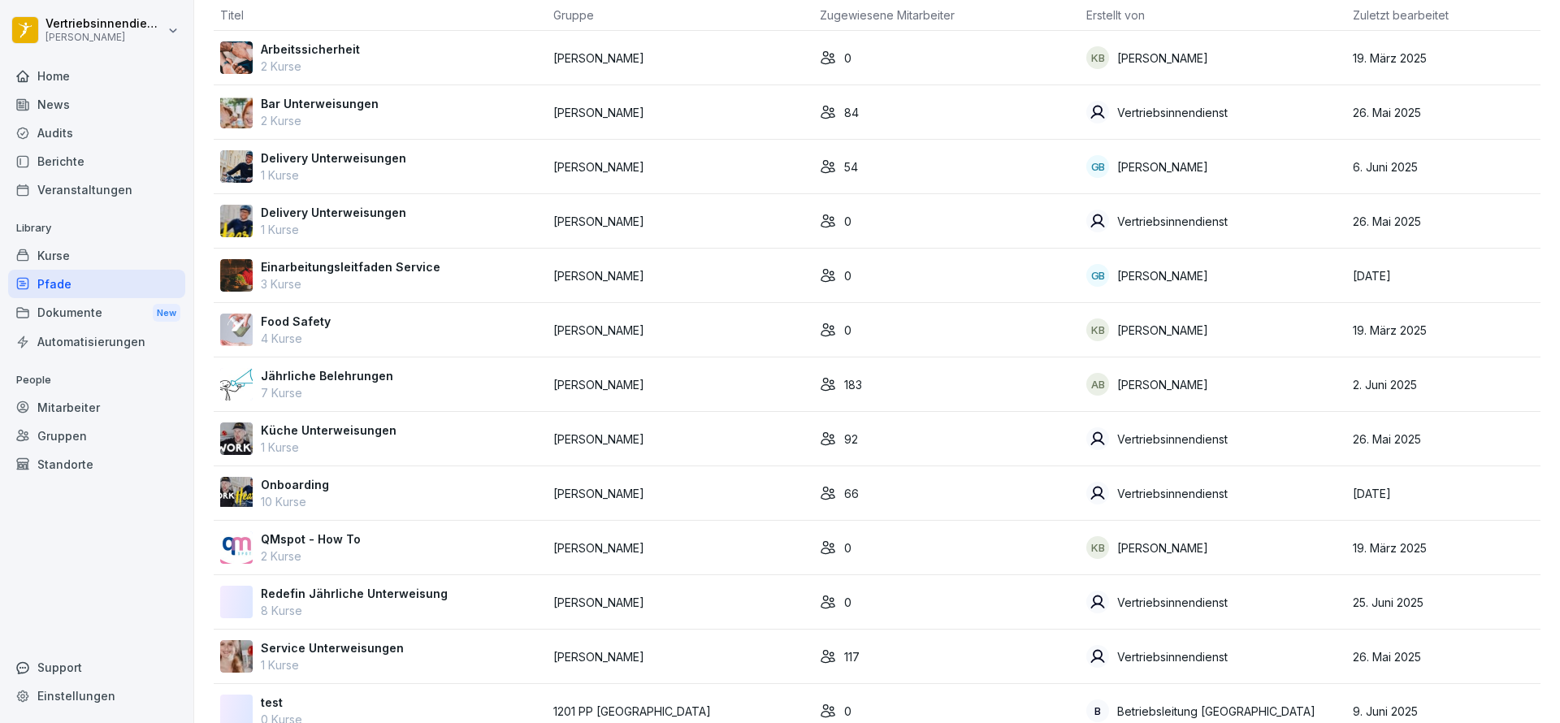
click at [62, 246] on div "Kurse" at bounding box center [96, 255] width 177 height 28
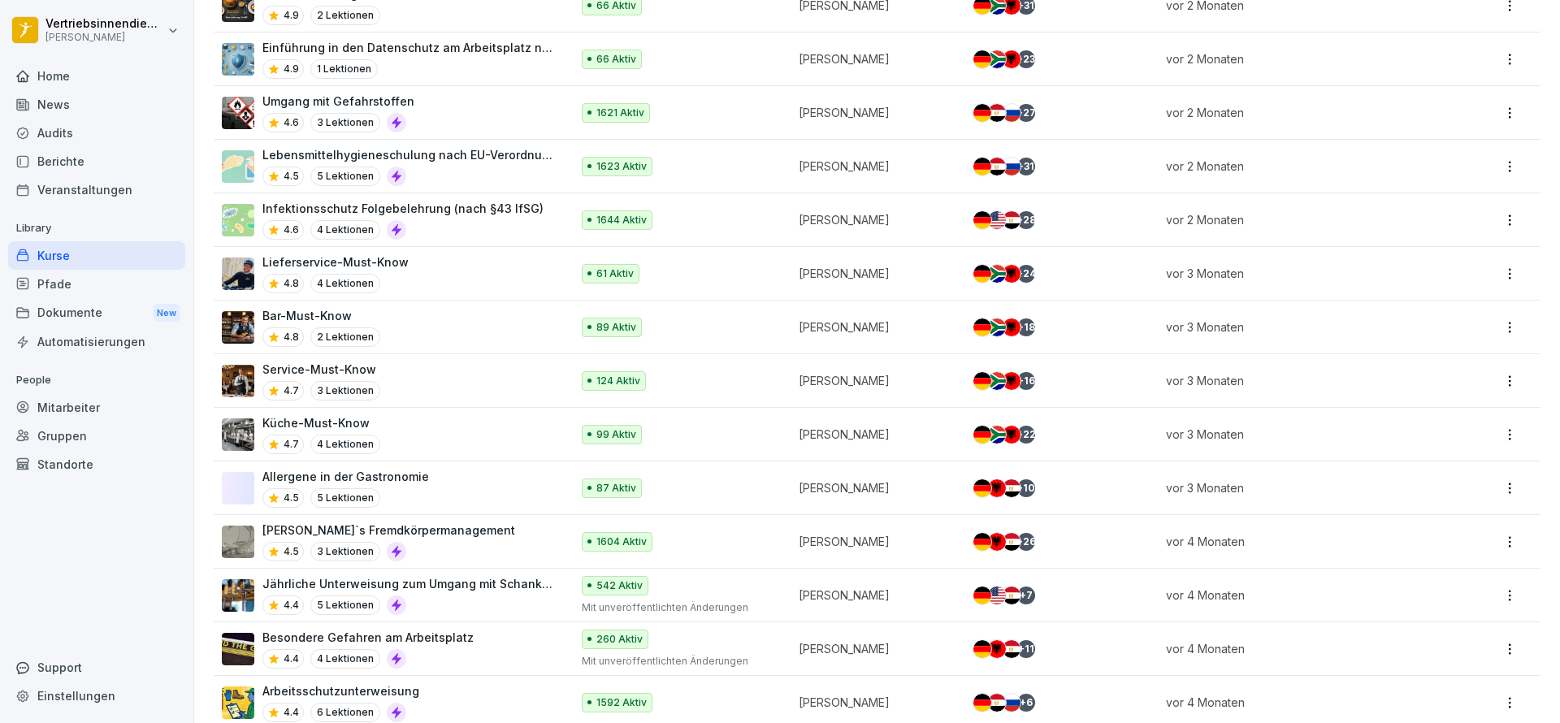
scroll to position [1333, 0]
click at [434, 223] on div "4.6 4 Lektionen" at bounding box center [402, 230] width 281 height 20
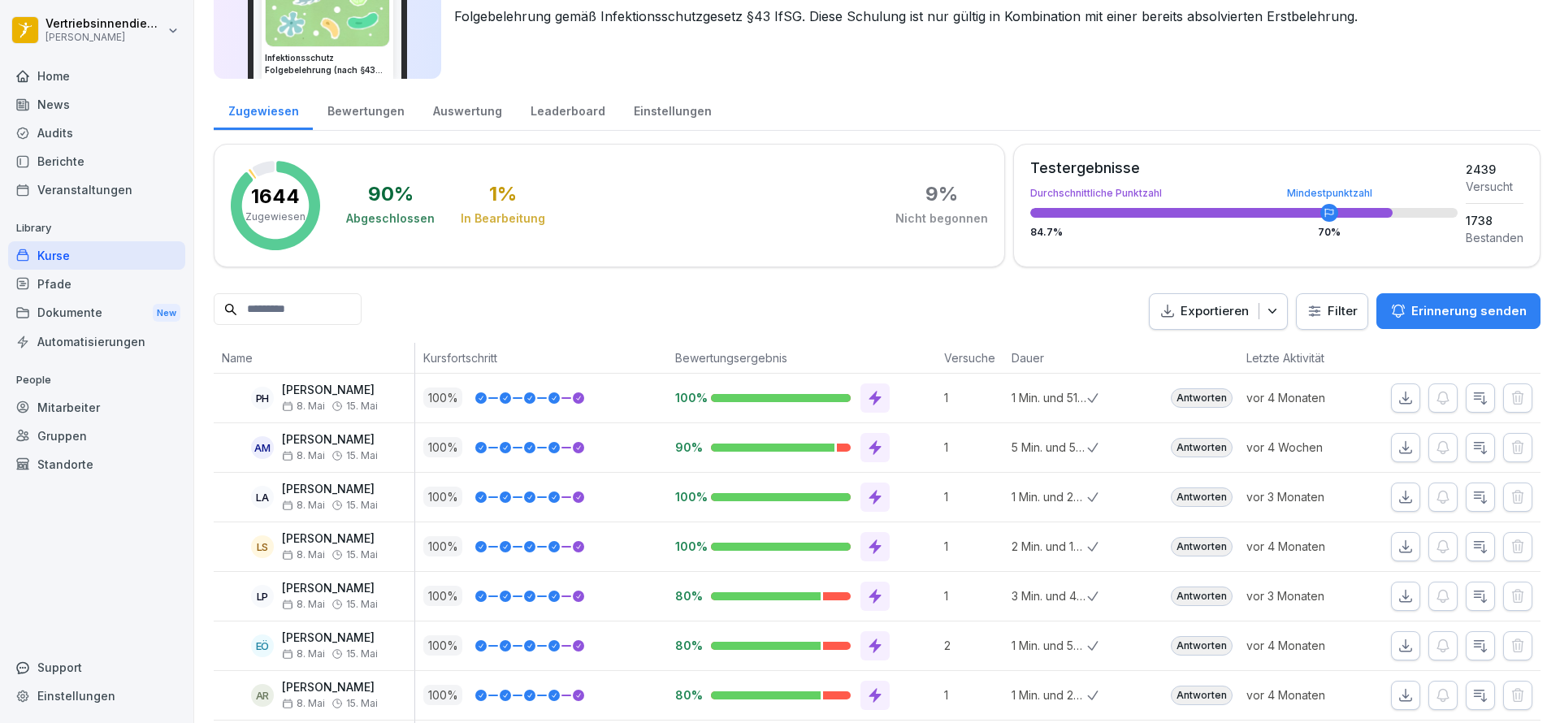
scroll to position [114, 0]
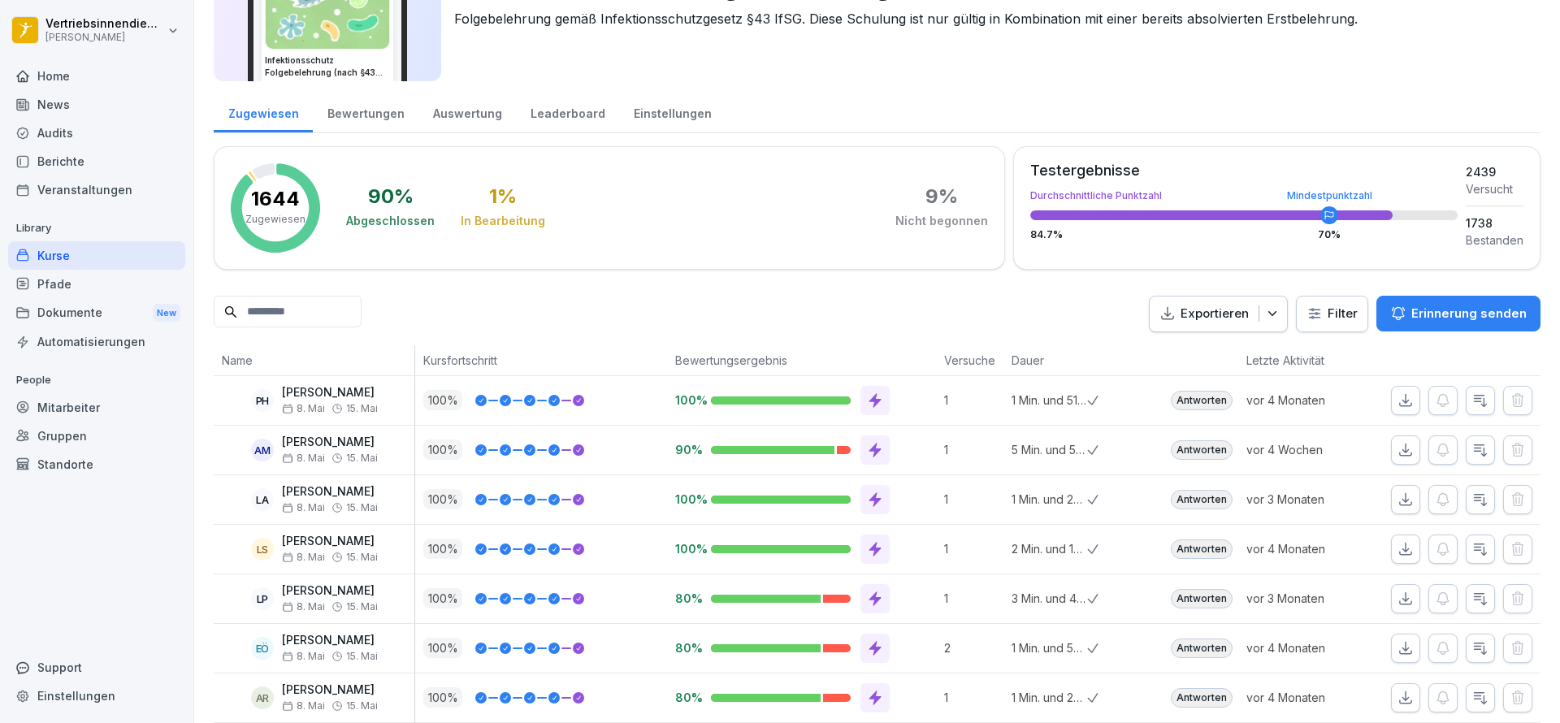
click at [72, 158] on div "Berichte" at bounding box center [96, 161] width 177 height 28
click at [72, 162] on div "Berichte" at bounding box center [96, 161] width 177 height 28
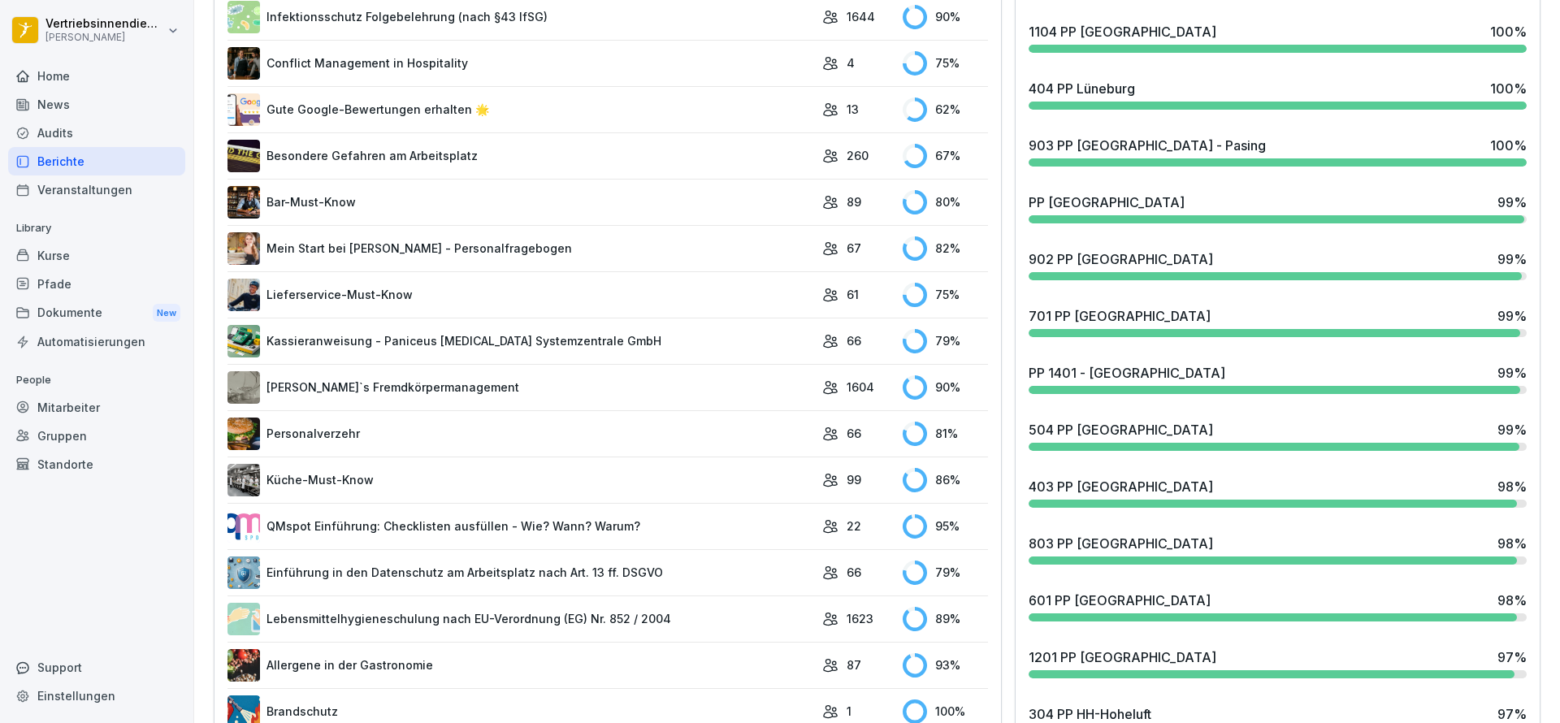
scroll to position [819, 0]
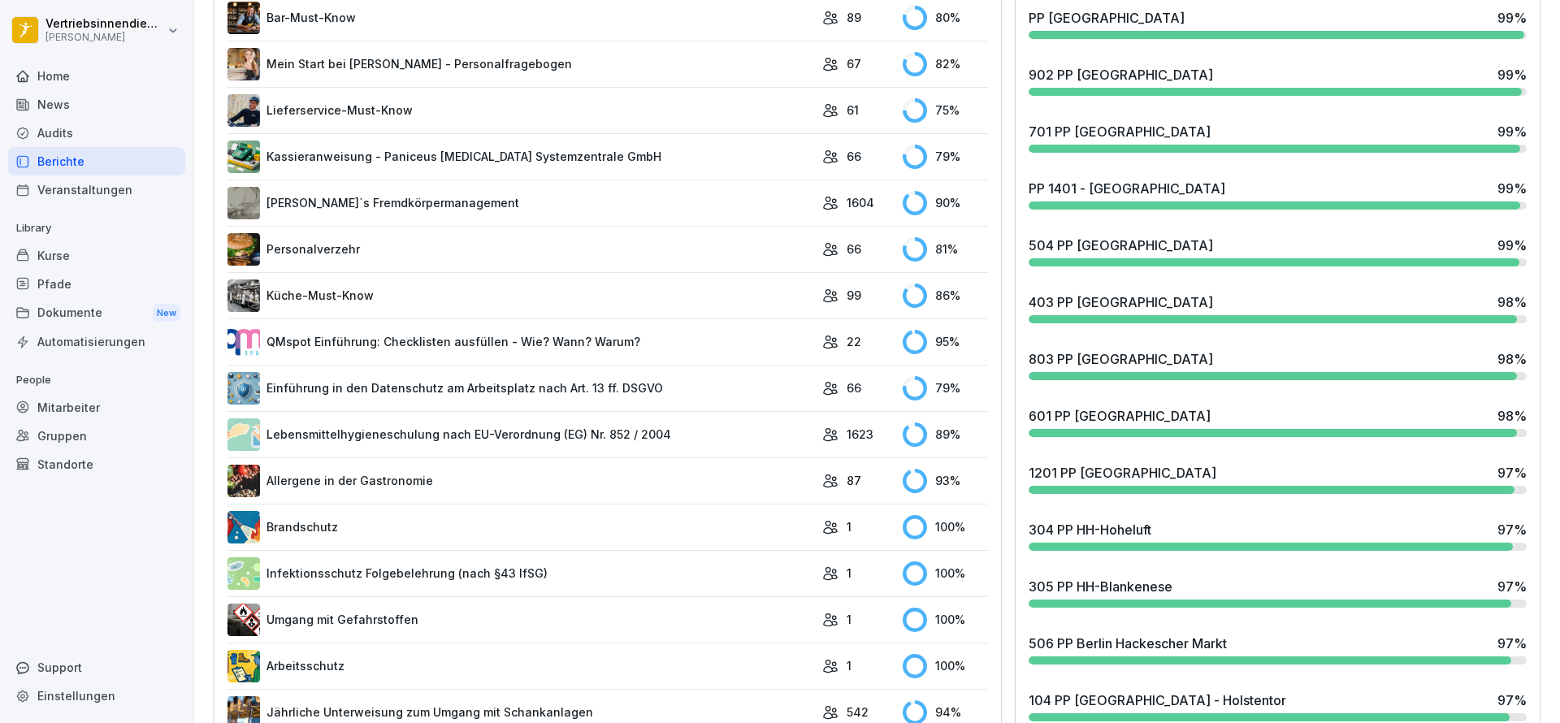
click at [1200, 537] on div "304 PP HH-Hoheluft 97 %" at bounding box center [1278, 530] width 498 height 20
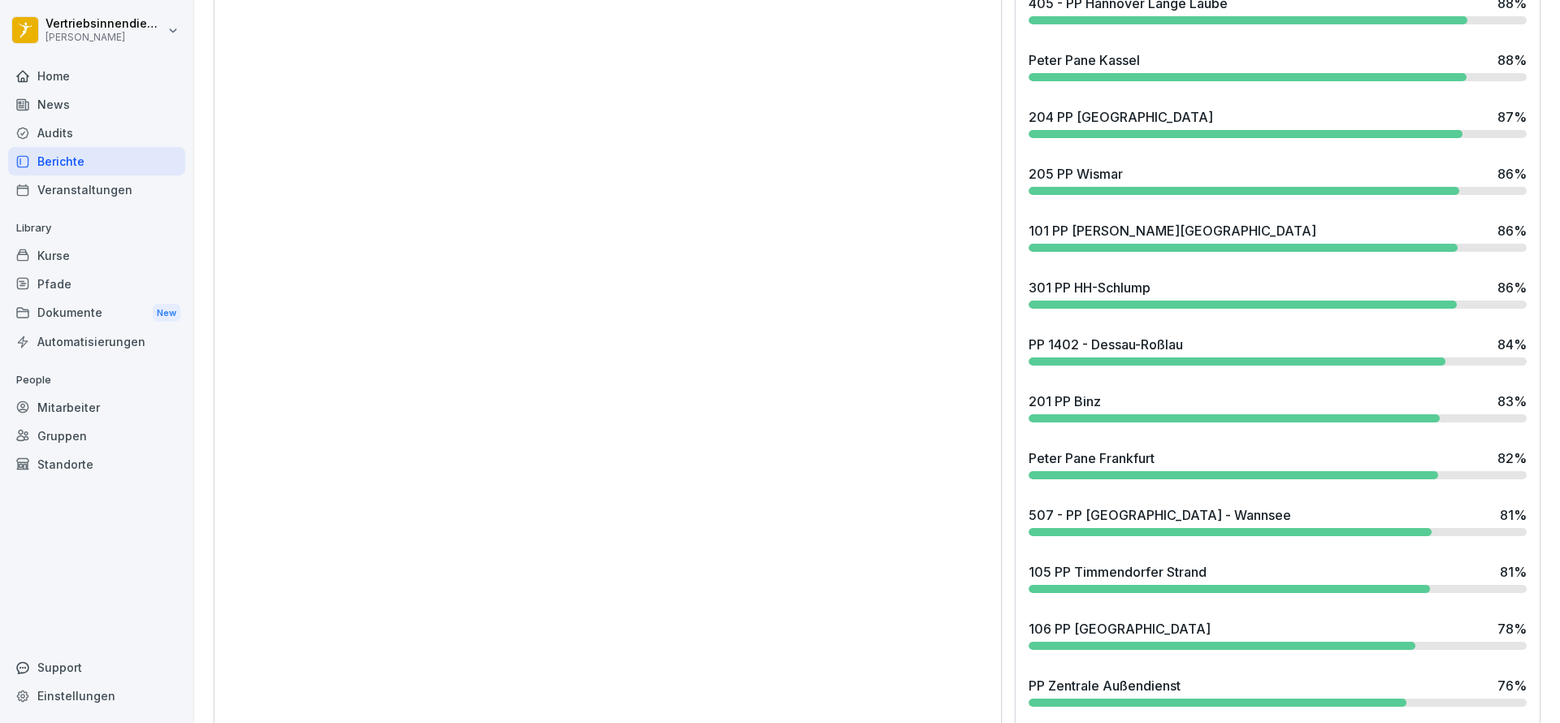
scroll to position [3202, 0]
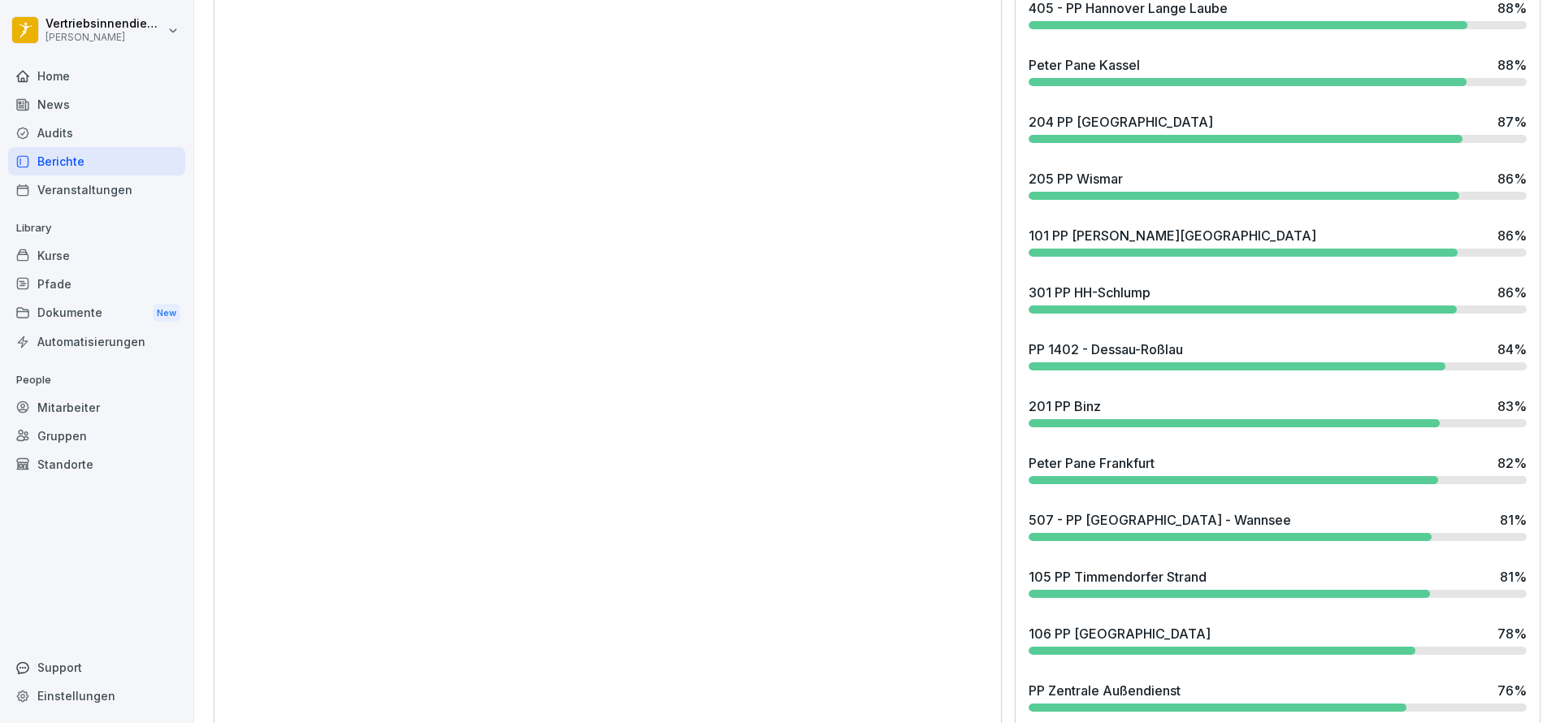
scroll to position [2874, 0]
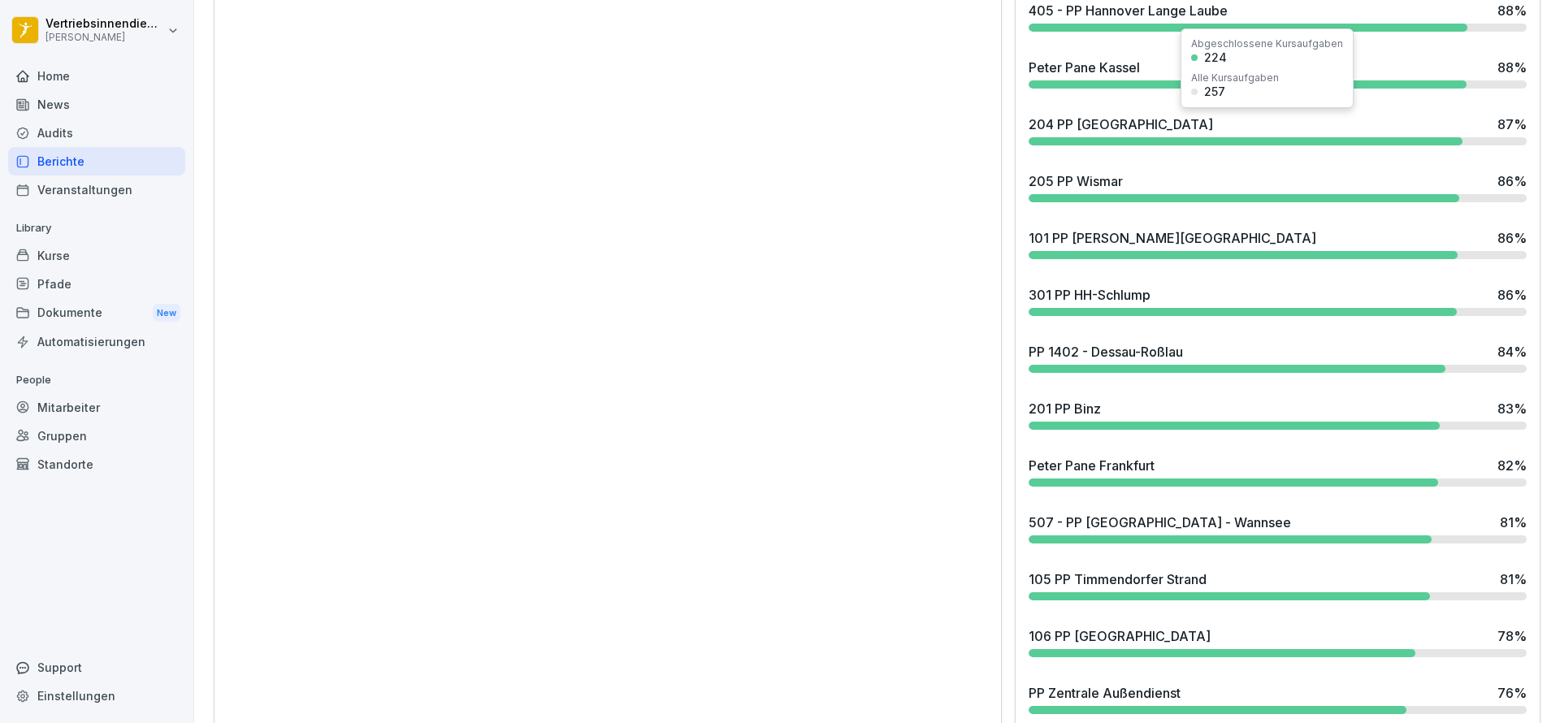
click at [1109, 132] on div "204 PP [GEOGRAPHIC_DATA]" at bounding box center [1121, 125] width 184 height 20
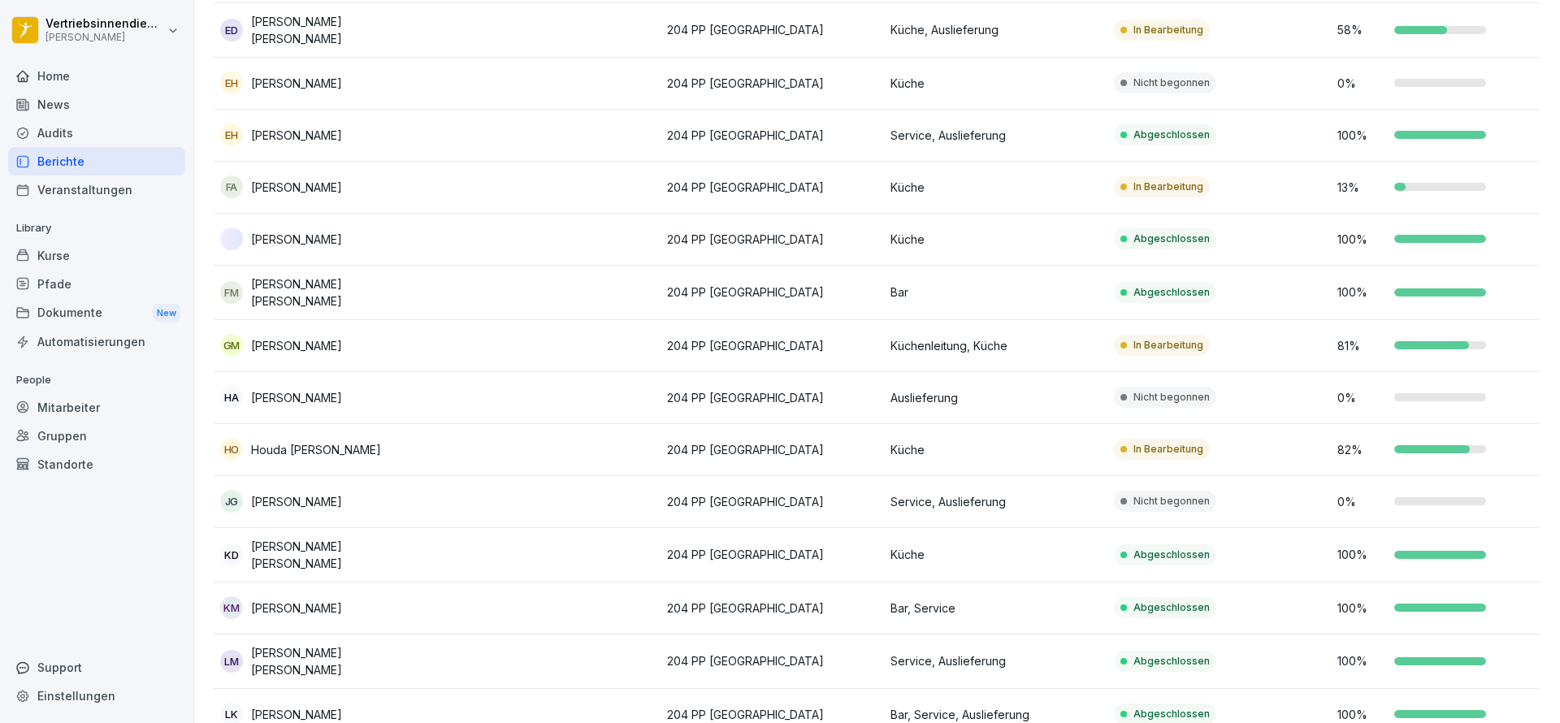
scroll to position [704, 0]
click at [357, 562] on td "[PERSON_NAME] [PERSON_NAME]" at bounding box center [325, 554] width 223 height 54
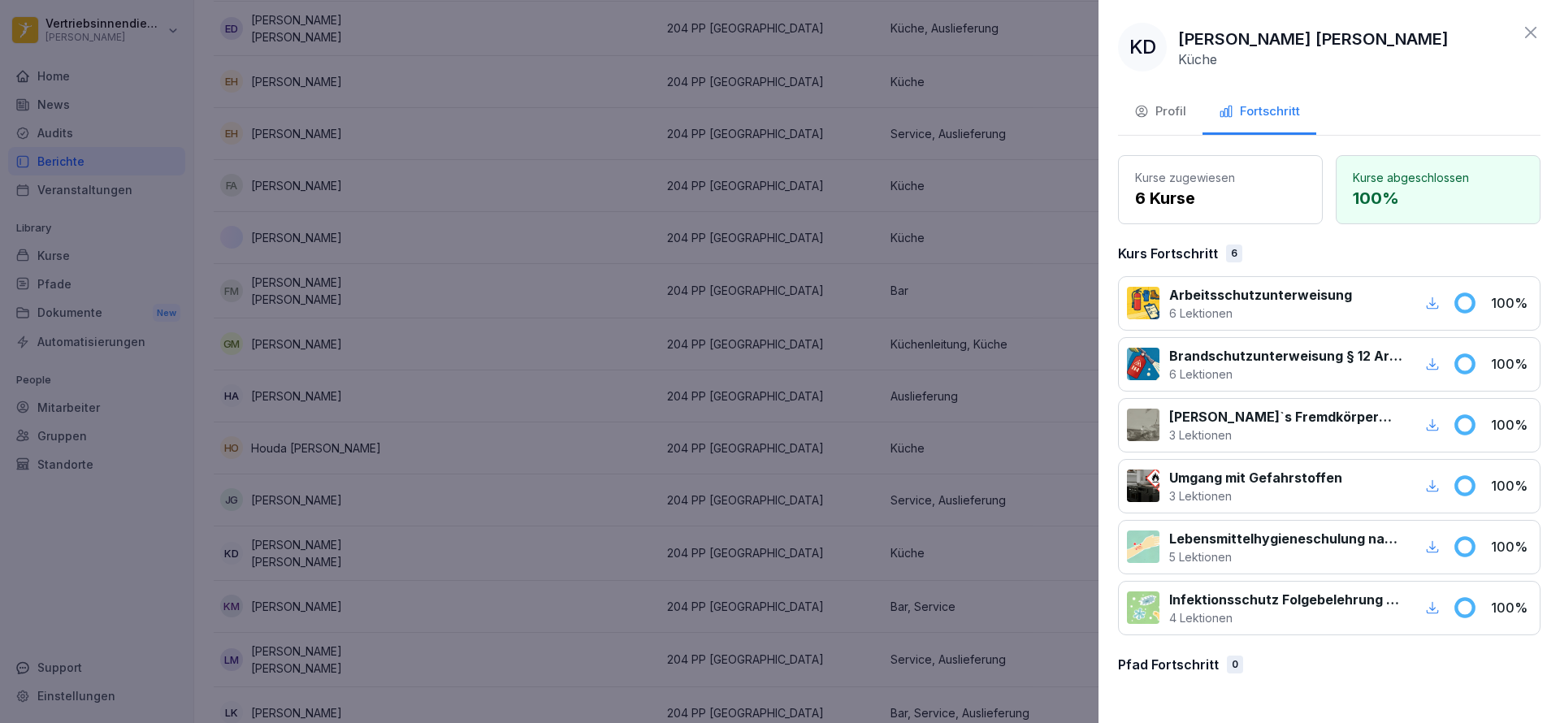
click at [368, 523] on div at bounding box center [780, 361] width 1560 height 723
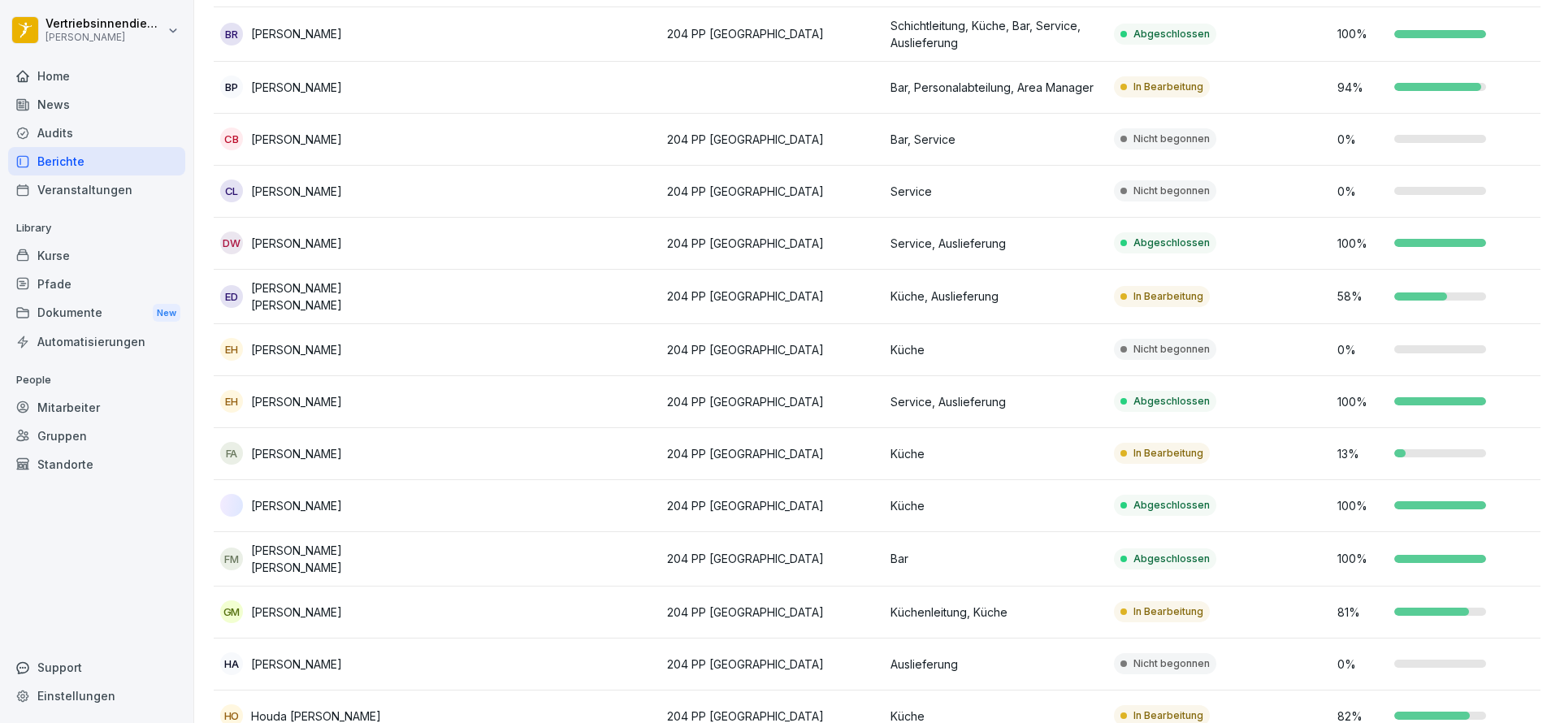
scroll to position [434, 0]
click at [458, 137] on td at bounding box center [548, 141] width 223 height 52
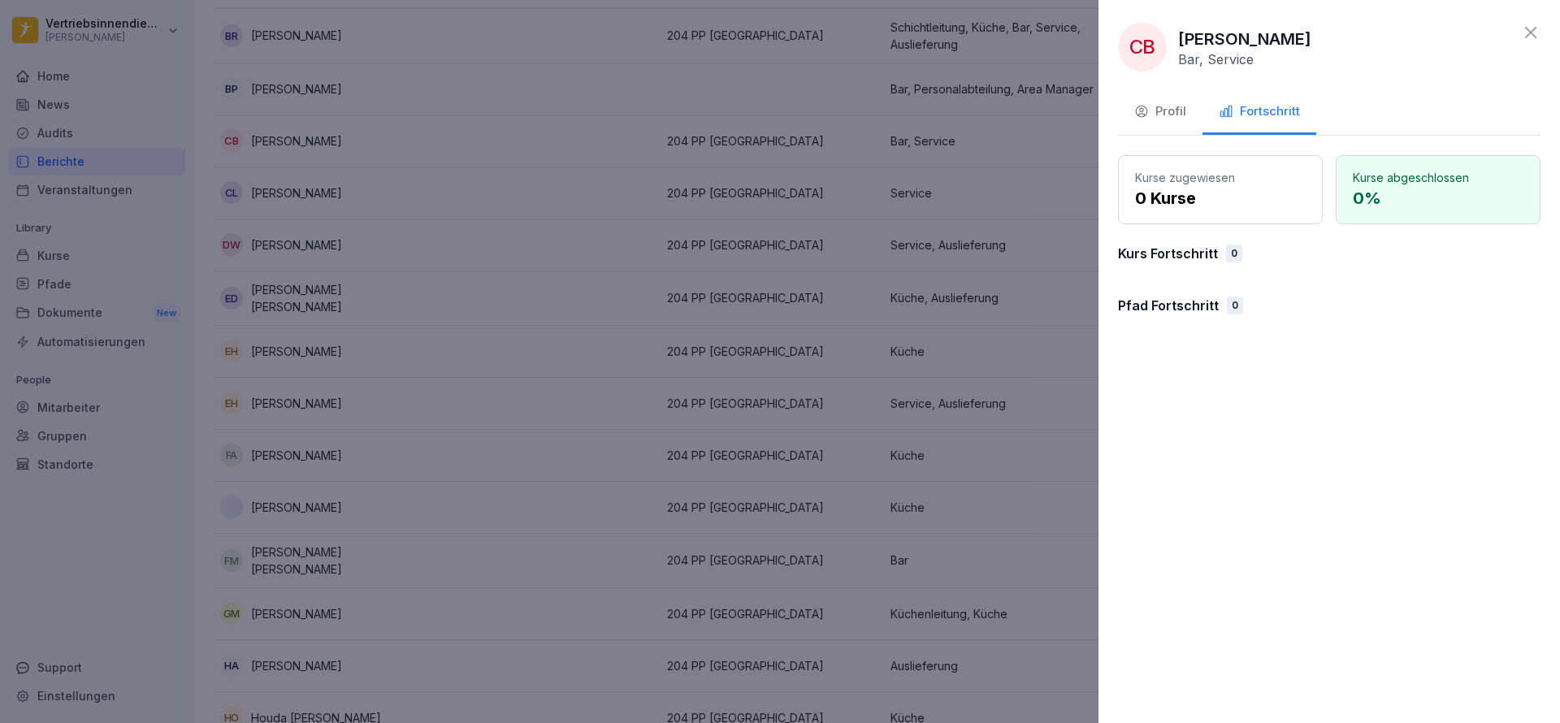
click at [1154, 106] on div "Profil" at bounding box center [1161, 111] width 52 height 19
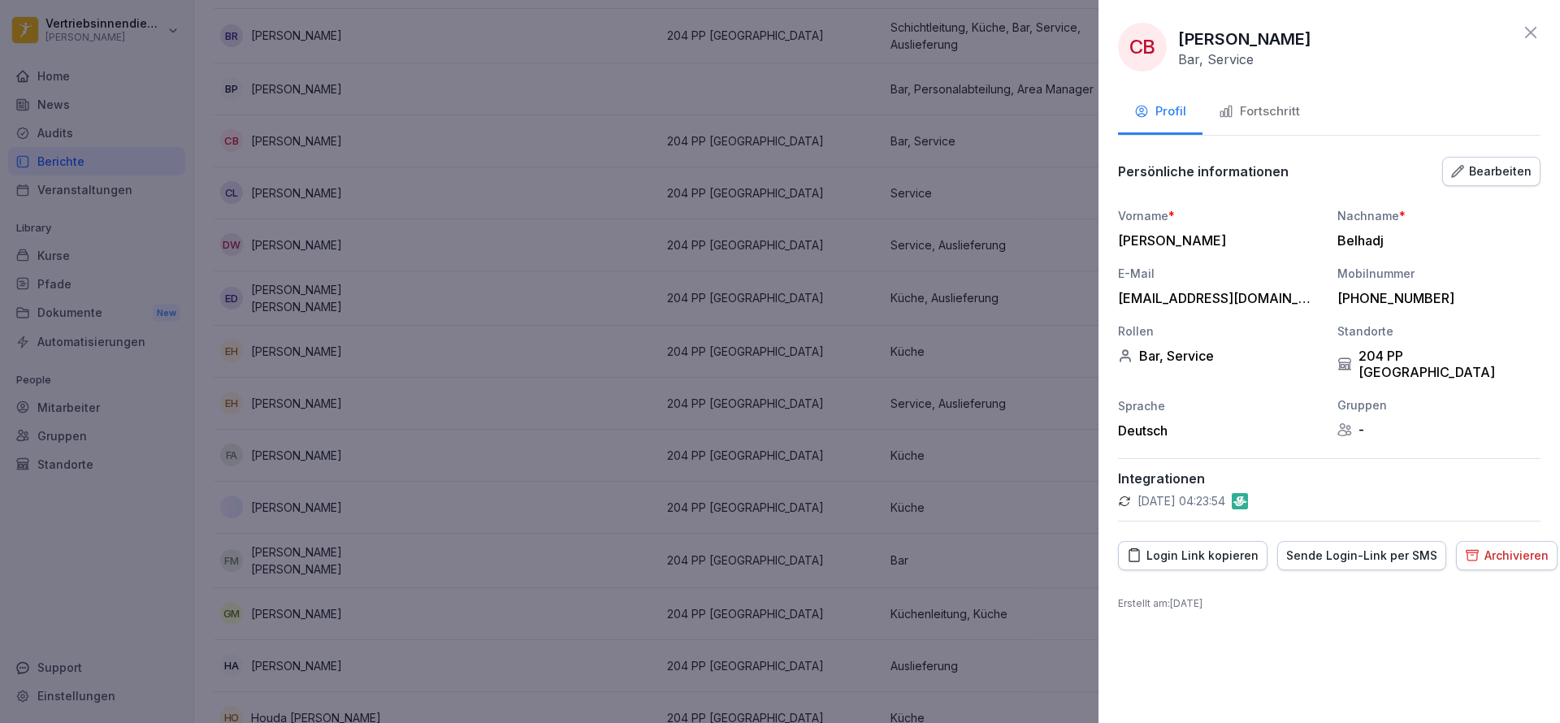
click at [982, 395] on div at bounding box center [780, 361] width 1560 height 723
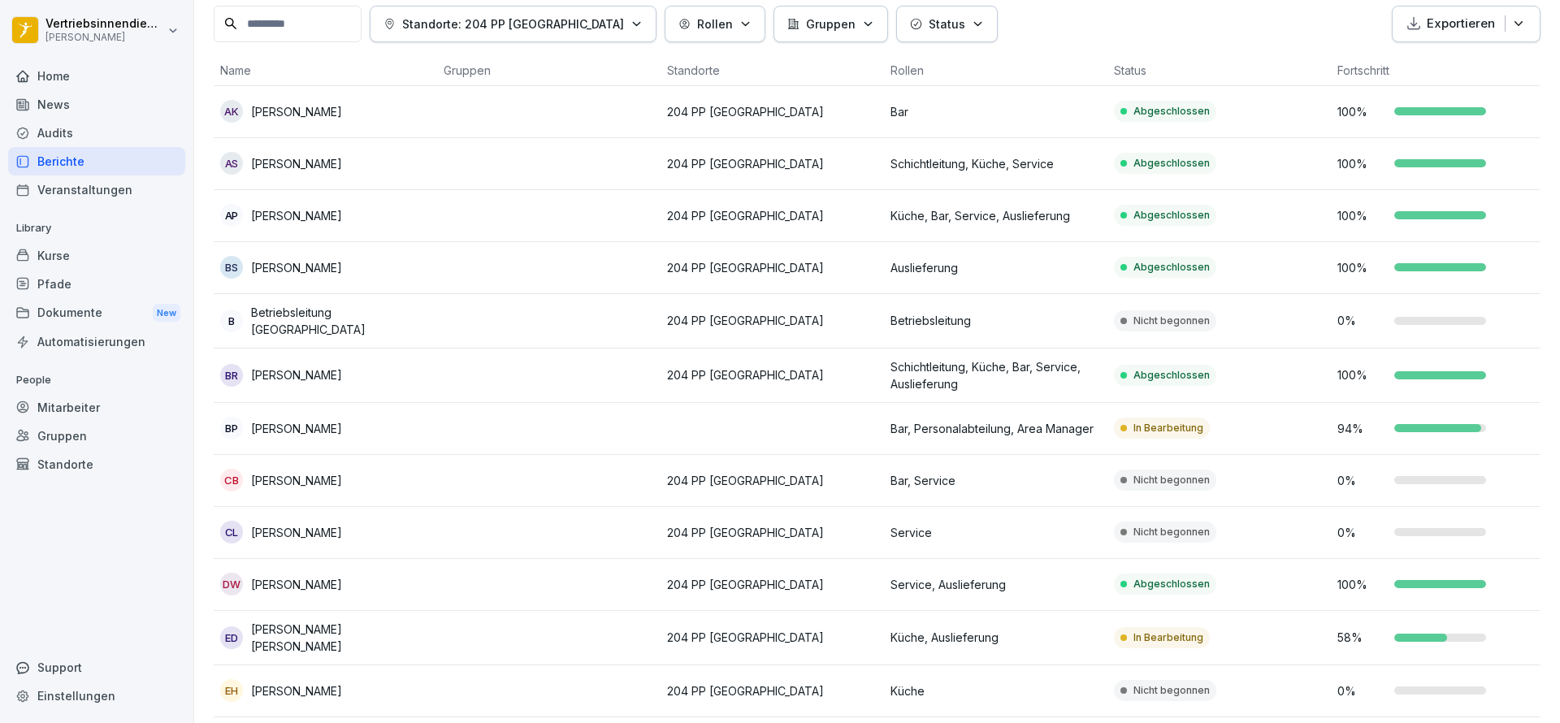
scroll to position [95, 0]
drag, startPoint x: 384, startPoint y: 592, endPoint x: 133, endPoint y: 566, distance: 251.7
click at [133, 566] on div "Home News Audits Berichte Veranstaltungen Library Kurse Pfade Dokumente New Aut…" at bounding box center [96, 383] width 177 height 663
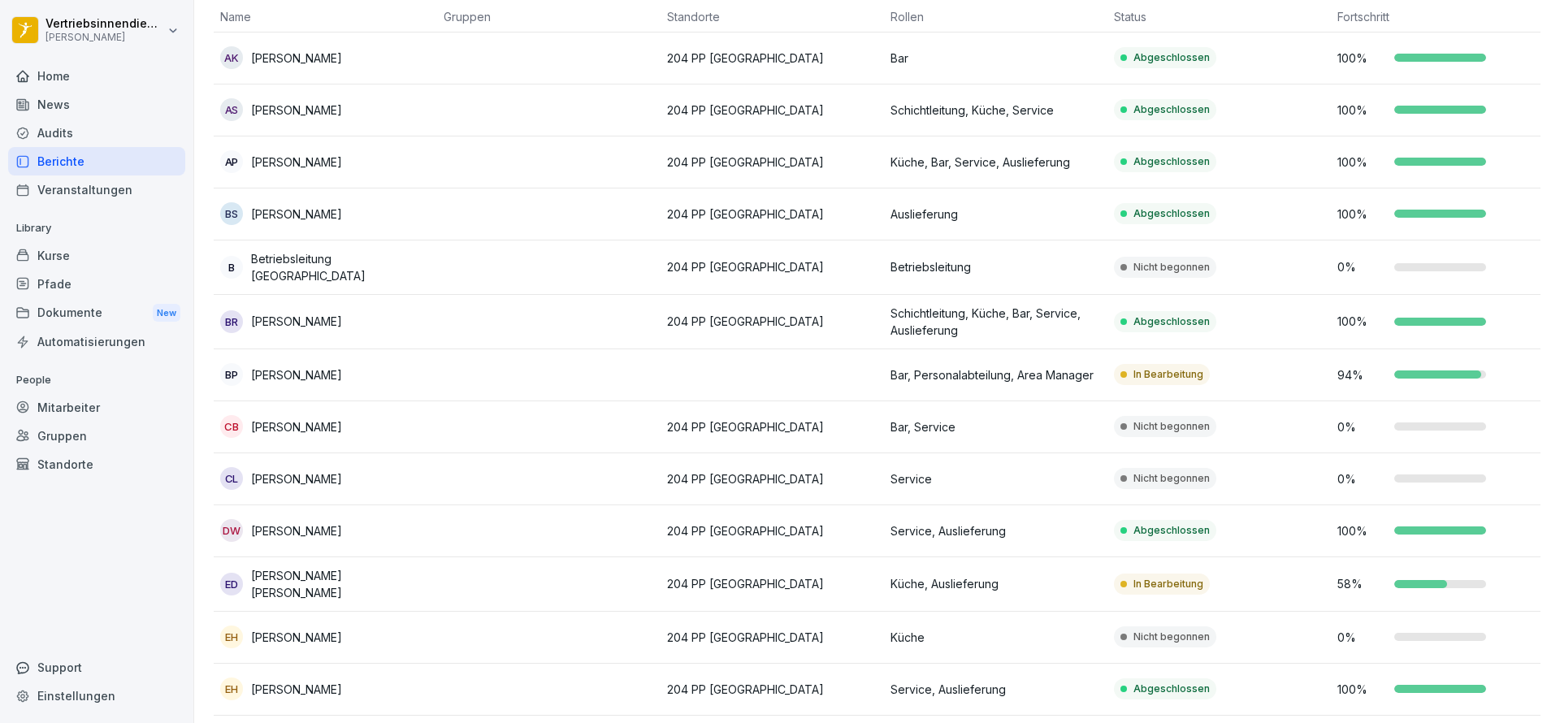
scroll to position [149, 0]
click at [342, 479] on p "[PERSON_NAME]" at bounding box center [296, 478] width 91 height 17
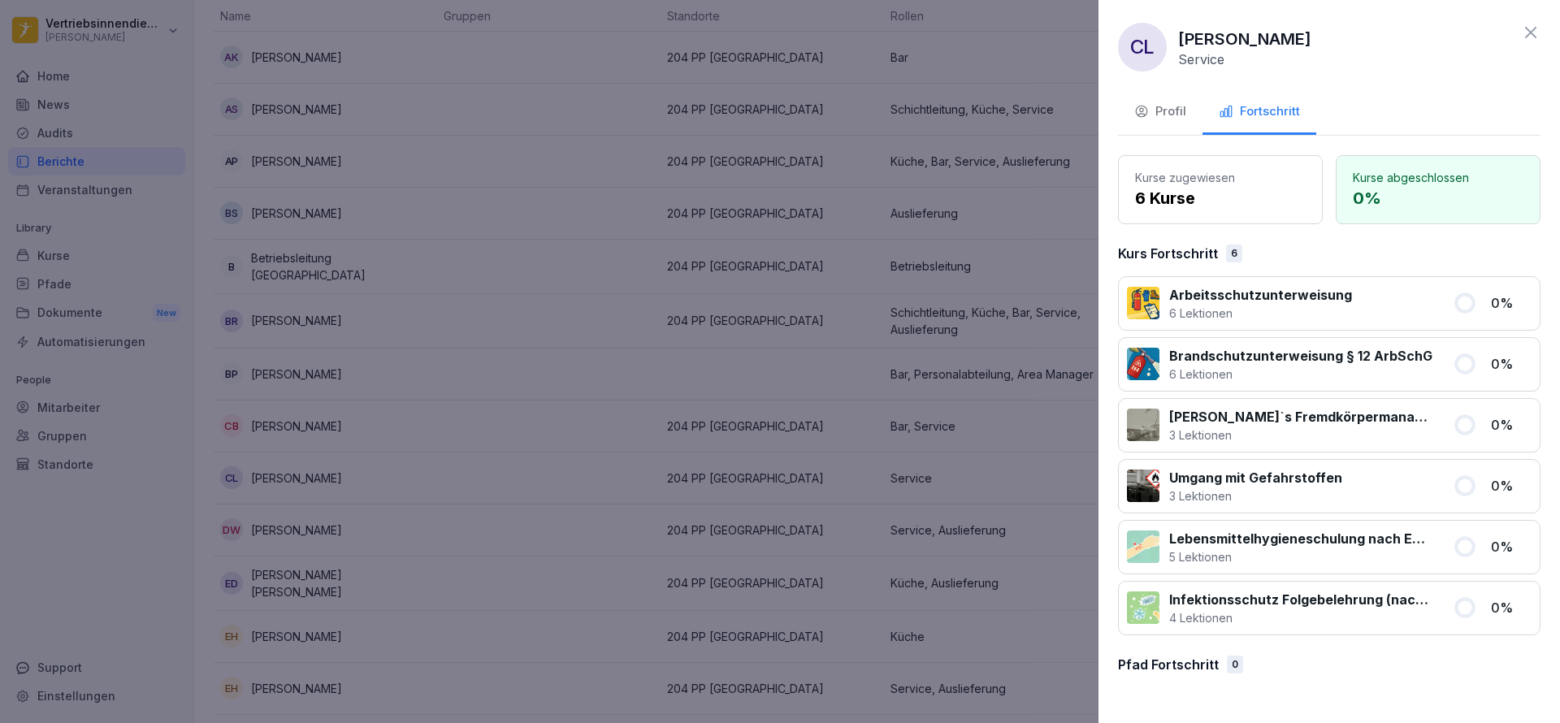
click at [1167, 115] on div "Profil" at bounding box center [1161, 111] width 52 height 19
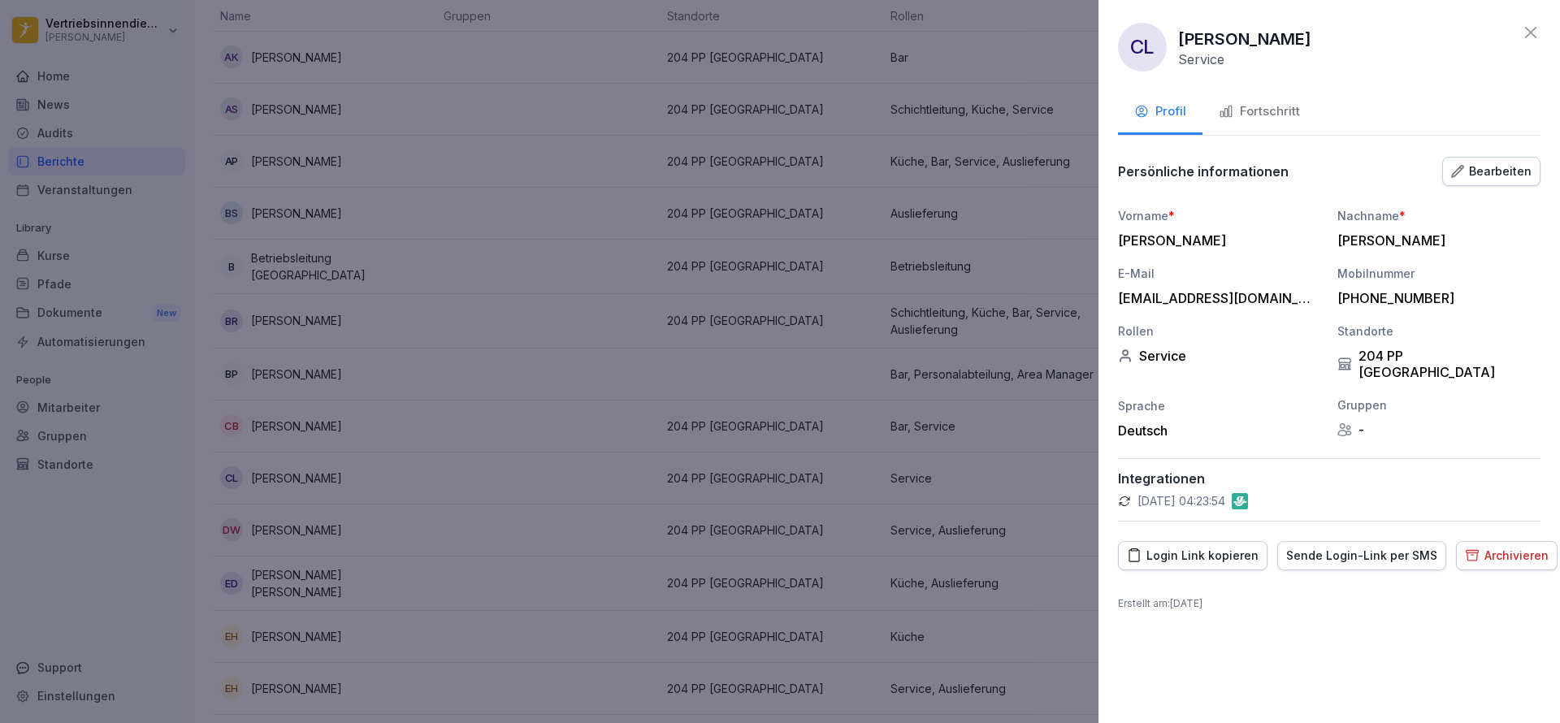
click at [1487, 547] on div "Archivieren" at bounding box center [1507, 556] width 84 height 18
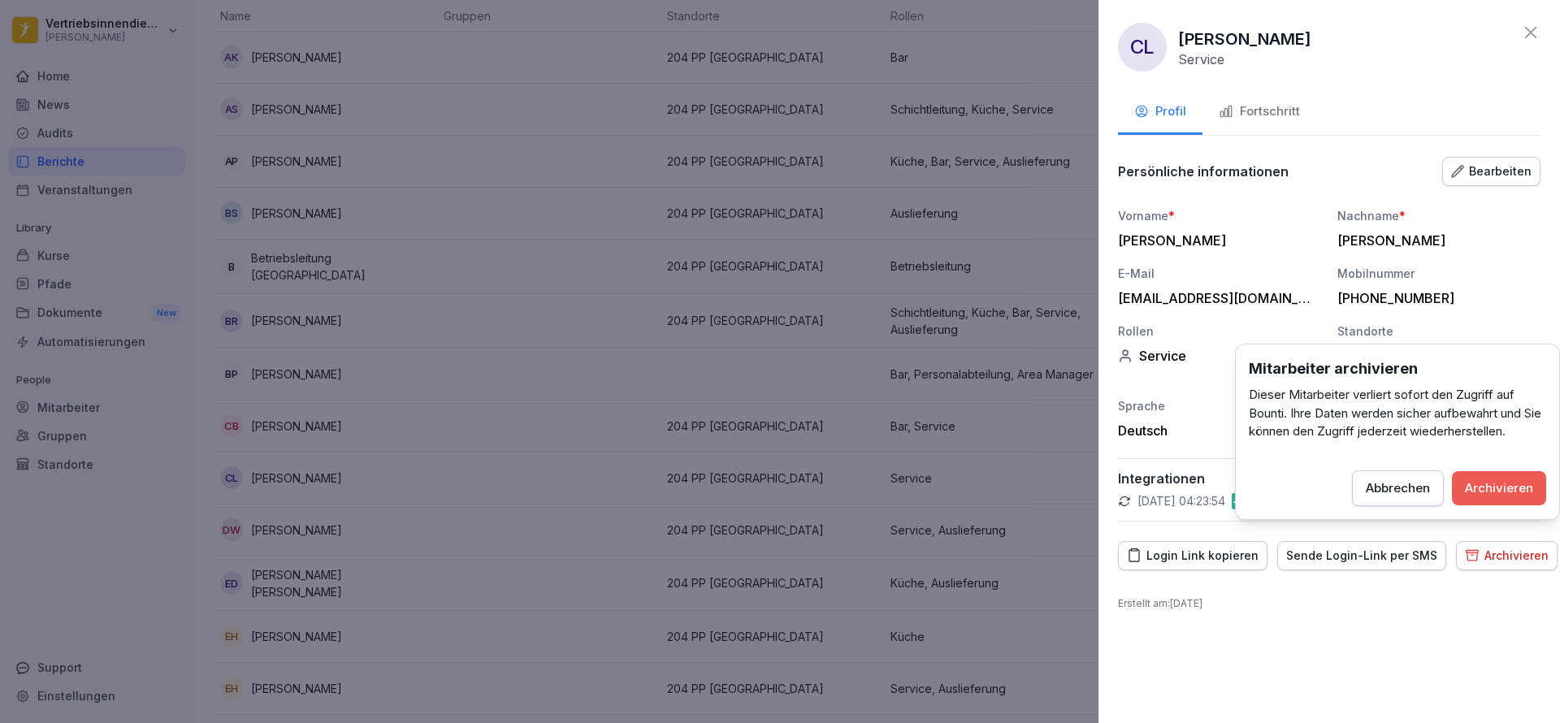
click at [1487, 492] on div "Archivieren" at bounding box center [1499, 488] width 68 height 18
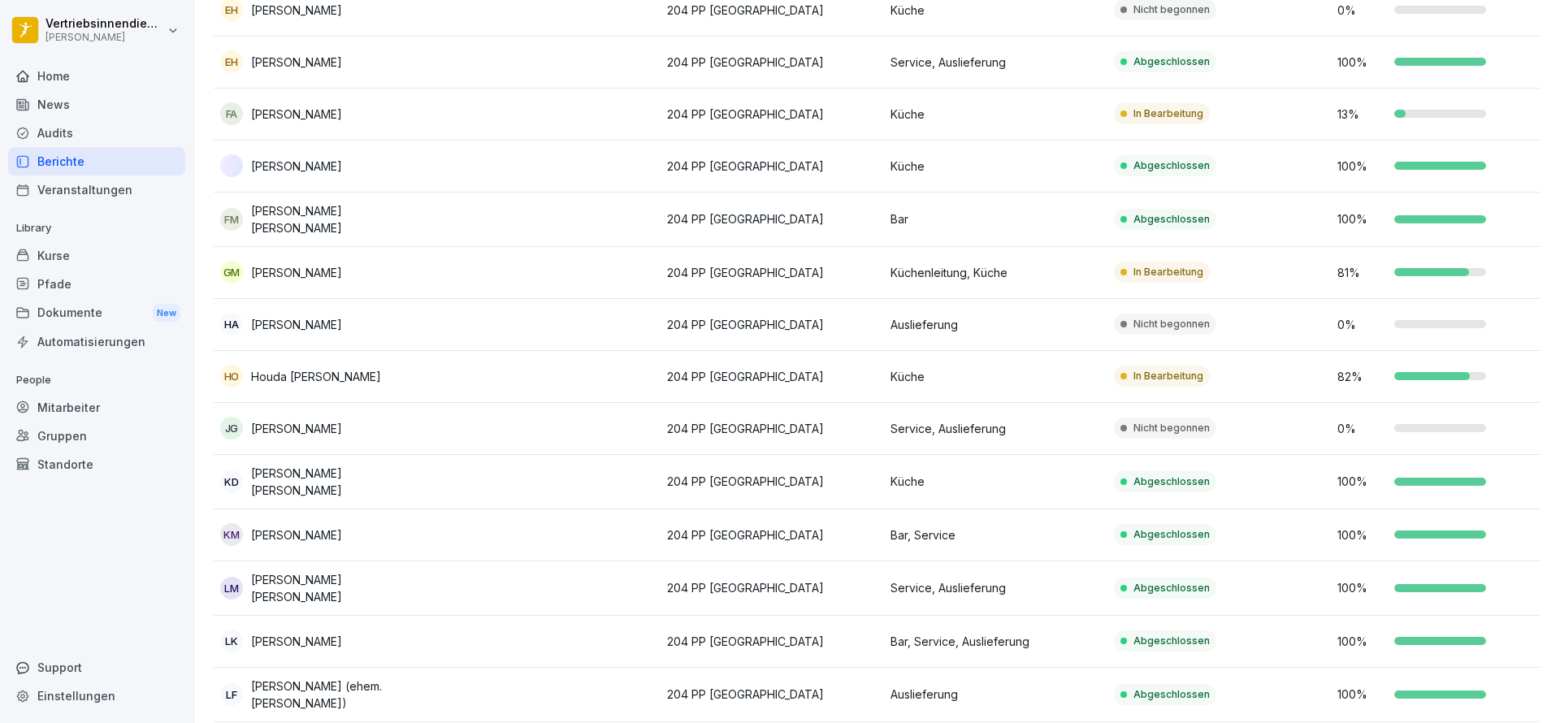
scroll to position [777, 0]
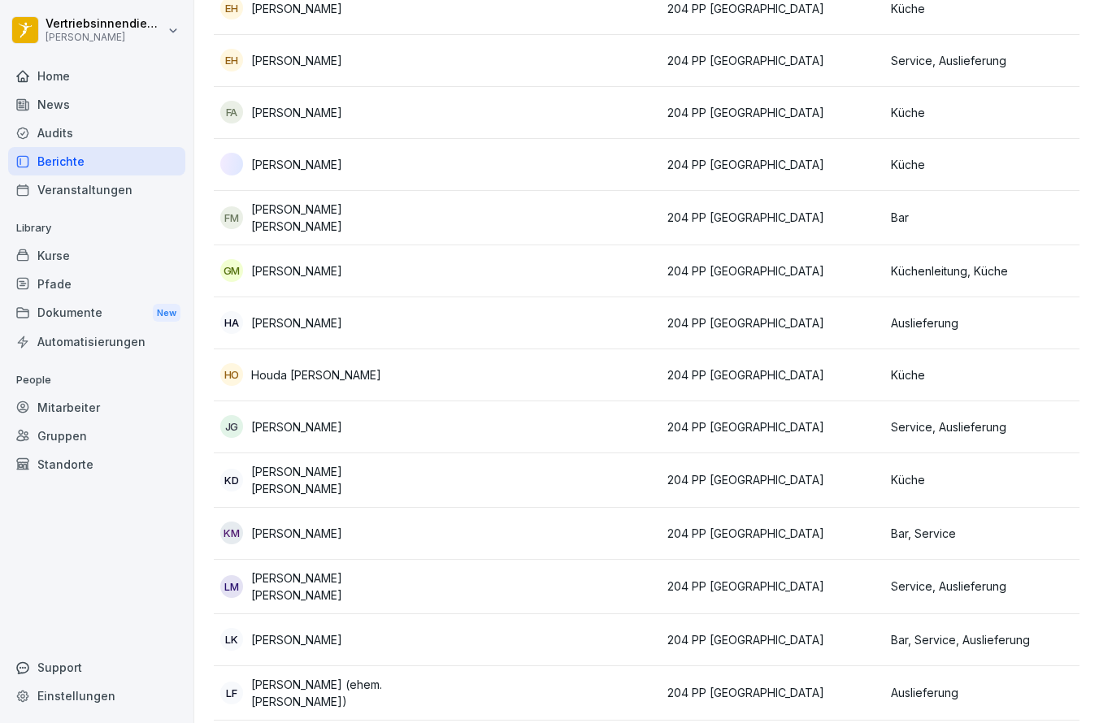
click at [367, 406] on td "[PERSON_NAME]" at bounding box center [325, 427] width 223 height 52
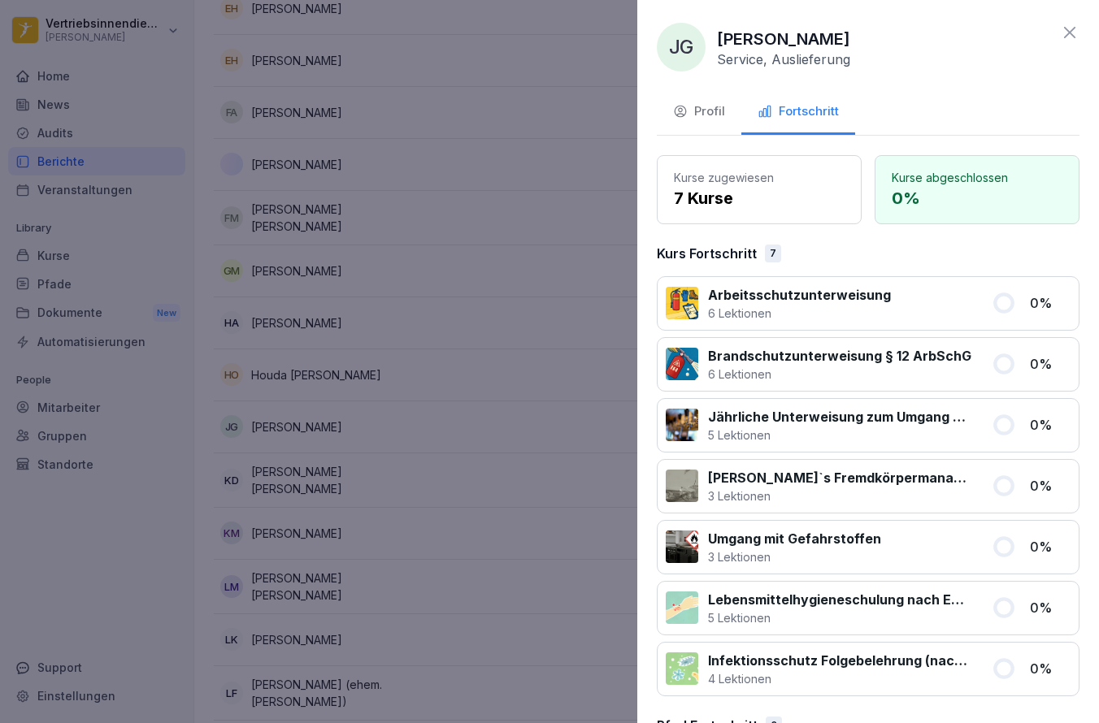
click at [698, 112] on div "Profil" at bounding box center [699, 111] width 52 height 19
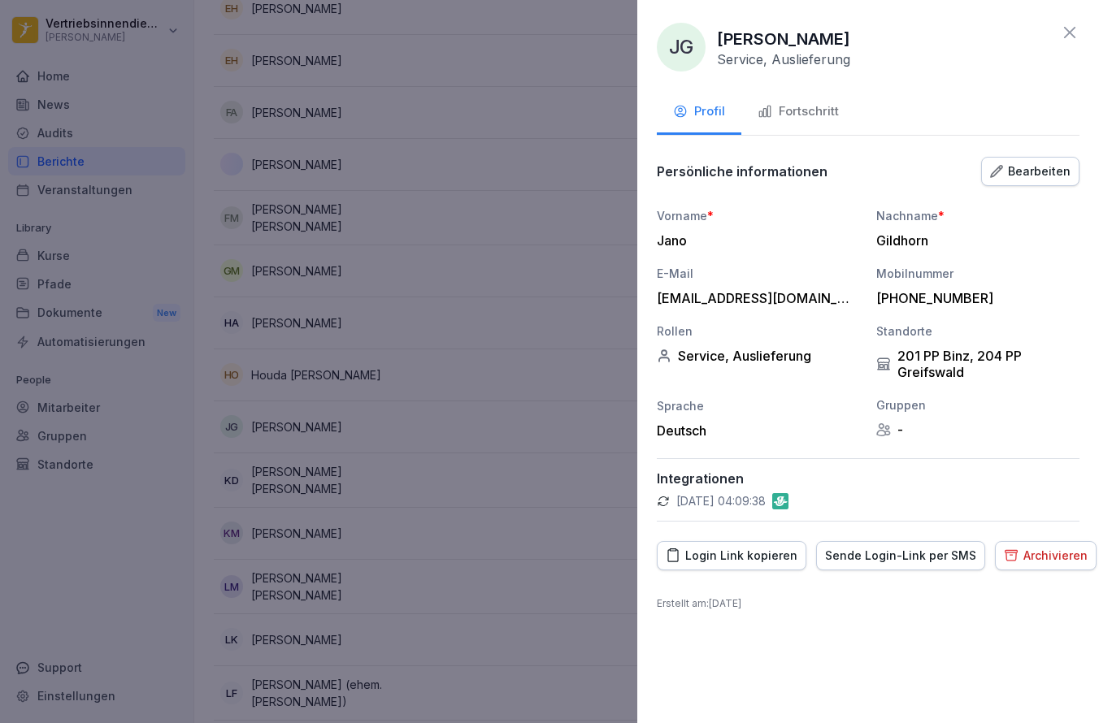
click at [1027, 550] on div "Archivieren" at bounding box center [1046, 556] width 84 height 18
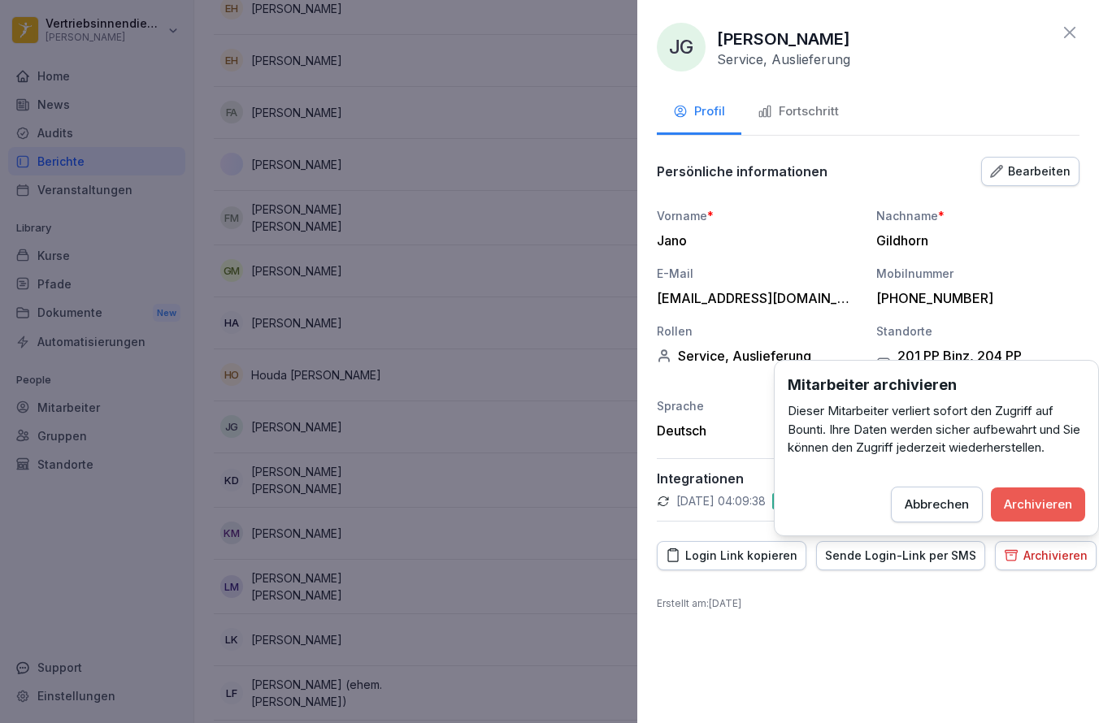
click at [993, 501] on button "Archivieren" at bounding box center [1038, 505] width 94 height 34
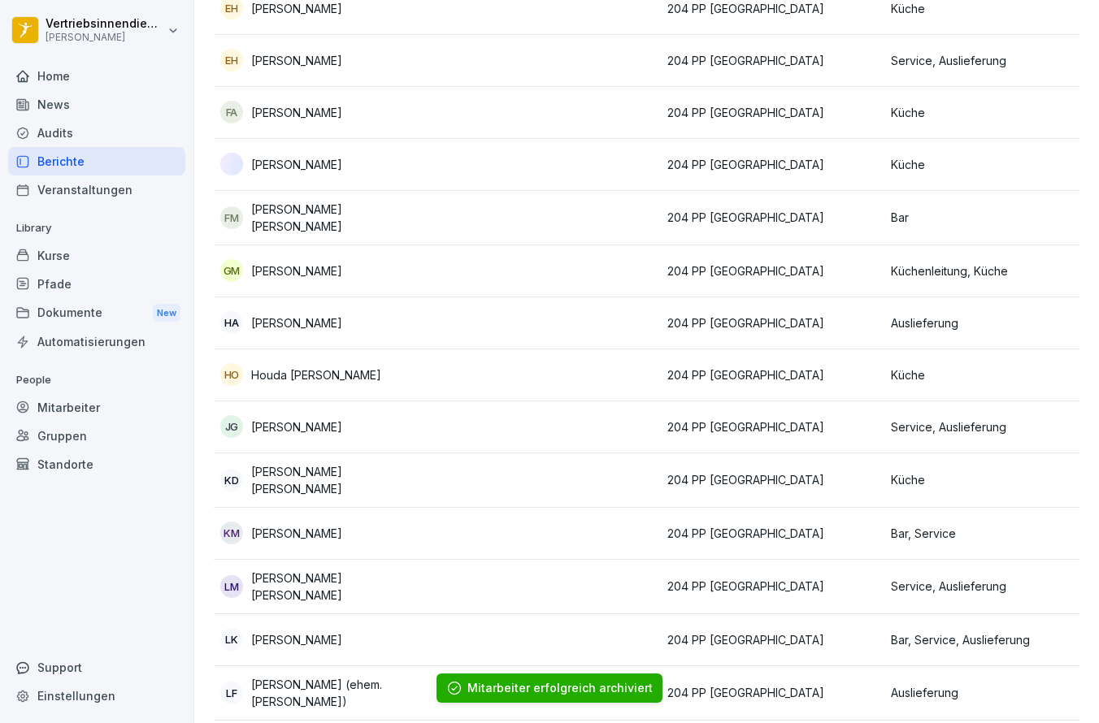
click at [108, 502] on div "Home News Audits Berichte Veranstaltungen Library Kurse Pfade Dokumente New Aut…" at bounding box center [96, 383] width 177 height 663
click at [271, 419] on p "[PERSON_NAME]" at bounding box center [296, 427] width 91 height 17
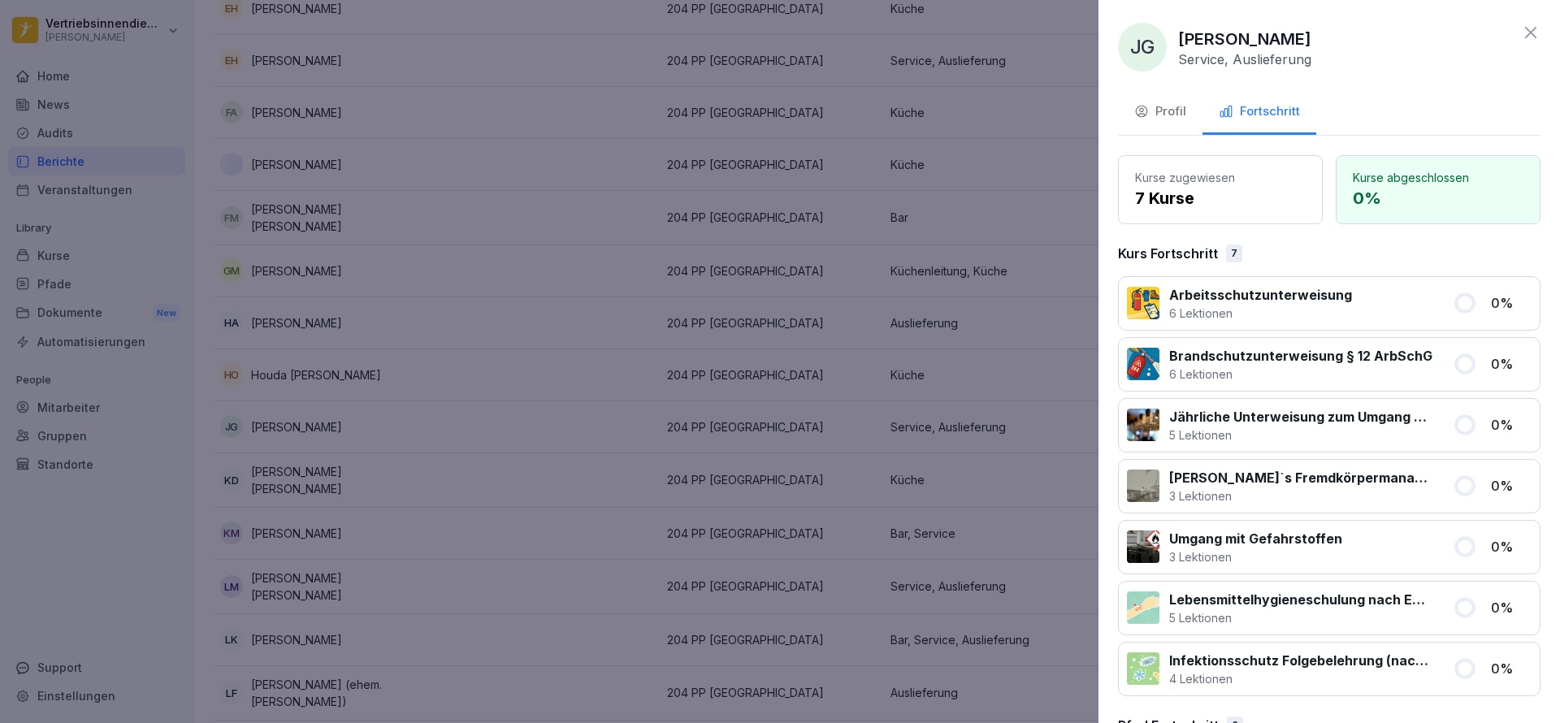
click at [1156, 115] on div "Profil" at bounding box center [1161, 111] width 52 height 19
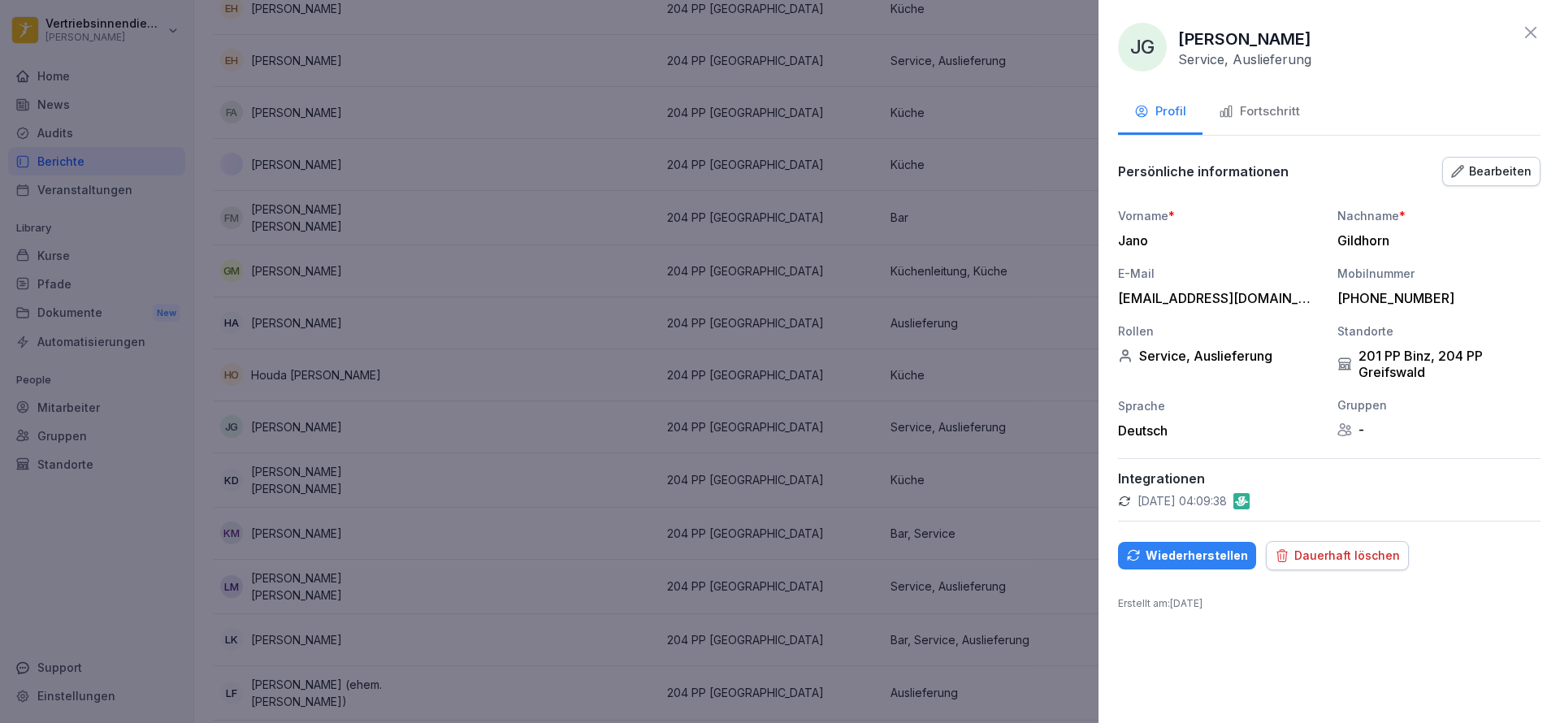
click at [1333, 558] on div "Dauerhaft löschen" at bounding box center [1337, 556] width 125 height 18
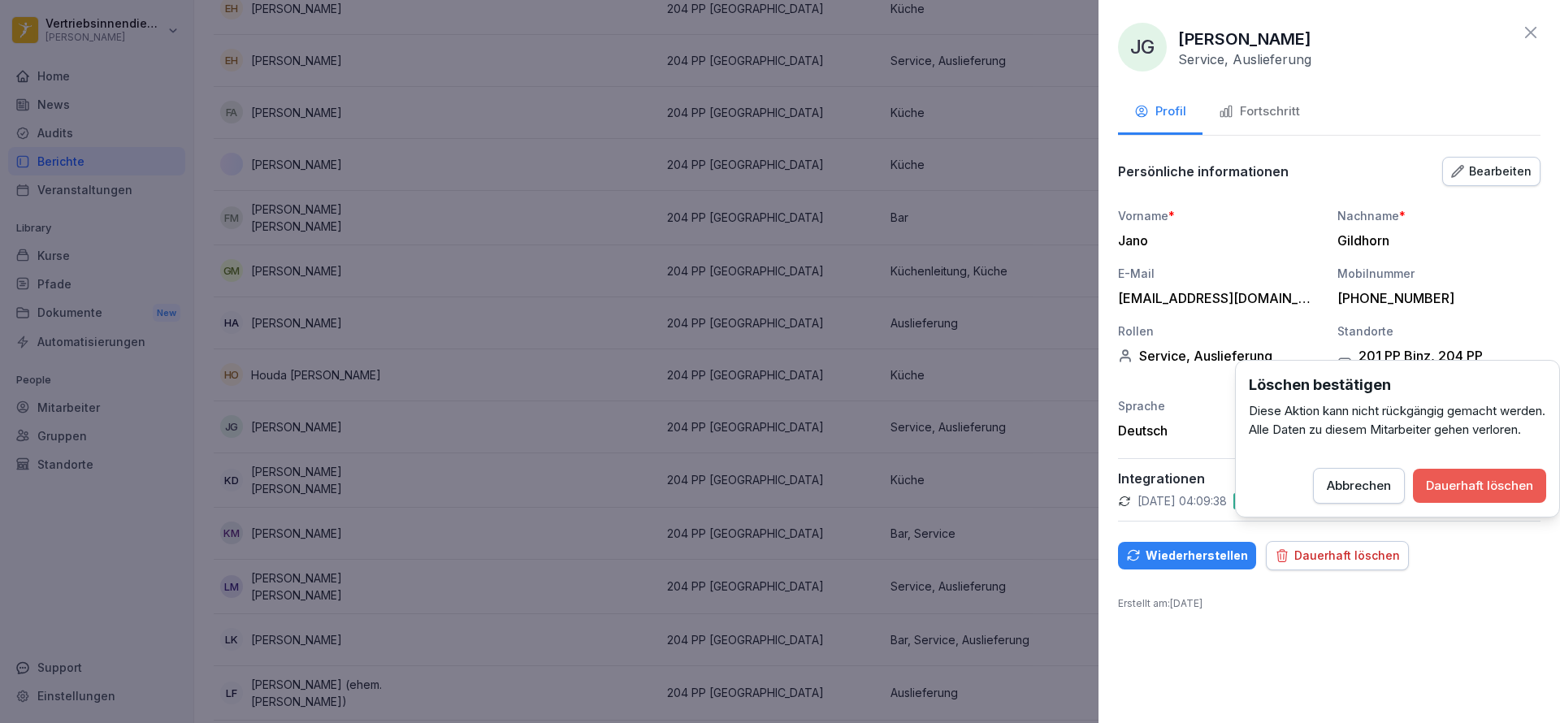
click at [1502, 495] on div "Dauerhaft löschen" at bounding box center [1479, 486] width 107 height 18
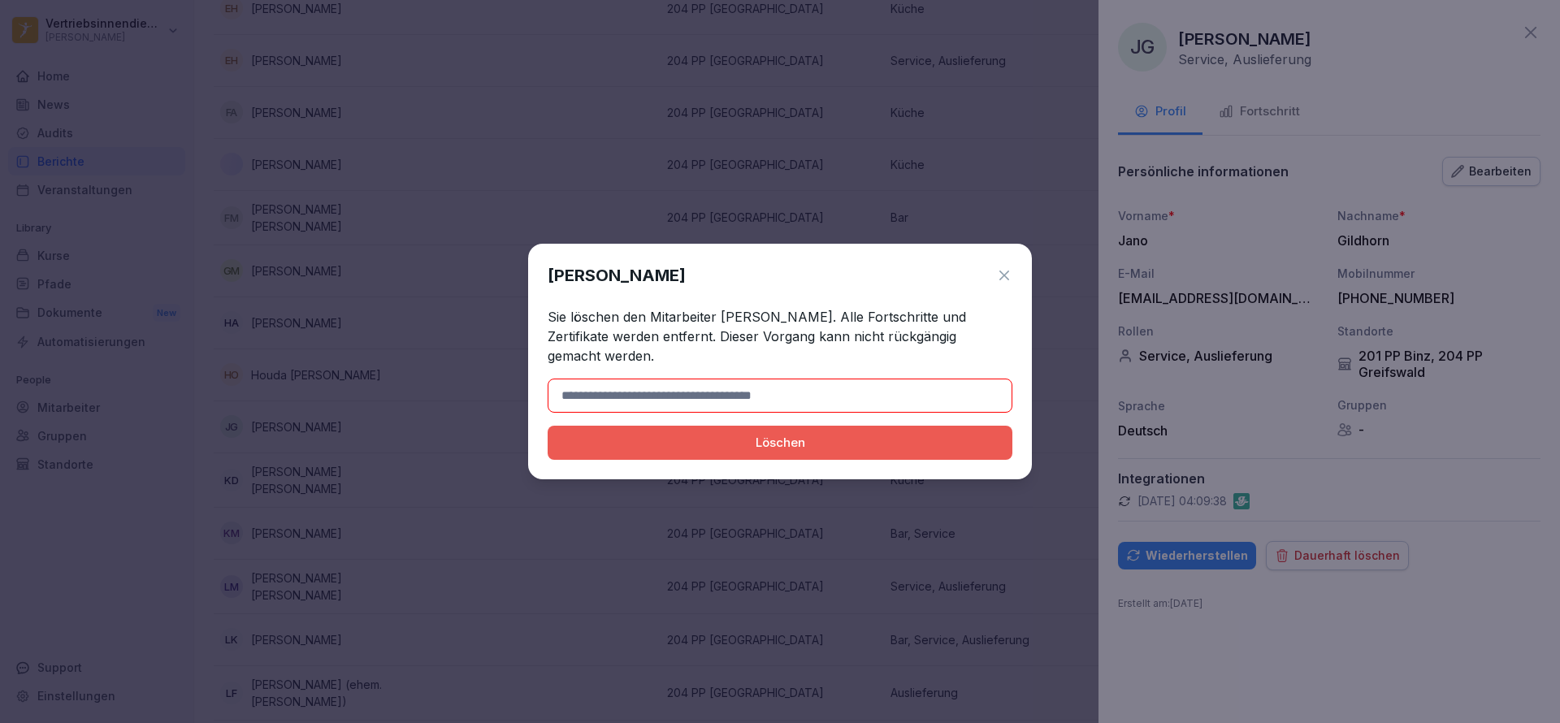
click at [1001, 288] on div "[PERSON_NAME]" at bounding box center [780, 275] width 465 height 24
click at [997, 277] on icon at bounding box center [1004, 275] width 16 height 16
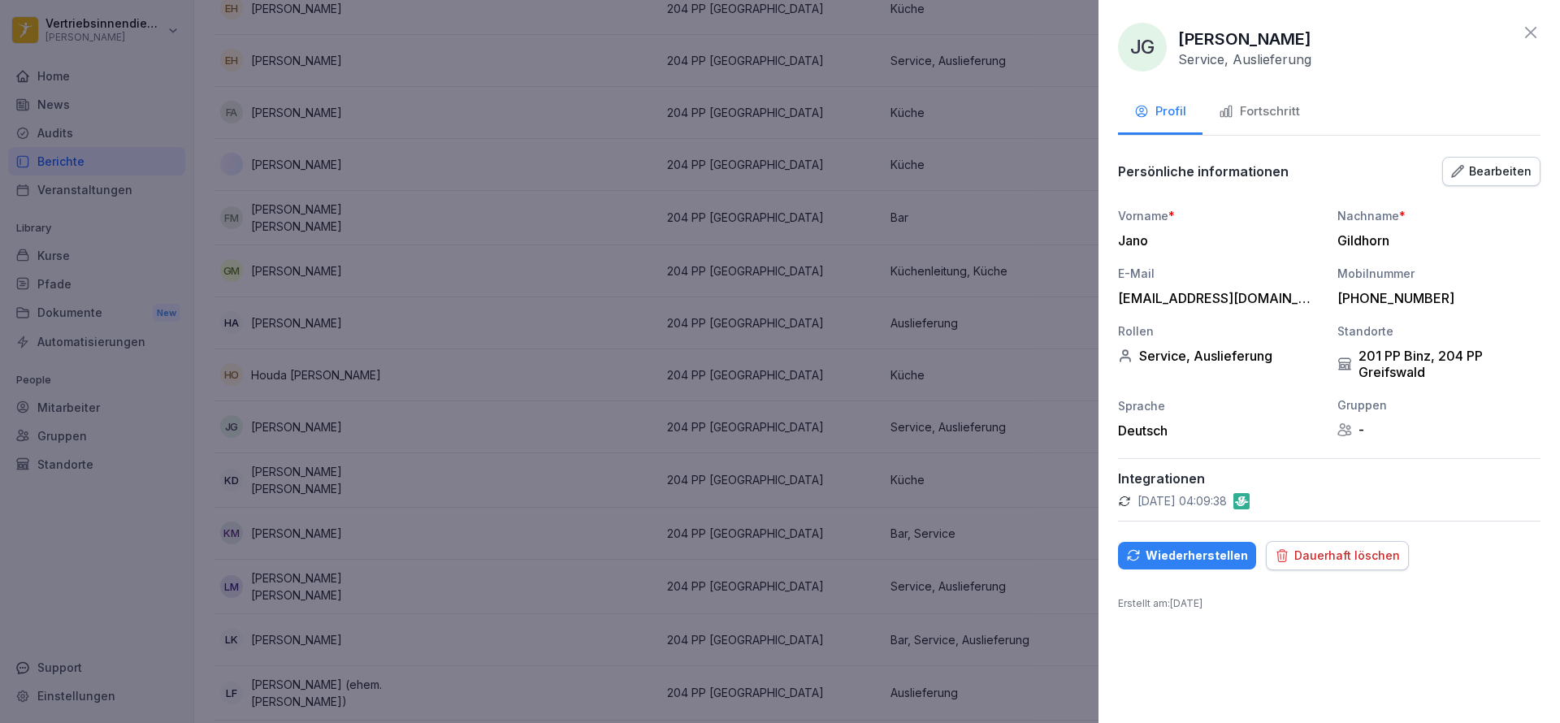
click at [907, 232] on div at bounding box center [780, 361] width 1560 height 723
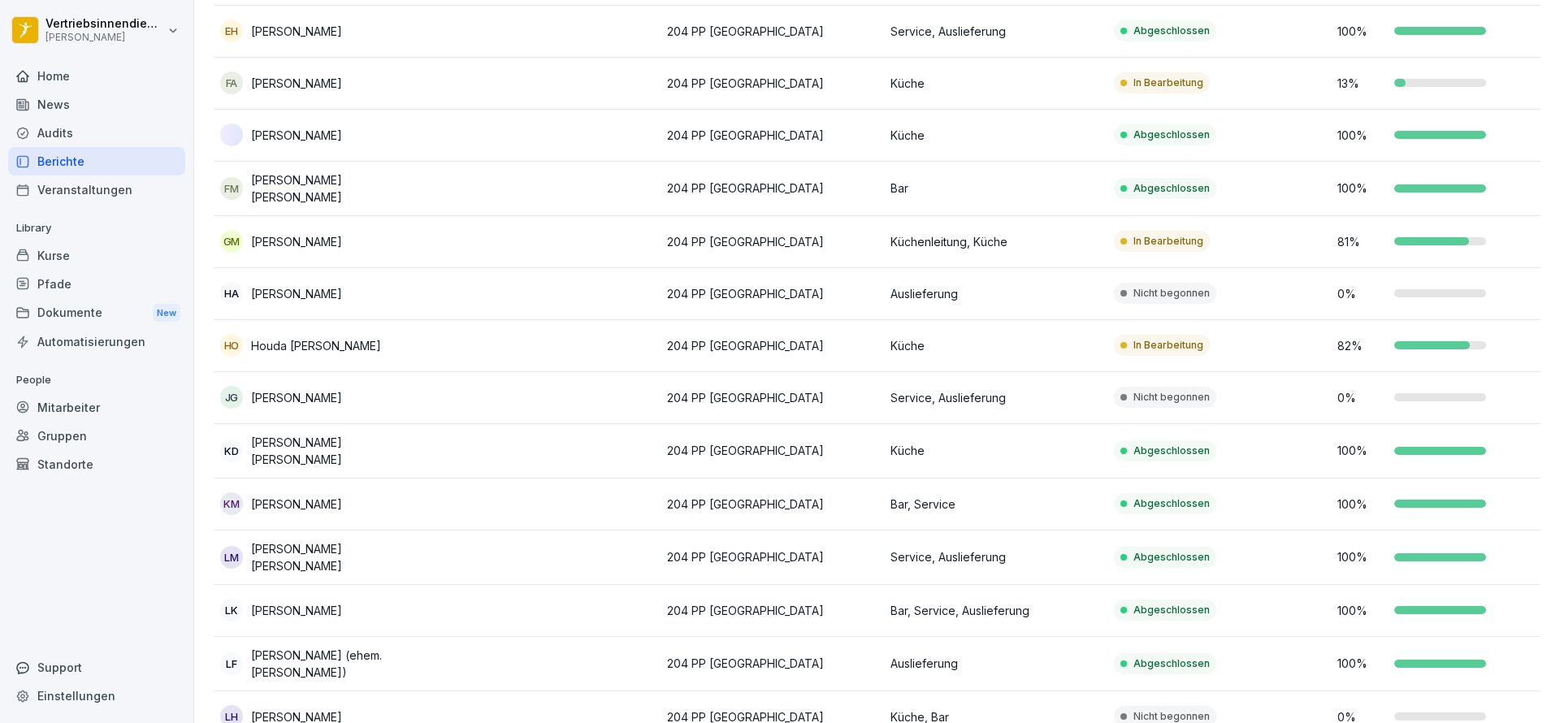
scroll to position [841, 0]
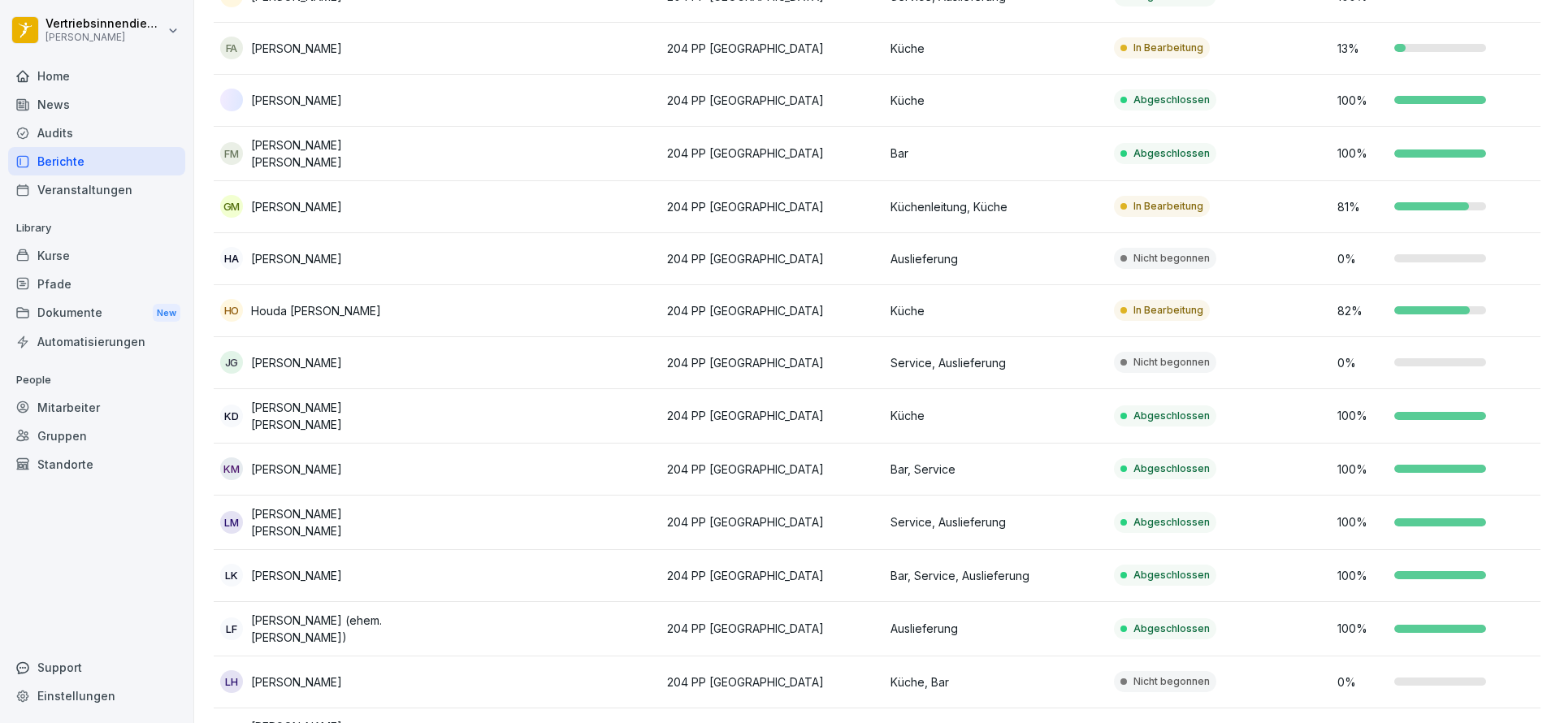
click at [128, 168] on div "Berichte" at bounding box center [96, 161] width 177 height 28
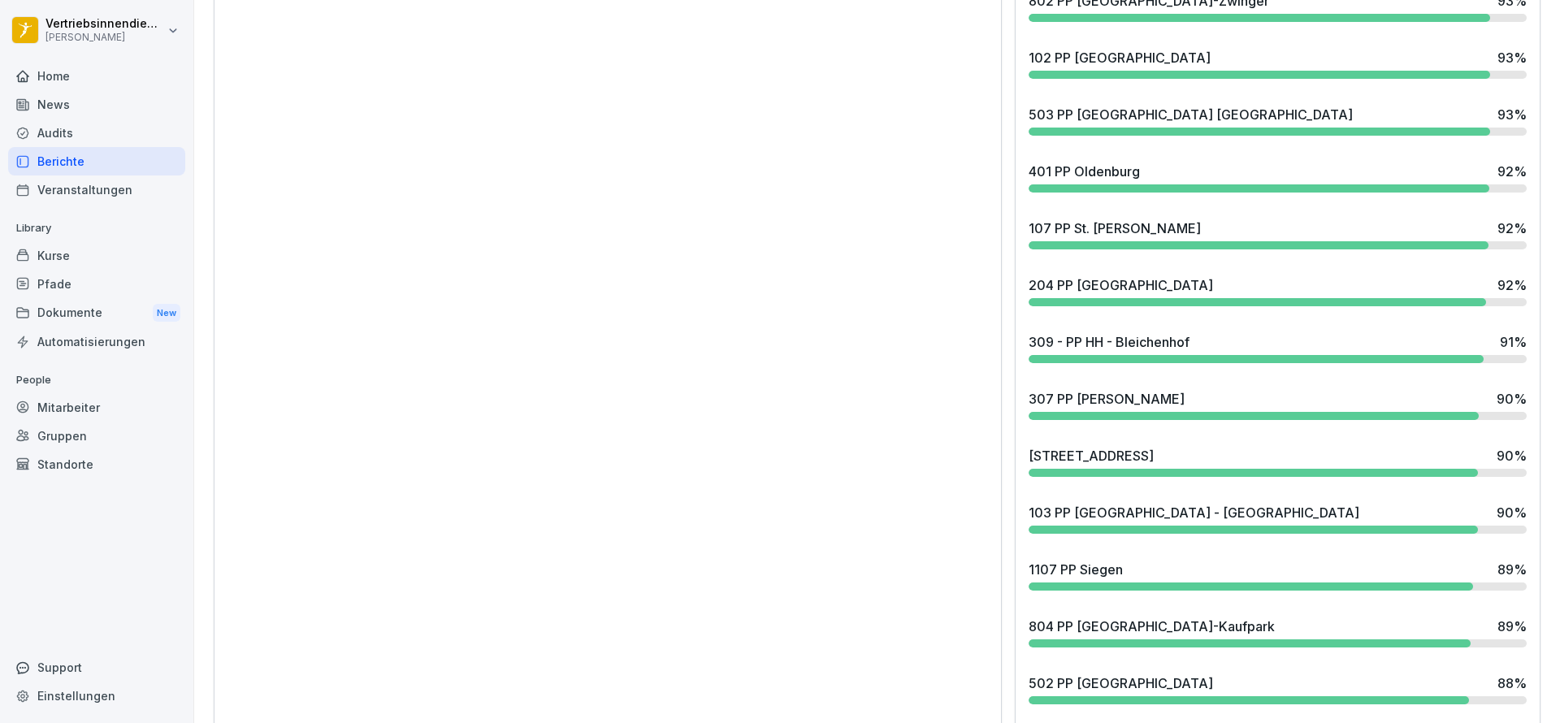
scroll to position [2182, 0]
